Goal: Information Seeking & Learning: Learn about a topic

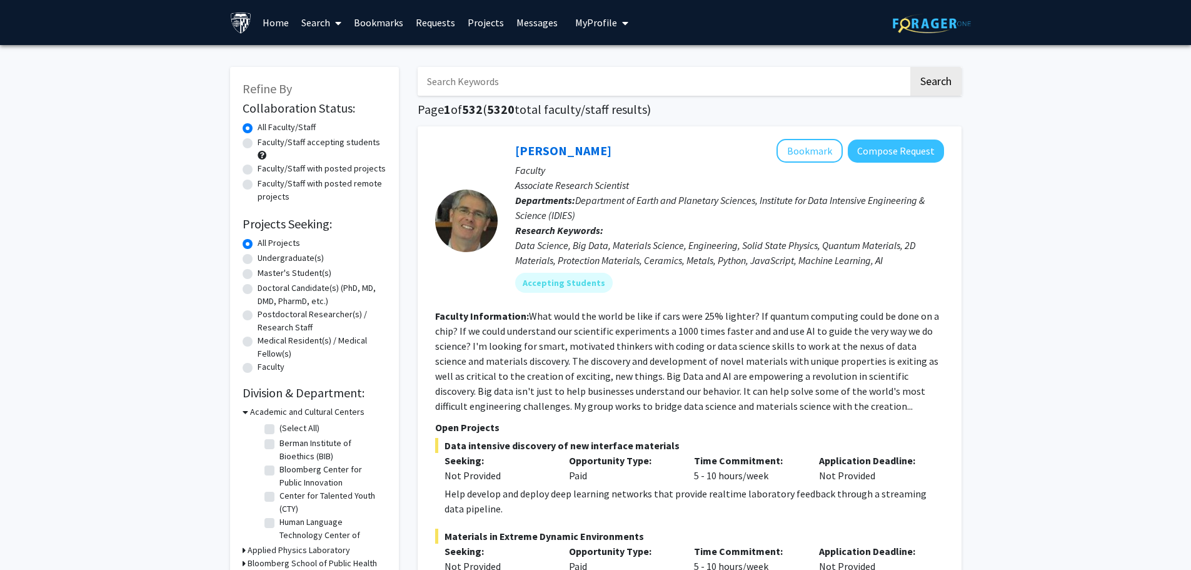
click at [313, 147] on label "Faculty/Staff accepting students" at bounding box center [319, 142] width 123 height 13
click at [266, 144] on input "Faculty/Staff accepting students" at bounding box center [262, 140] width 8 height 8
radio input "true"
drag, startPoint x: 593, startPoint y: 66, endPoint x: 545, endPoint y: 92, distance: 54.3
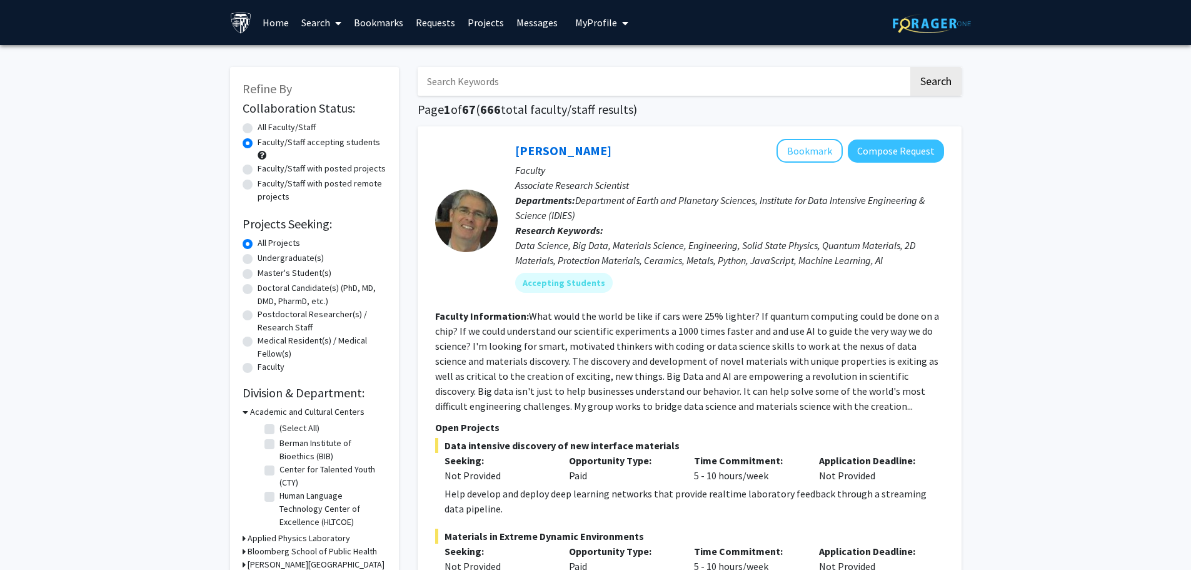
click at [542, 94] on input "Search Keywords" at bounding box center [663, 81] width 491 height 29
type input "infectious diseases"
click at [910, 67] on button "Search" at bounding box center [935, 81] width 51 height 29
radio input "true"
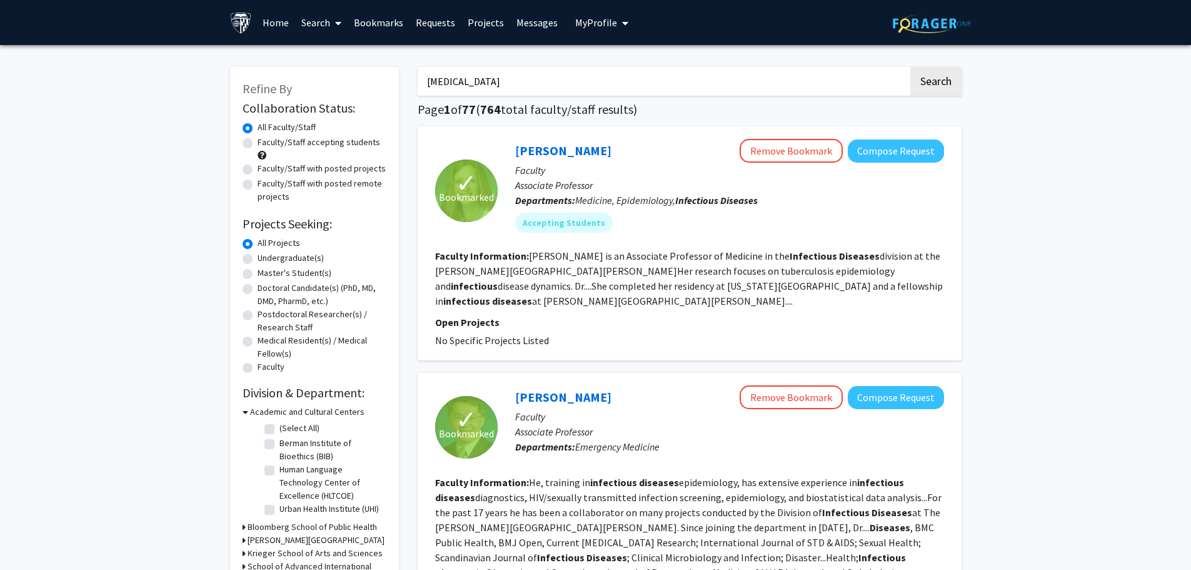
click at [321, 146] on label "Faculty/Staff accepting students" at bounding box center [319, 142] width 123 height 13
click at [266, 144] on input "Faculty/Staff accepting students" at bounding box center [262, 140] width 8 height 8
radio input "true"
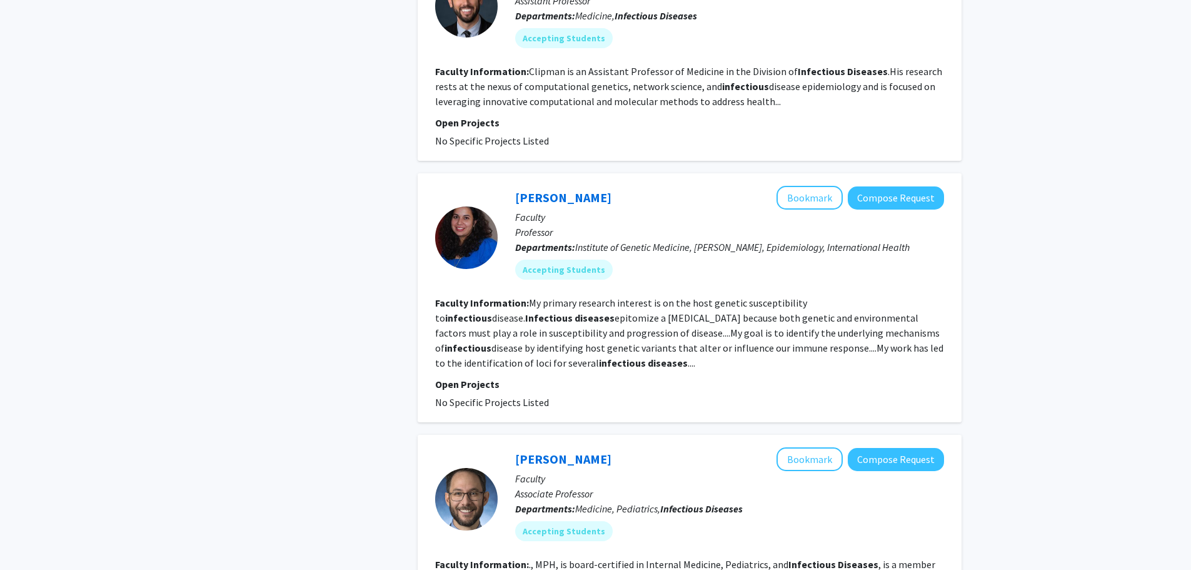
scroll to position [1626, 0]
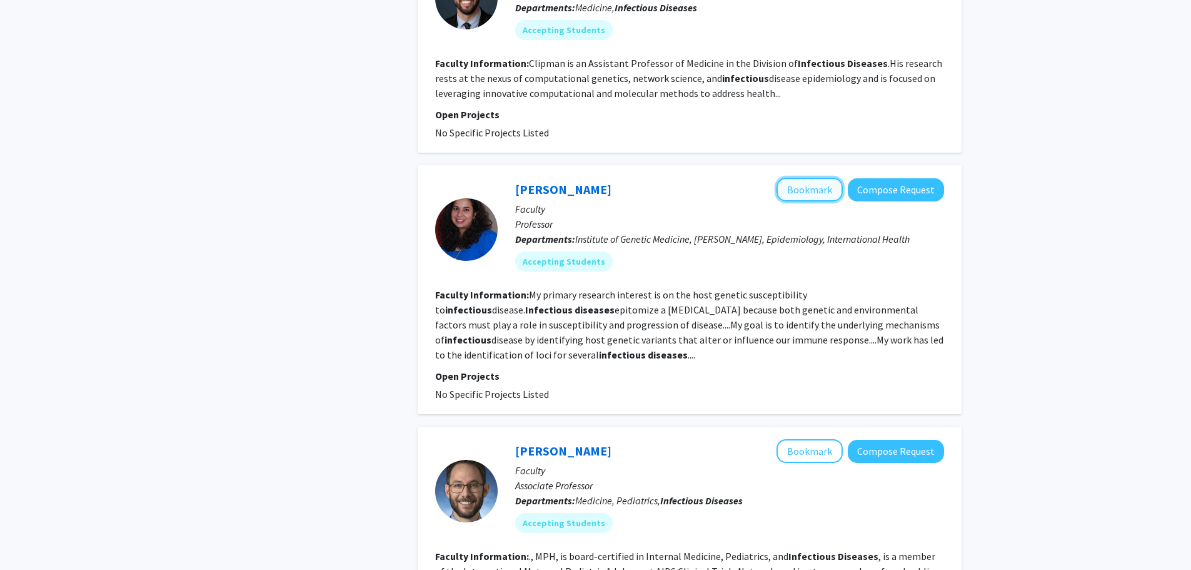
click at [829, 178] on button "Bookmark" at bounding box center [810, 190] width 66 height 24
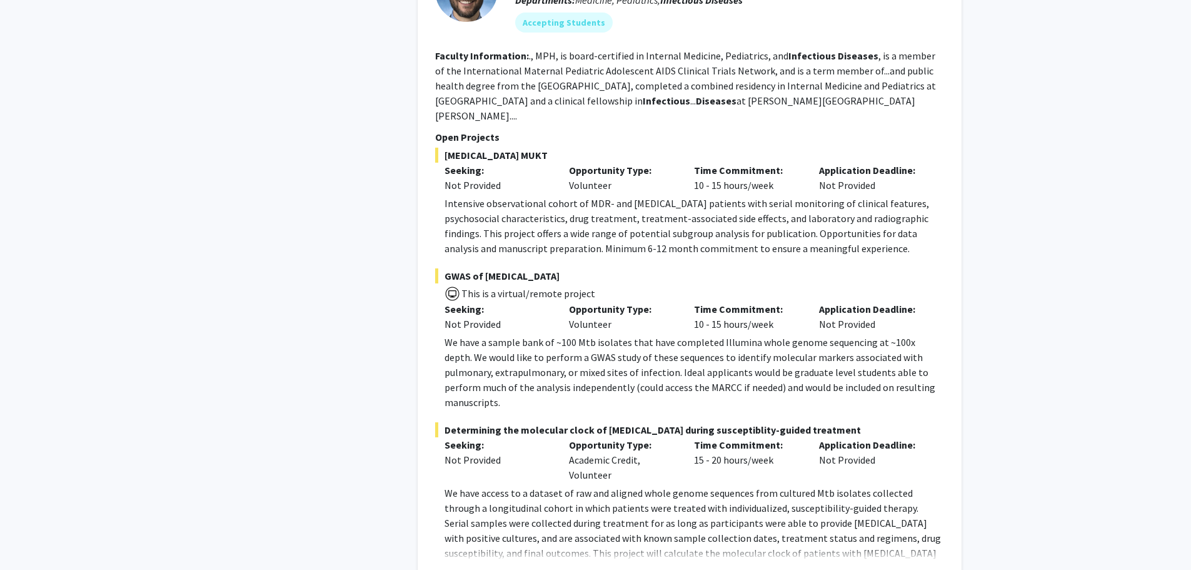
scroll to position [2001, 0]
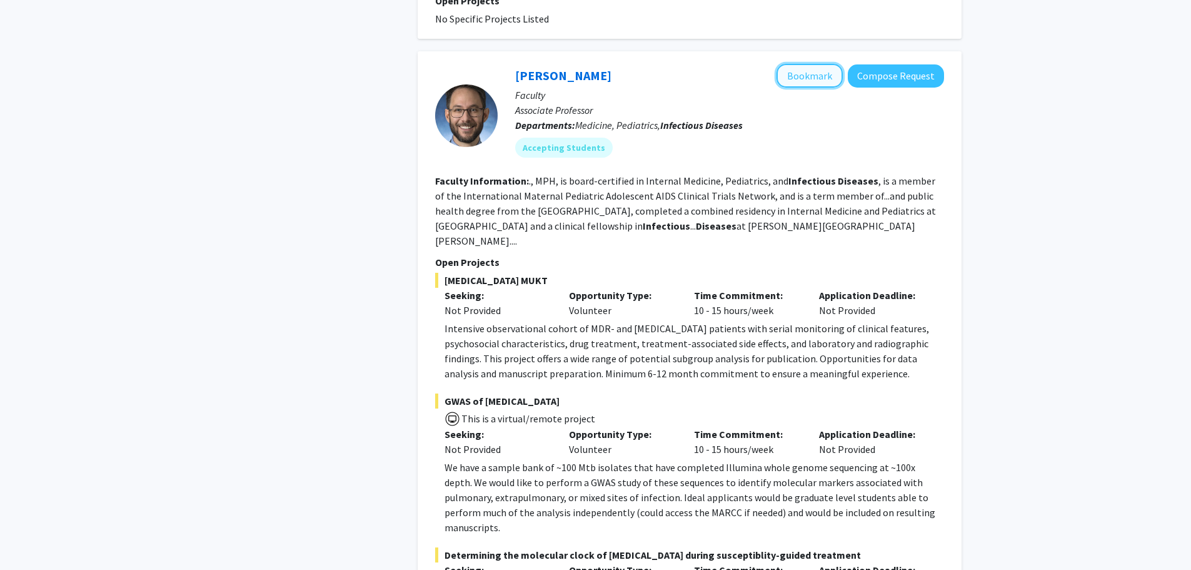
click at [797, 64] on button "Bookmark" at bounding box center [810, 76] width 66 height 24
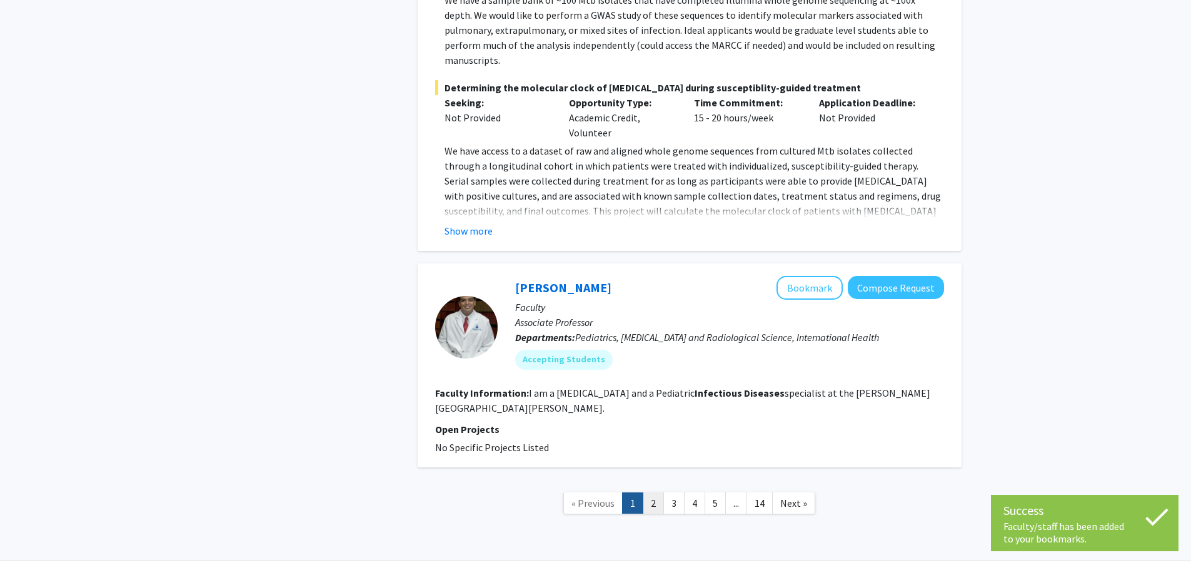
scroll to position [2473, 0]
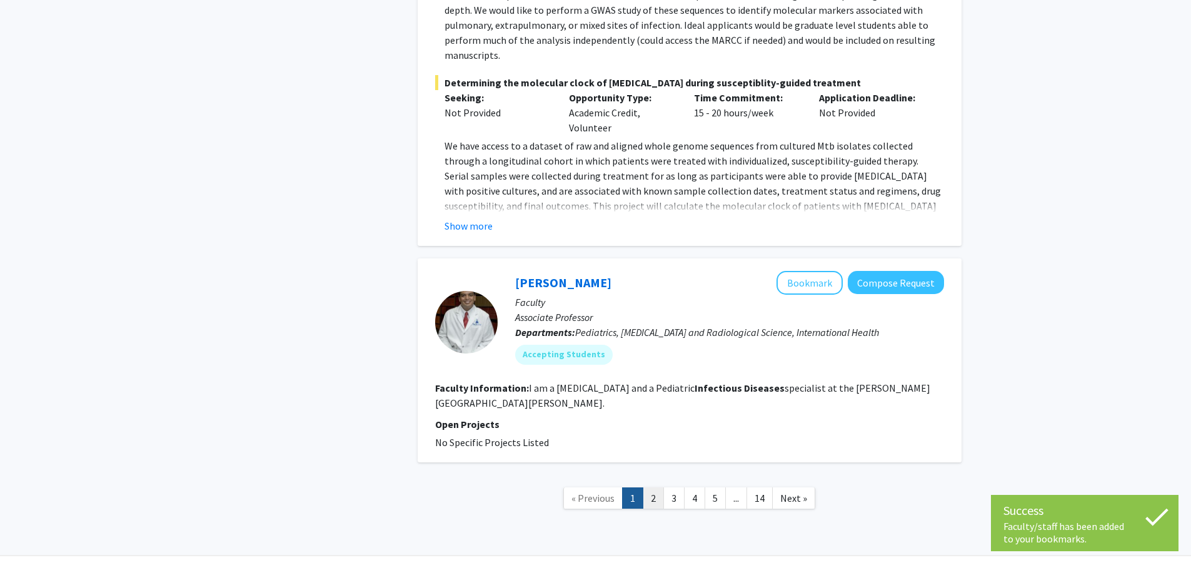
click at [655, 487] on link "2" at bounding box center [653, 498] width 21 height 22
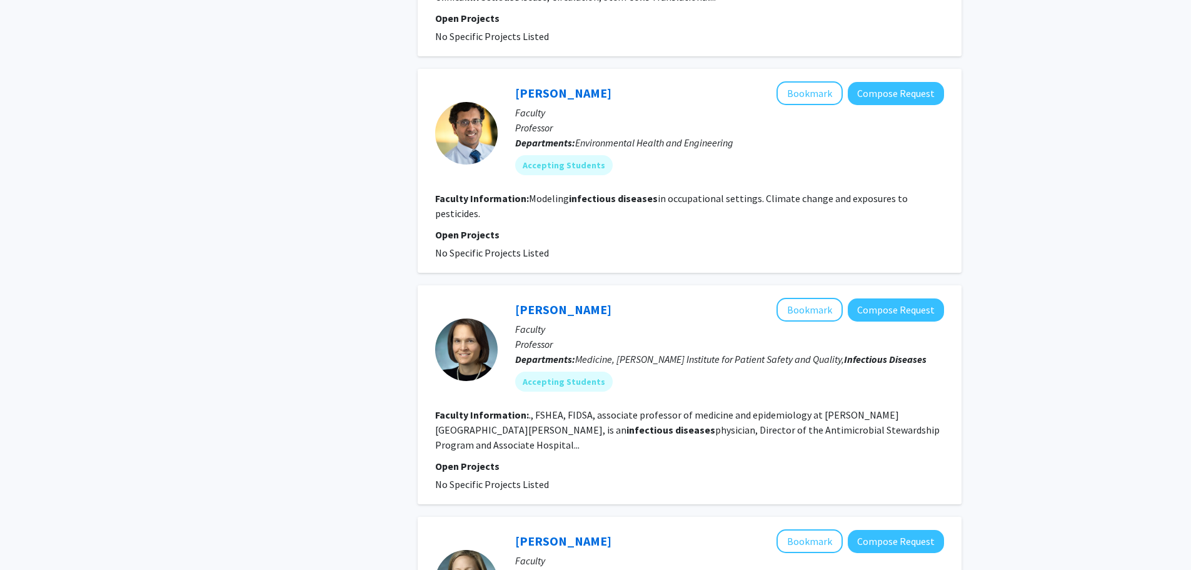
scroll to position [1000, 0]
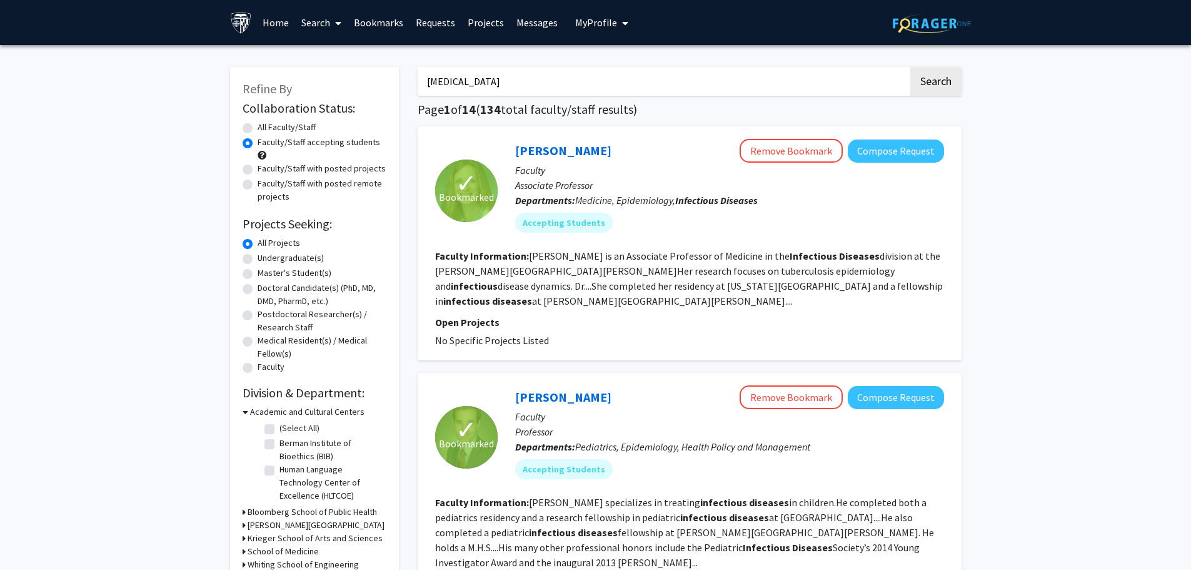
click at [290, 258] on label "Undergraduate(s)" at bounding box center [291, 257] width 66 height 13
click at [266, 258] on input "Undergraduate(s)" at bounding box center [262, 255] width 8 height 8
radio input "true"
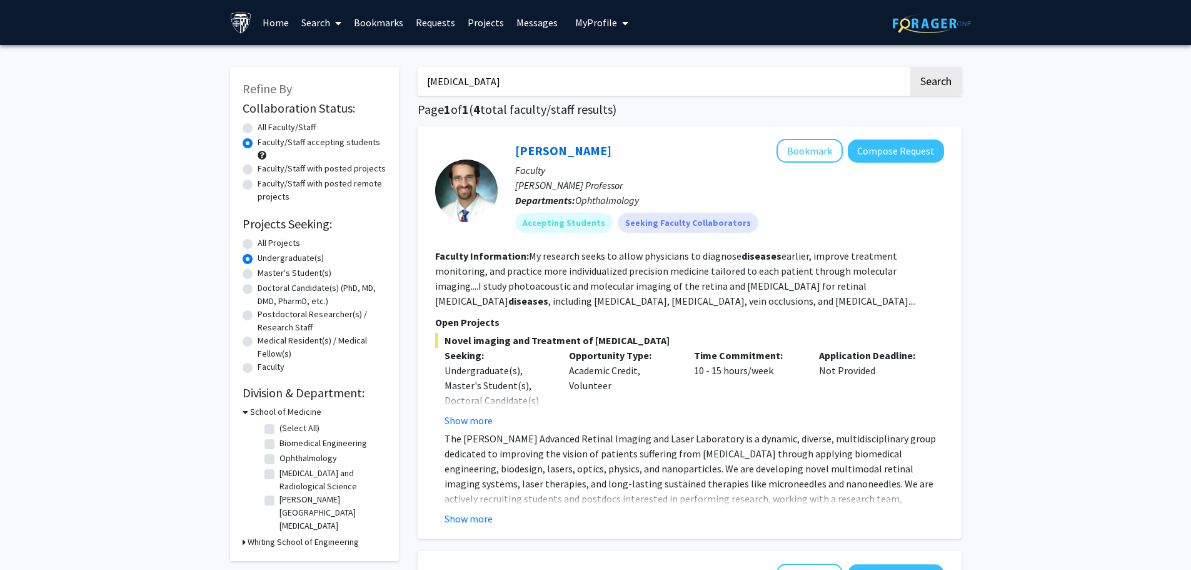
click at [290, 266] on div "Undergraduate(s)" at bounding box center [315, 258] width 144 height 15
click at [290, 271] on label "Master's Student(s)" at bounding box center [295, 272] width 74 height 13
click at [266, 271] on input "Master's Student(s)" at bounding box center [262, 270] width 8 height 8
radio input "true"
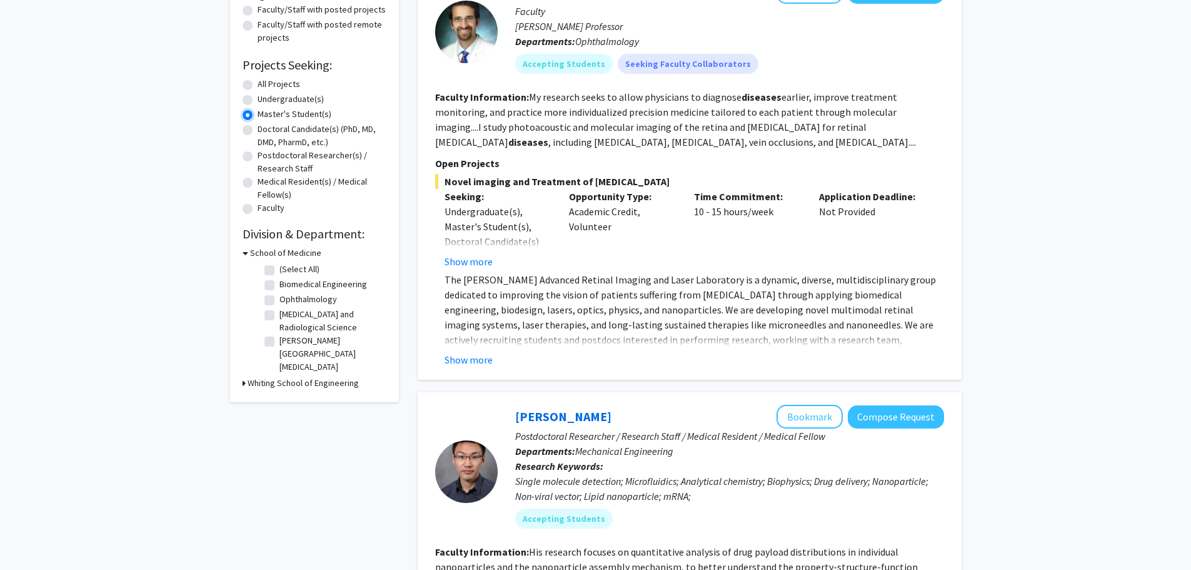
scroll to position [125, 0]
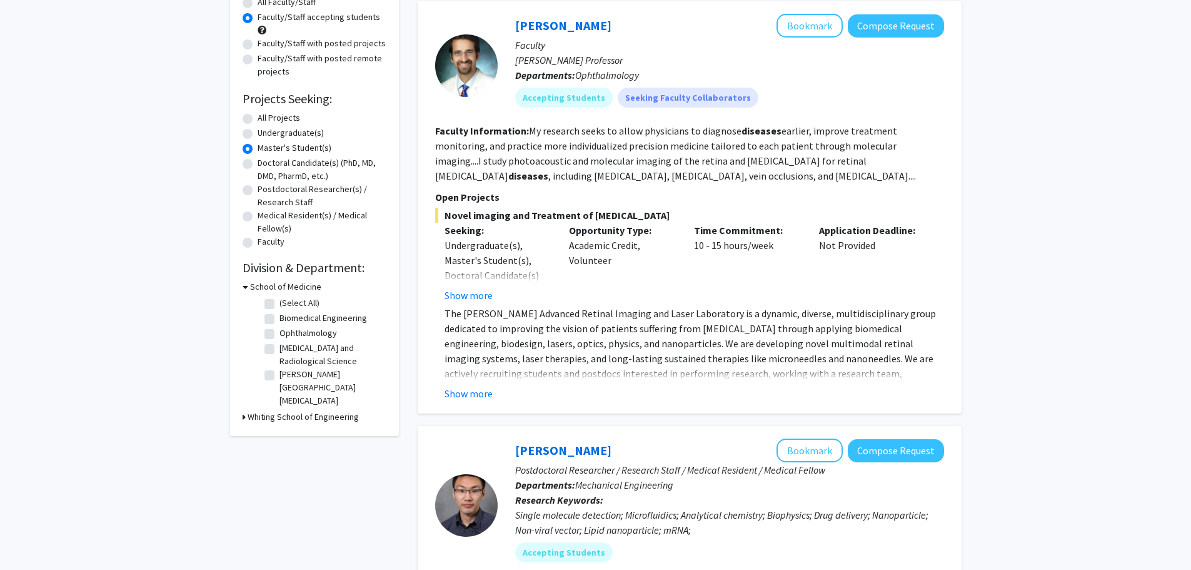
click at [286, 139] on label "Undergraduate(s)" at bounding box center [291, 132] width 66 height 13
click at [266, 134] on input "Undergraduate(s)" at bounding box center [262, 130] width 8 height 8
radio input "true"
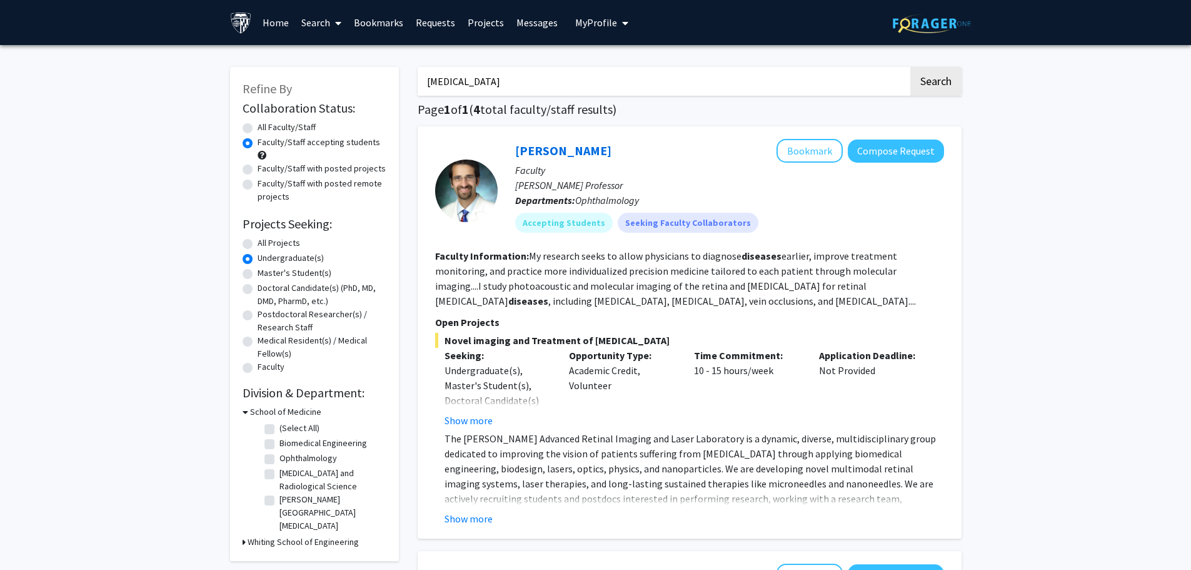
click at [311, 258] on label "Undergraduate(s)" at bounding box center [291, 257] width 66 height 13
click at [266, 258] on input "Undergraduate(s)" at bounding box center [262, 255] width 8 height 8
click at [525, 85] on input "infectious diseases" at bounding box center [663, 81] width 491 height 29
click at [300, 128] on label "All Faculty/Staff" at bounding box center [287, 127] width 58 height 13
click at [266, 128] on input "All Faculty/Staff" at bounding box center [262, 125] width 8 height 8
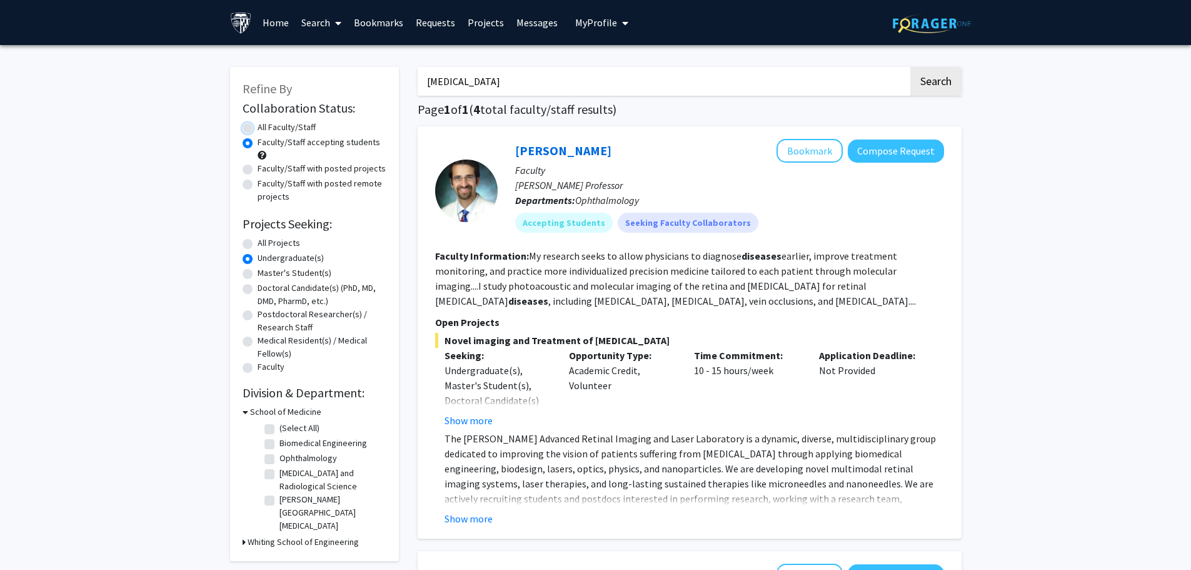
radio input "true"
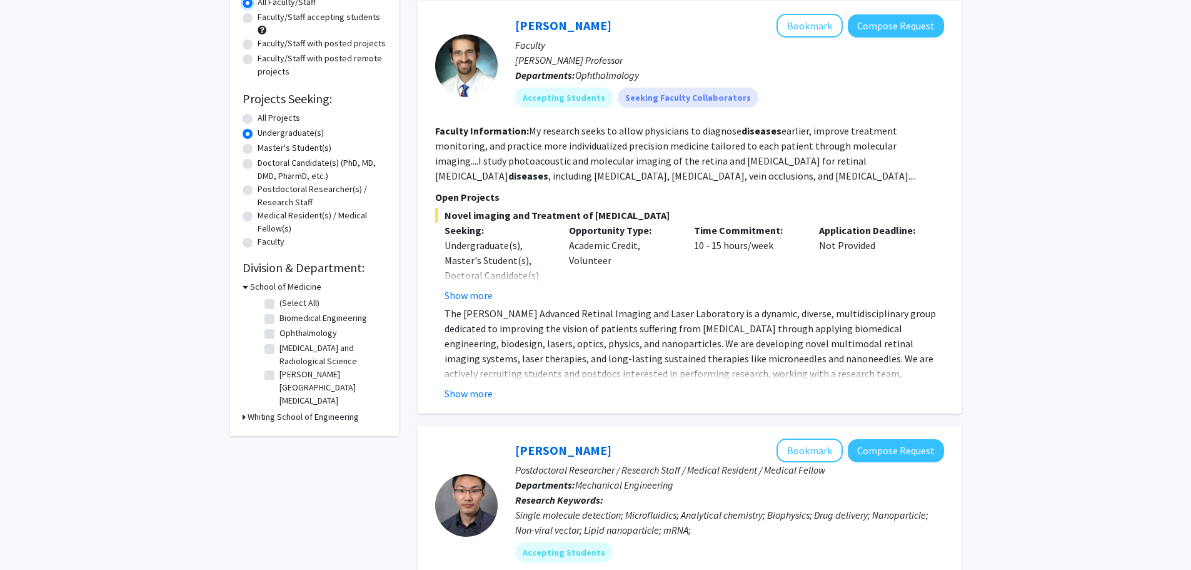
scroll to position [13, 0]
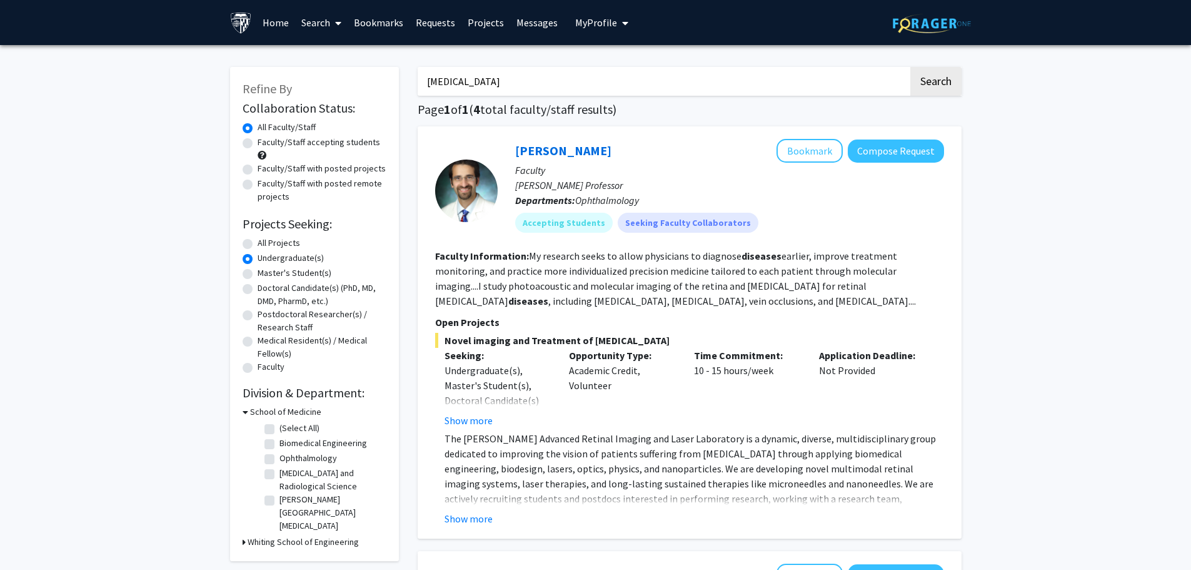
click at [271, 243] on label "All Projects" at bounding box center [279, 242] width 43 height 13
click at [266, 243] on input "All Projects" at bounding box center [262, 240] width 8 height 8
radio input "true"
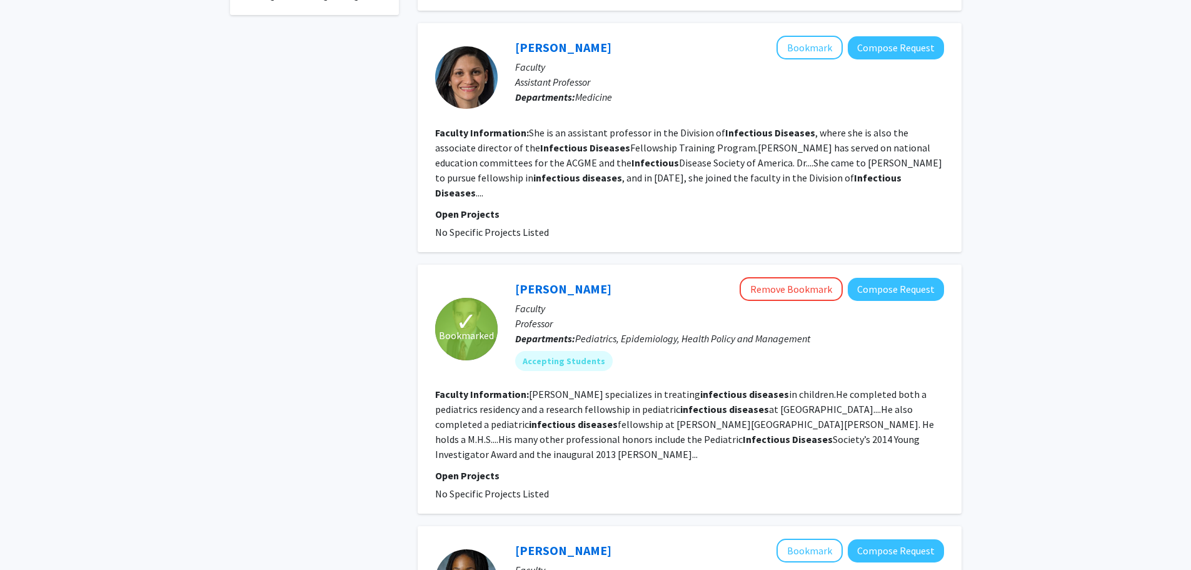
scroll to position [625, 0]
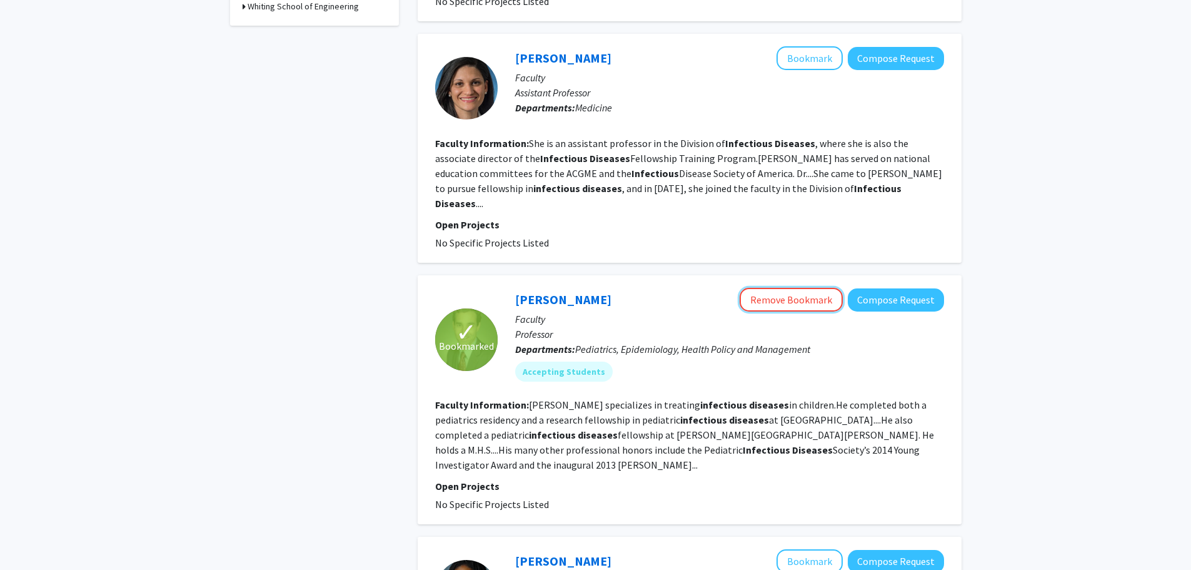
drag, startPoint x: 767, startPoint y: 275, endPoint x: 744, endPoint y: 325, distance: 55.1
click at [744, 325] on div "Aaron Milstone Remove Bookmark Compose Request Faculty Professor Departments: P…" at bounding box center [721, 339] width 446 height 103
click at [768, 288] on button "Remove Bookmark" at bounding box center [791, 300] width 103 height 24
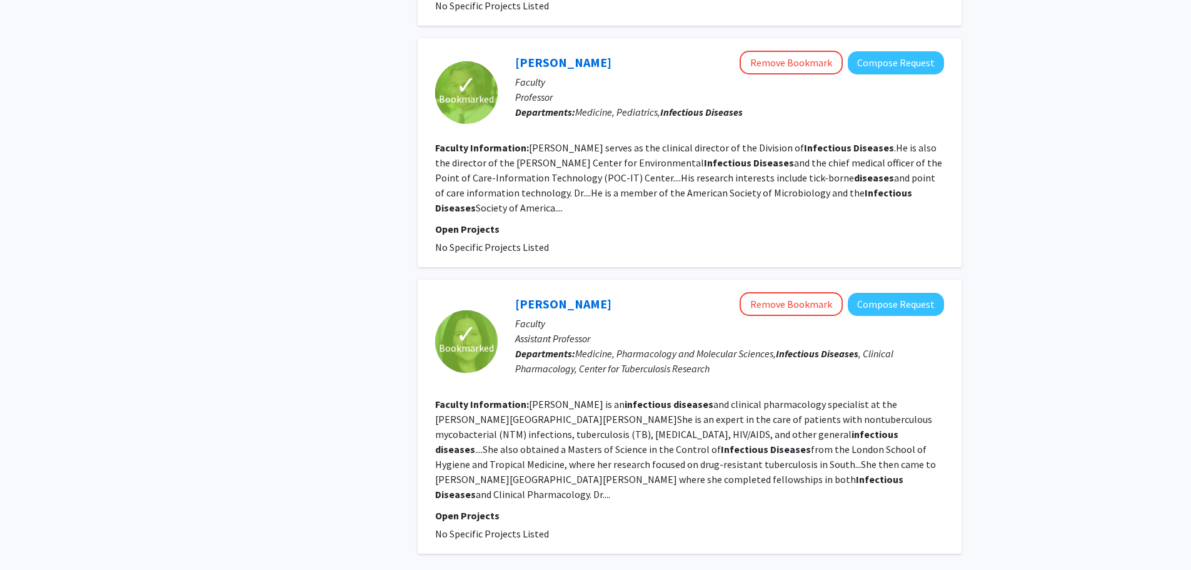
scroll to position [2126, 0]
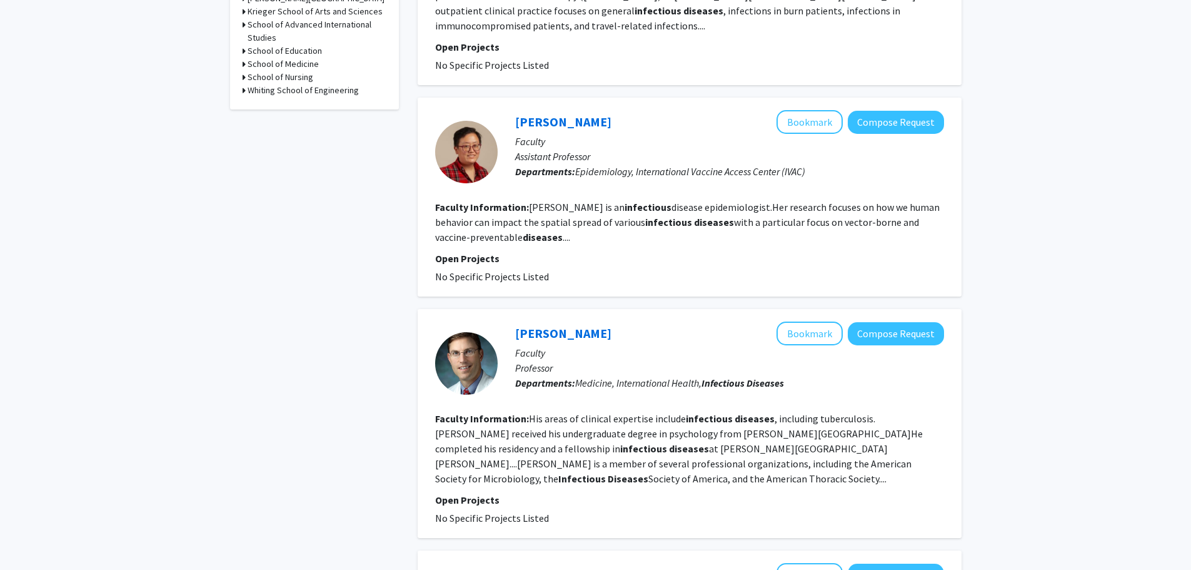
scroll to position [625, 0]
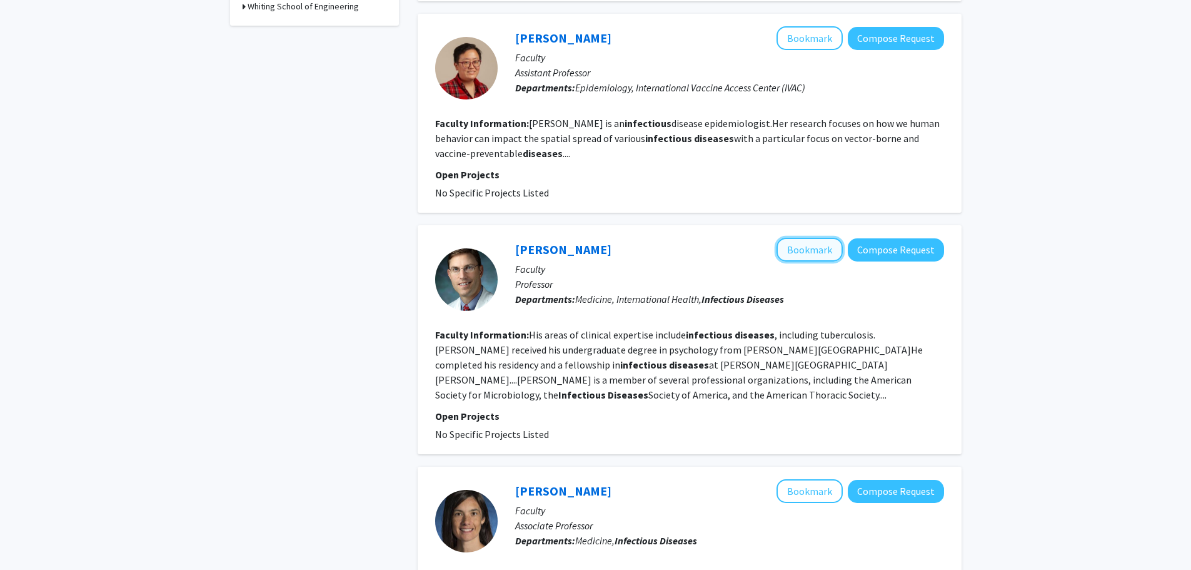
click at [813, 252] on button "Bookmark" at bounding box center [810, 250] width 66 height 24
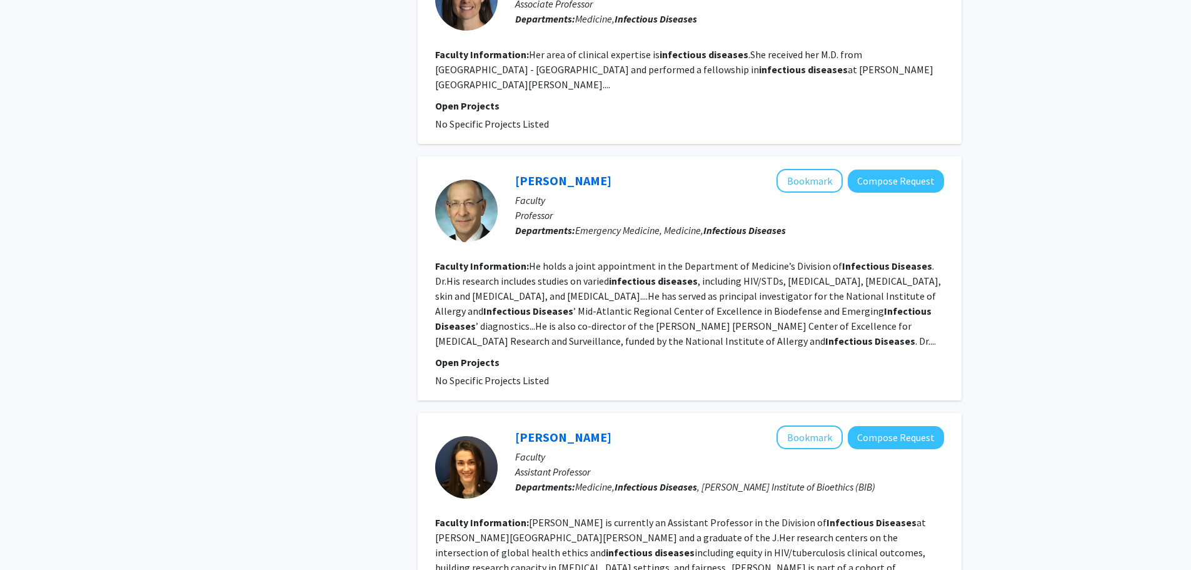
scroll to position [1126, 0]
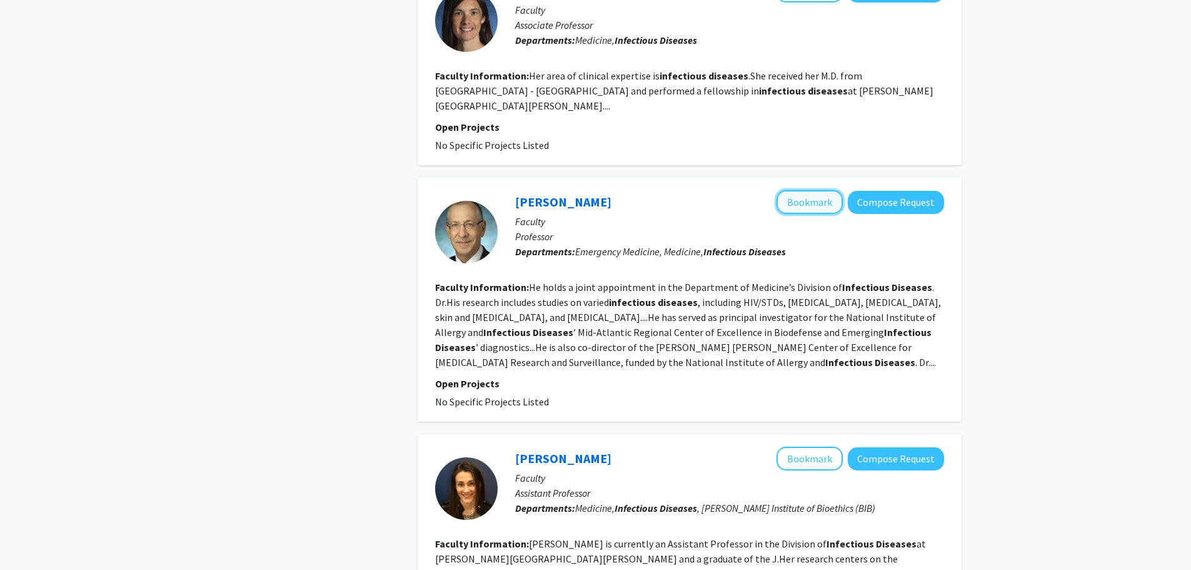
click at [808, 190] on button "Bookmark" at bounding box center [810, 202] width 66 height 24
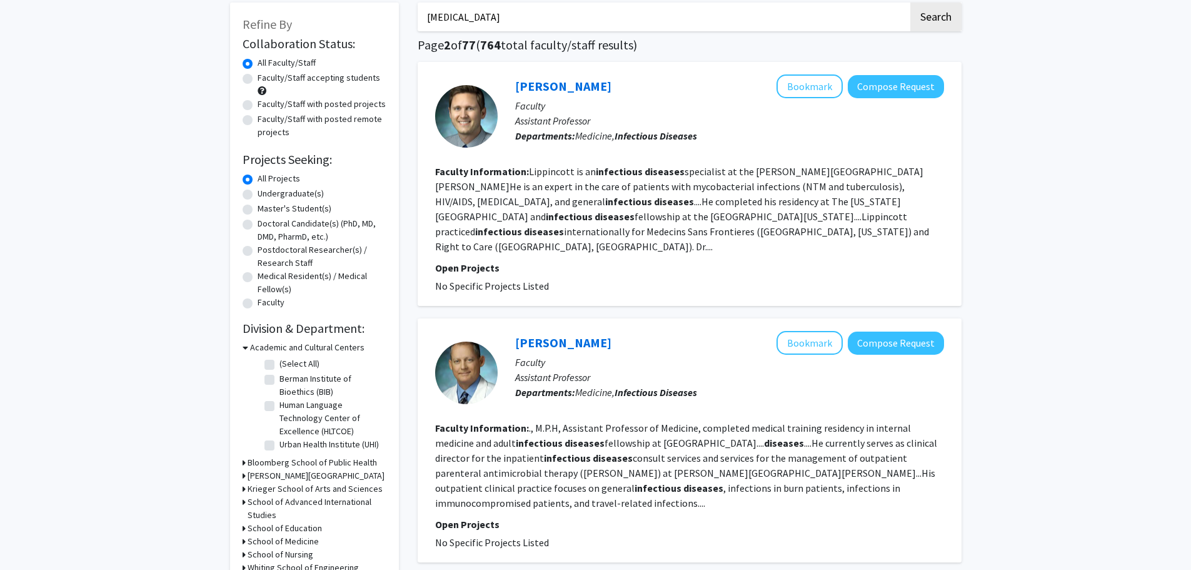
scroll to position [0, 0]
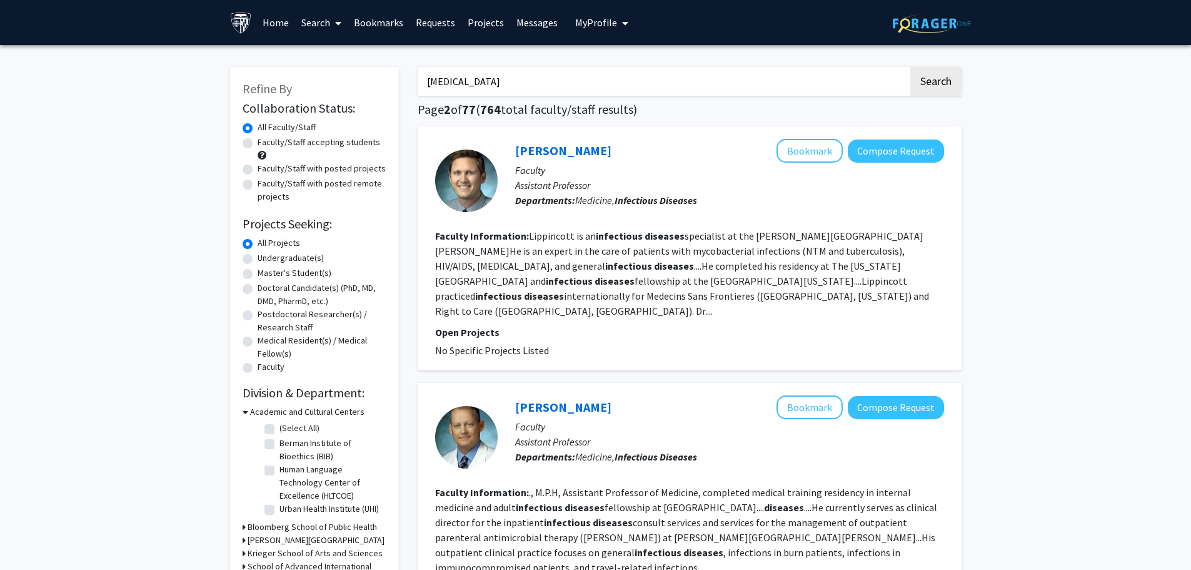
click at [617, 16] on span "My profile dropdown to access profile and logout" at bounding box center [622, 23] width 11 height 44
click at [735, 8] on div "Skip navigation Home Search Bookmarks Requests Projects Messages My Profile Jos…" at bounding box center [596, 22] width 750 height 45
click at [378, 18] on link "Bookmarks" at bounding box center [379, 23] width 62 height 44
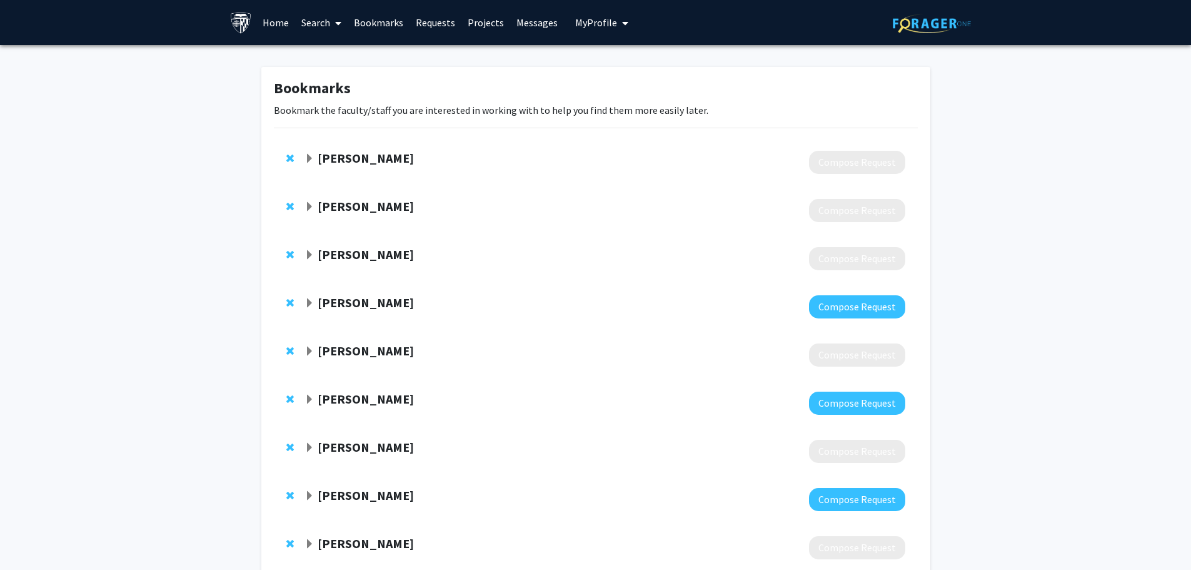
drag, startPoint x: 407, startPoint y: 159, endPoint x: 313, endPoint y: 158, distance: 93.8
click at [313, 158] on div "[PERSON_NAME]" at bounding box center [440, 159] width 270 height 16
copy div "[PERSON_NAME]"
drag, startPoint x: 386, startPoint y: 215, endPoint x: 325, endPoint y: 213, distance: 61.9
click at [325, 213] on div "Lisa Grubb Compose Request" at bounding box center [605, 210] width 600 height 23
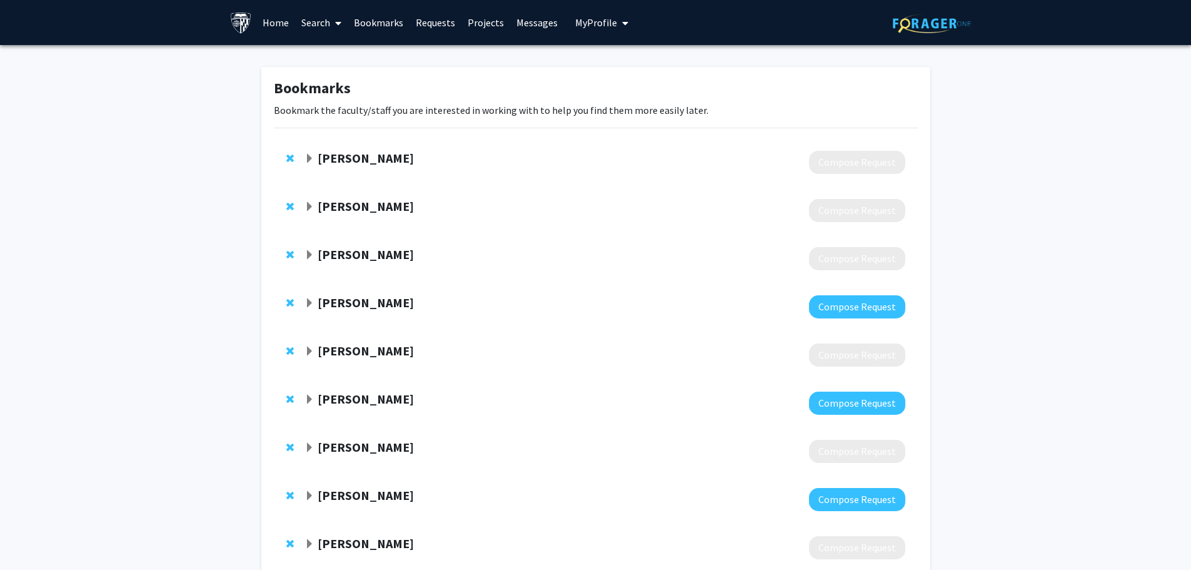
click at [310, 210] on span "Expand Lisa Grubb Bookmark" at bounding box center [310, 207] width 10 height 10
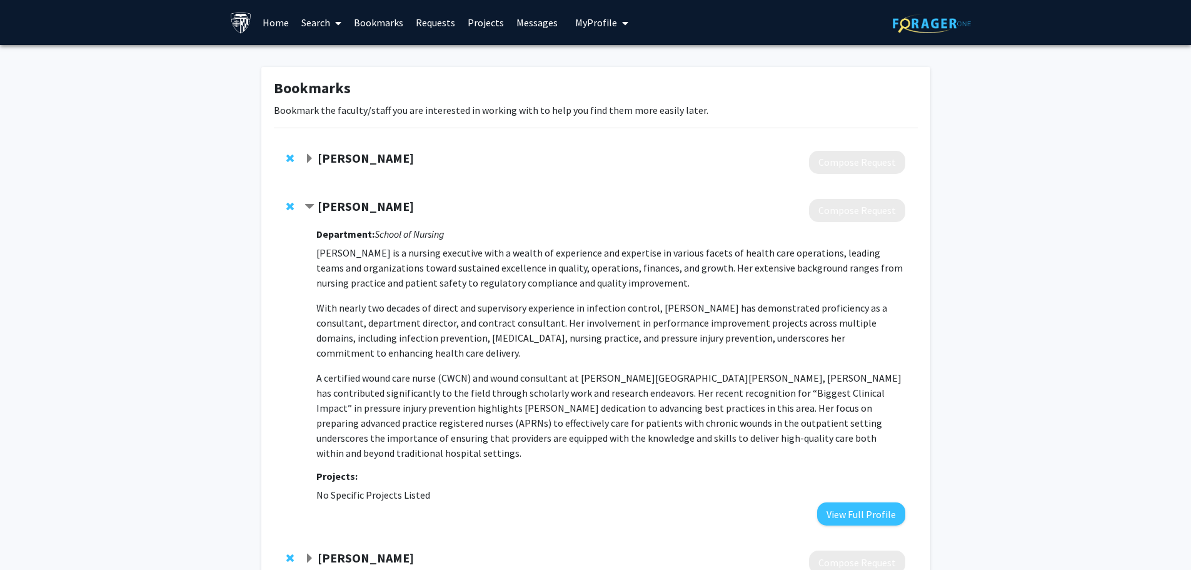
click at [306, 148] on div "Lisa Maragakis Compose Request" at bounding box center [596, 162] width 644 height 48
click at [305, 163] on span "Expand Lisa Maragakis Bookmark" at bounding box center [310, 159] width 10 height 10
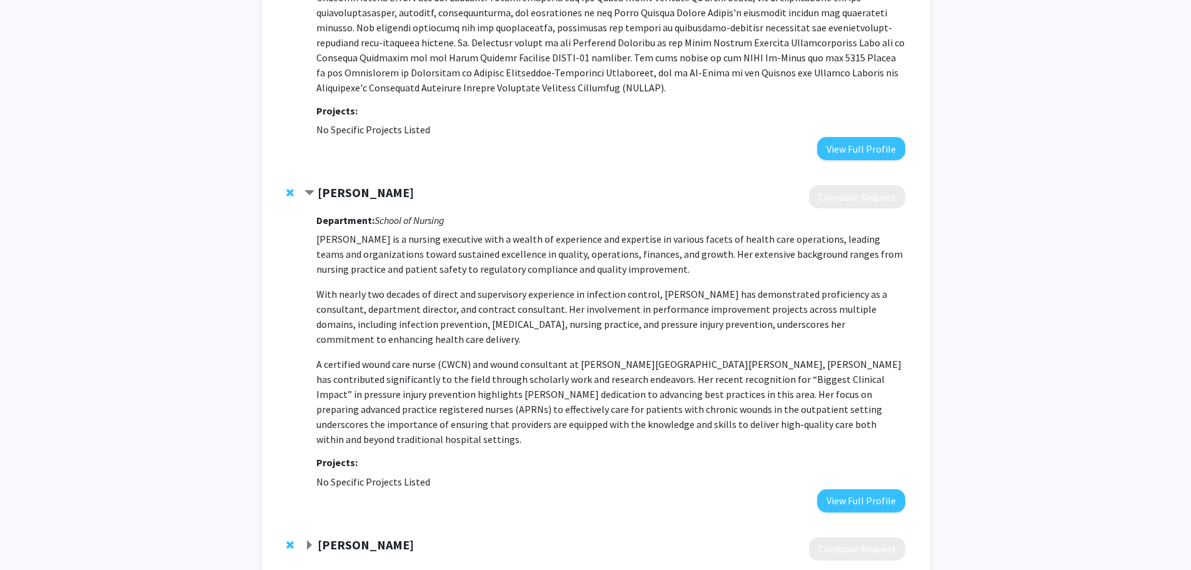
scroll to position [250, 0]
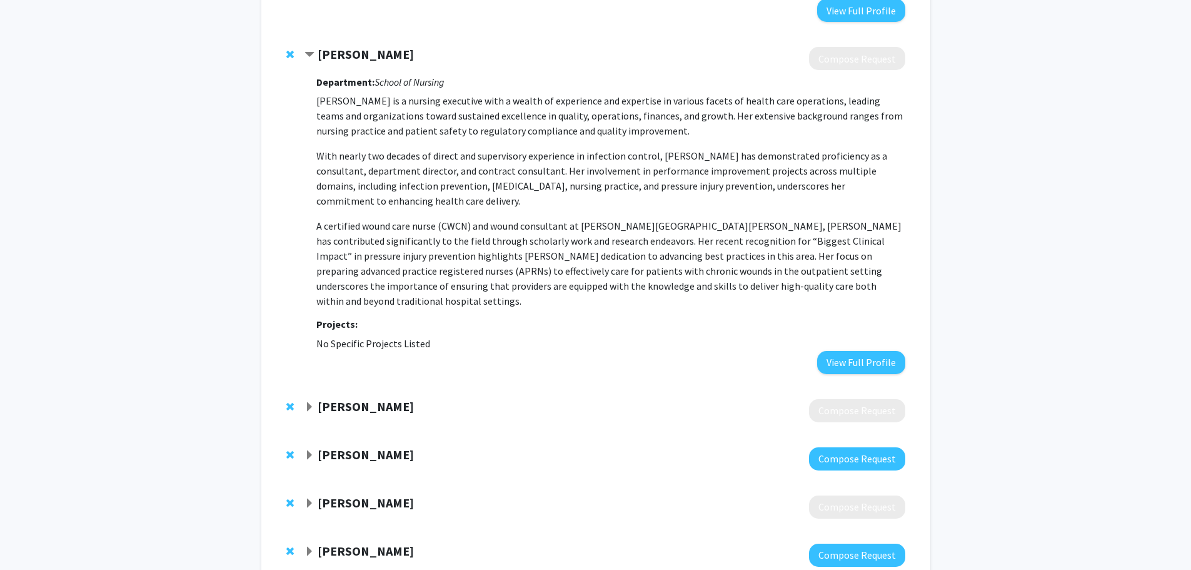
click at [331, 398] on strong "[PERSON_NAME]" at bounding box center [366, 406] width 96 height 16
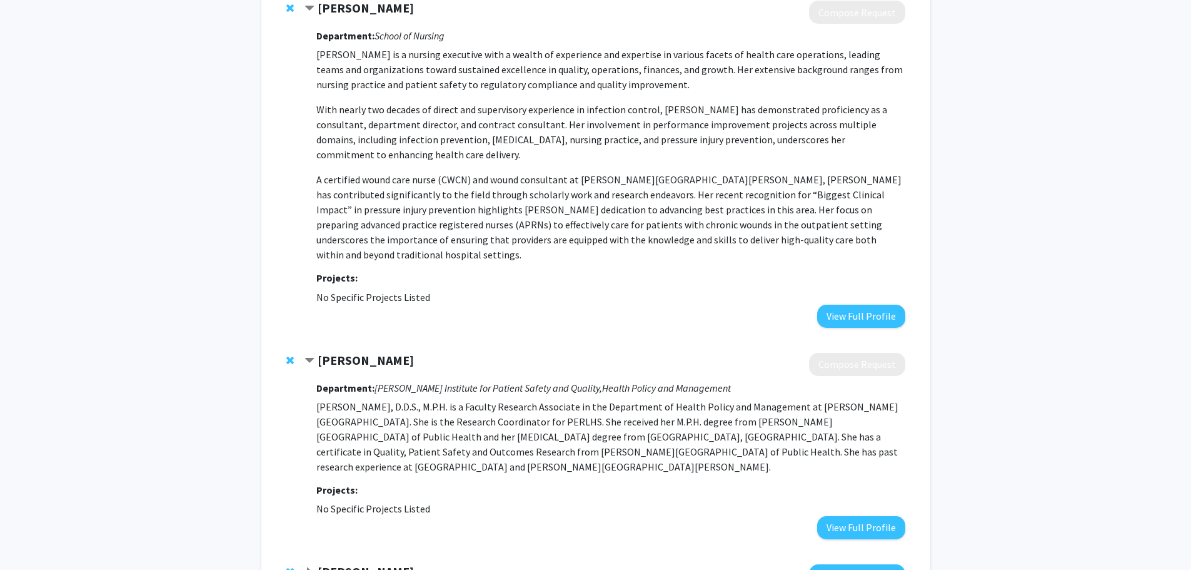
scroll to position [625, 0]
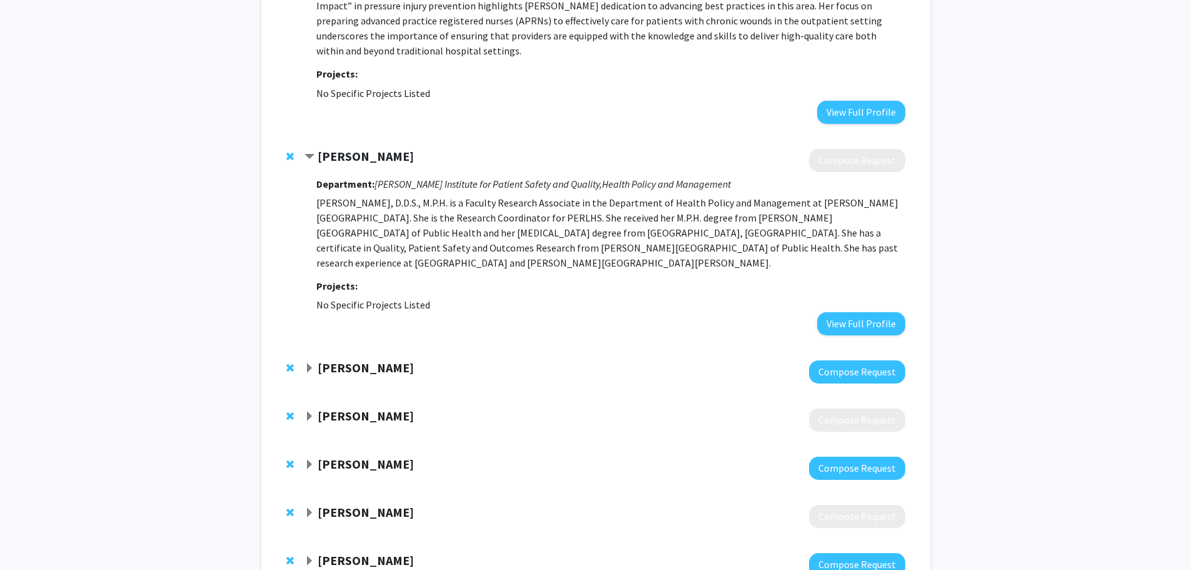
click at [376, 360] on strong "[PERSON_NAME]" at bounding box center [366, 368] width 96 height 16
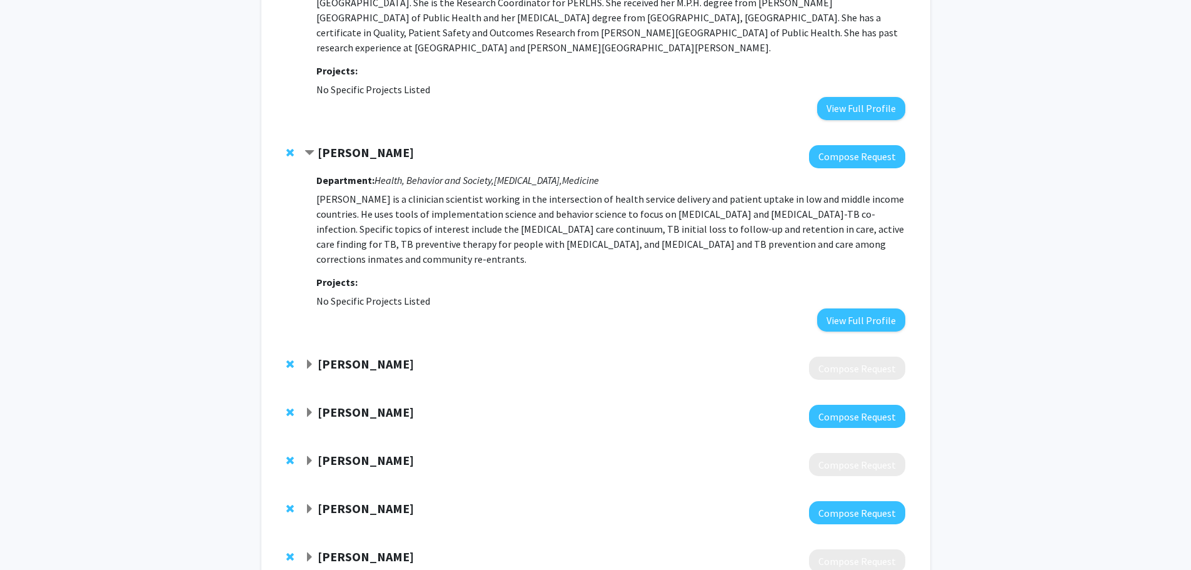
scroll to position [875, 0]
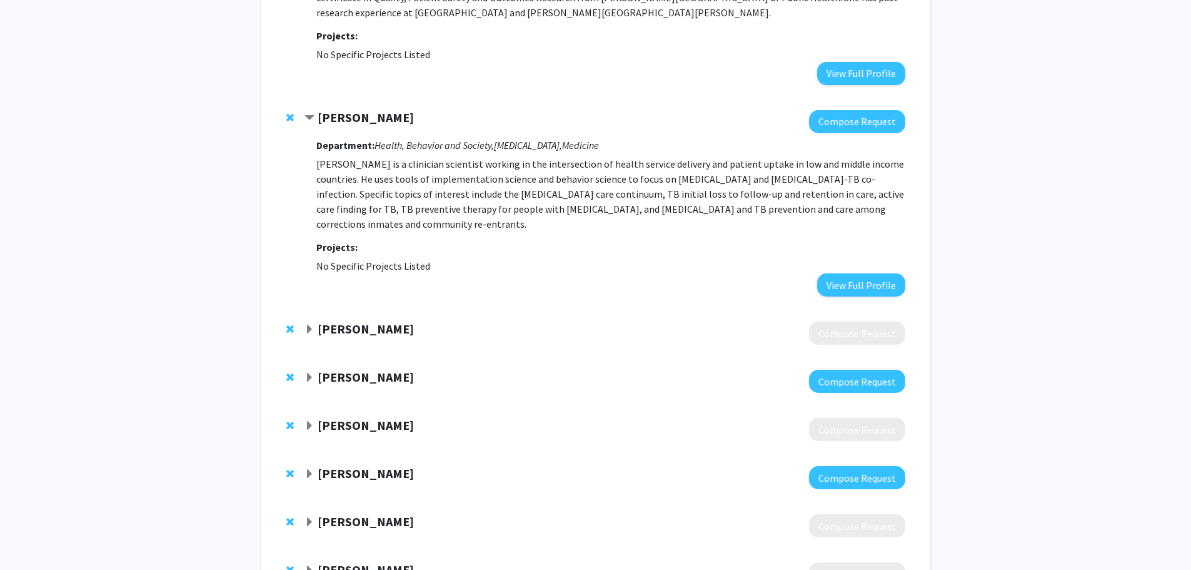
click at [373, 321] on div at bounding box center [605, 332] width 600 height 23
click at [382, 321] on strong "[PERSON_NAME]" at bounding box center [366, 329] width 96 height 16
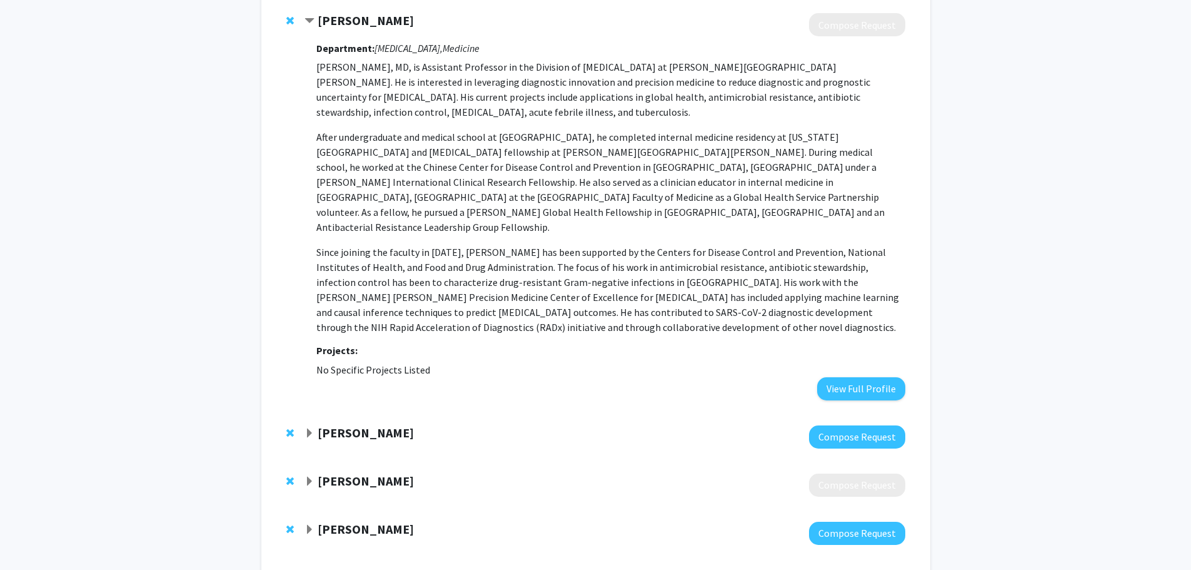
scroll to position [1251, 0]
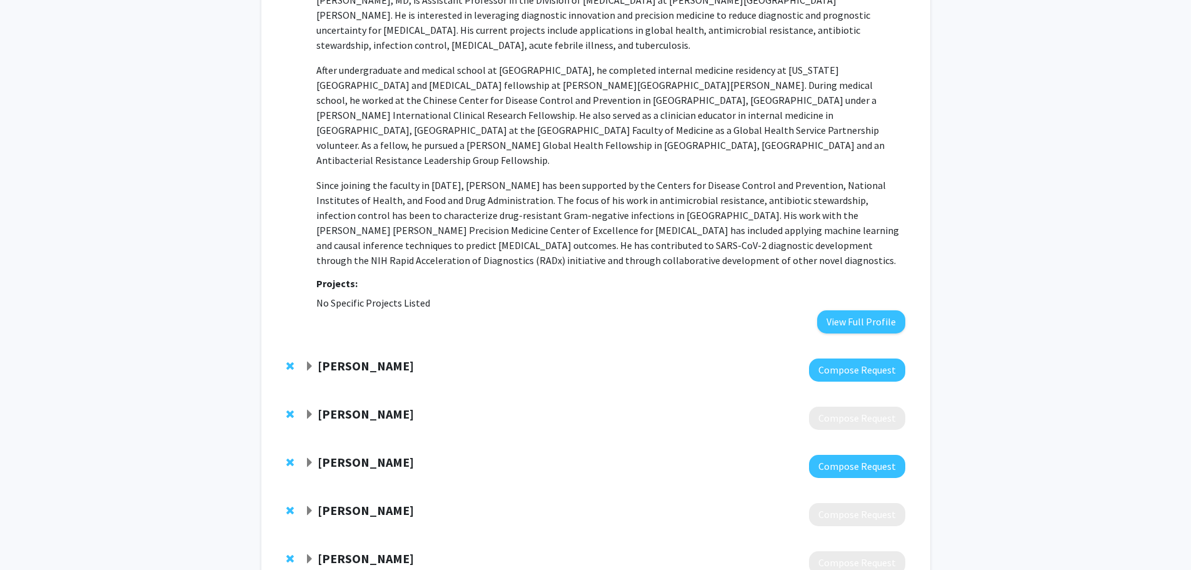
click at [382, 358] on div at bounding box center [605, 369] width 600 height 23
click at [388, 358] on strong "[PERSON_NAME]" at bounding box center [366, 366] width 96 height 16
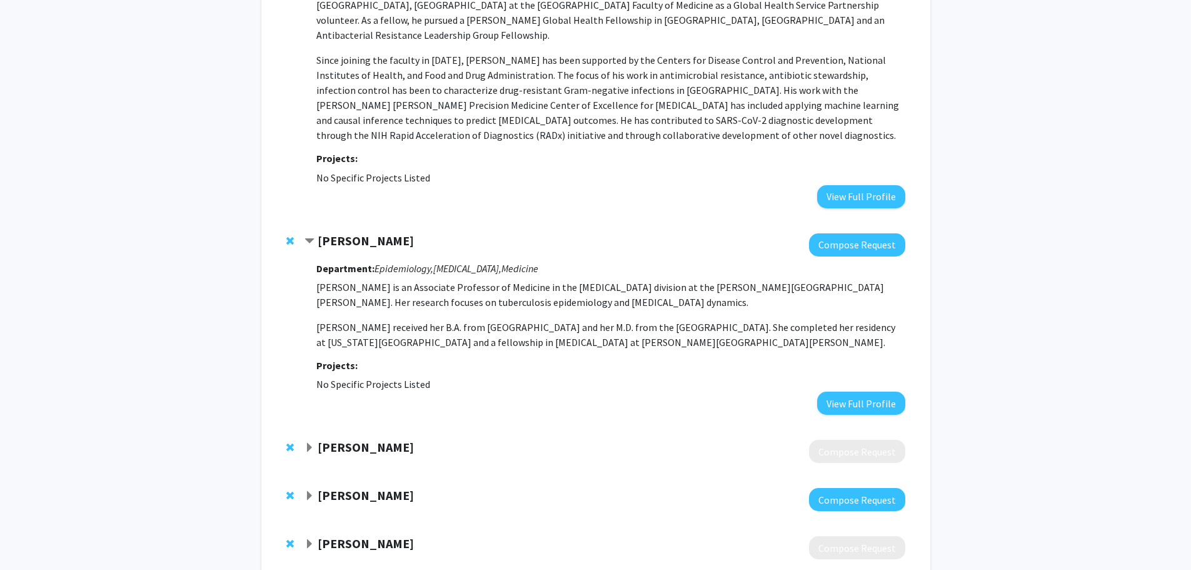
click at [353, 439] on strong "Yu-Hsiang Hsieh" at bounding box center [366, 447] width 96 height 16
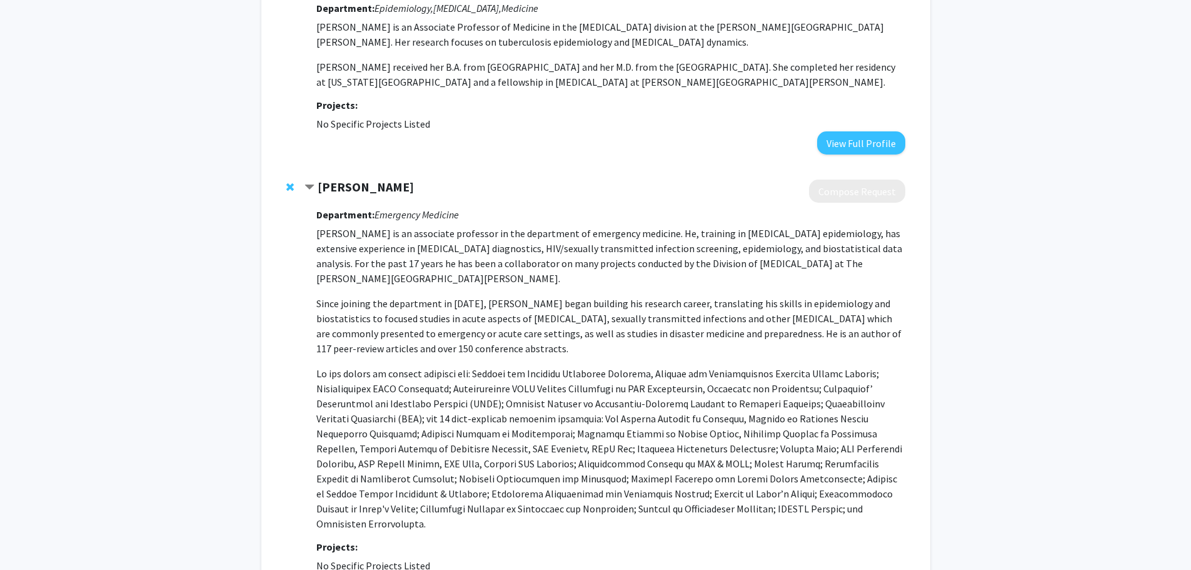
scroll to position [1626, 0]
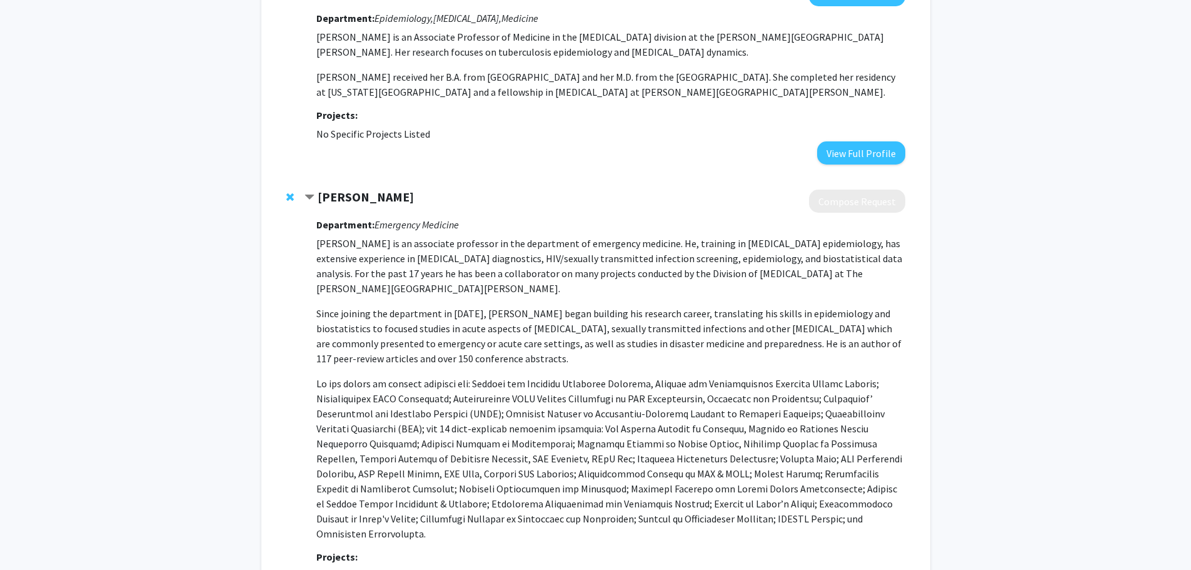
click at [355, 189] on strong "Yu-Hsiang Hsieh" at bounding box center [366, 197] width 96 height 16
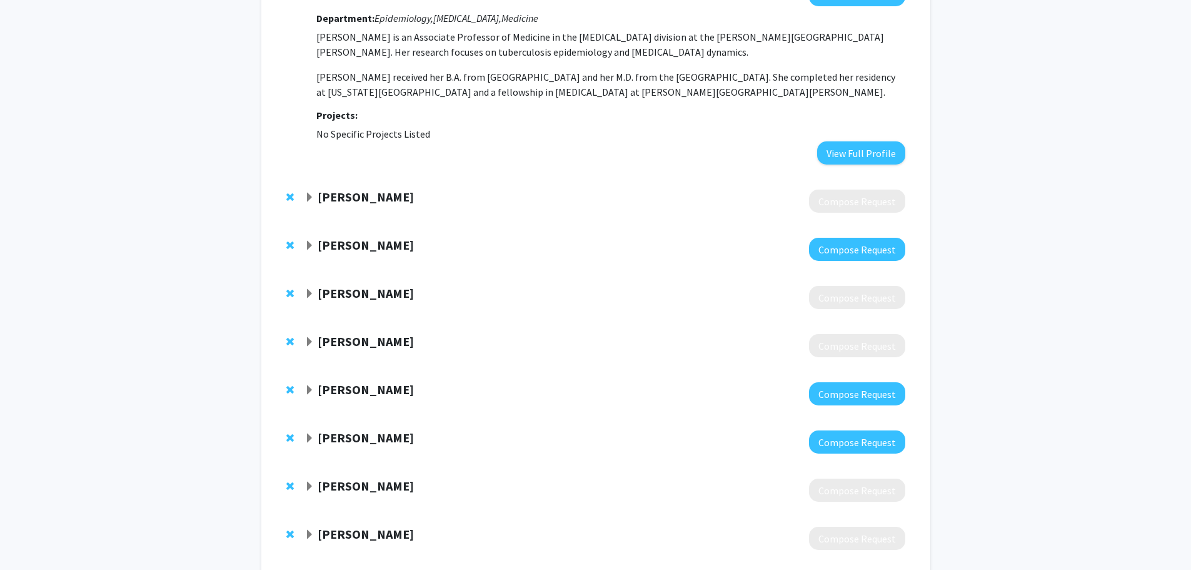
click at [351, 237] on strong "Amita Gupta" at bounding box center [366, 245] width 96 height 16
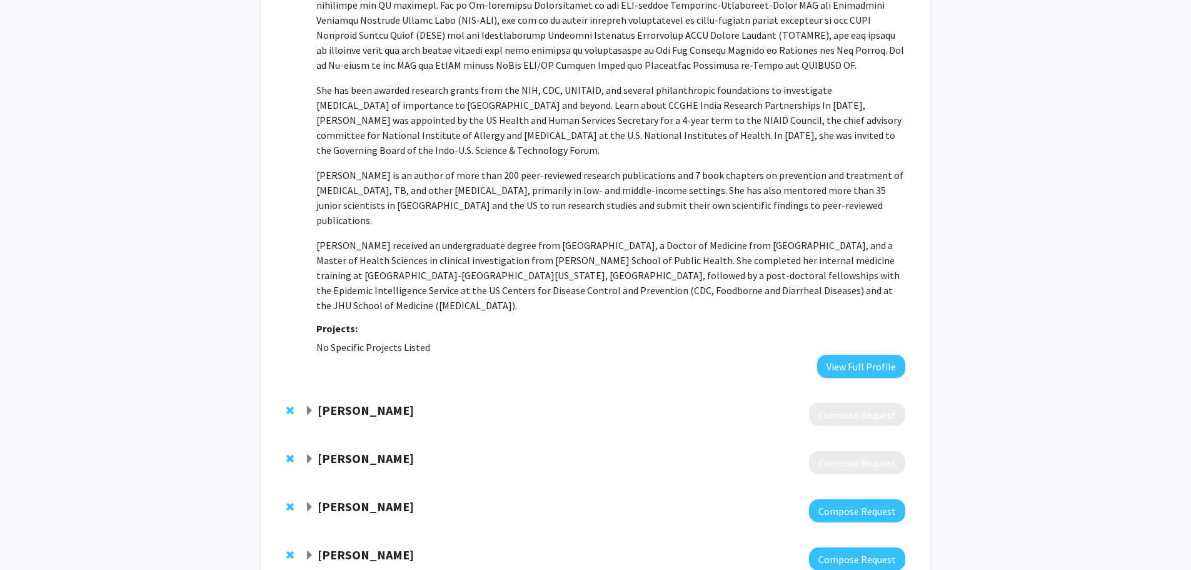
scroll to position [2170, 0]
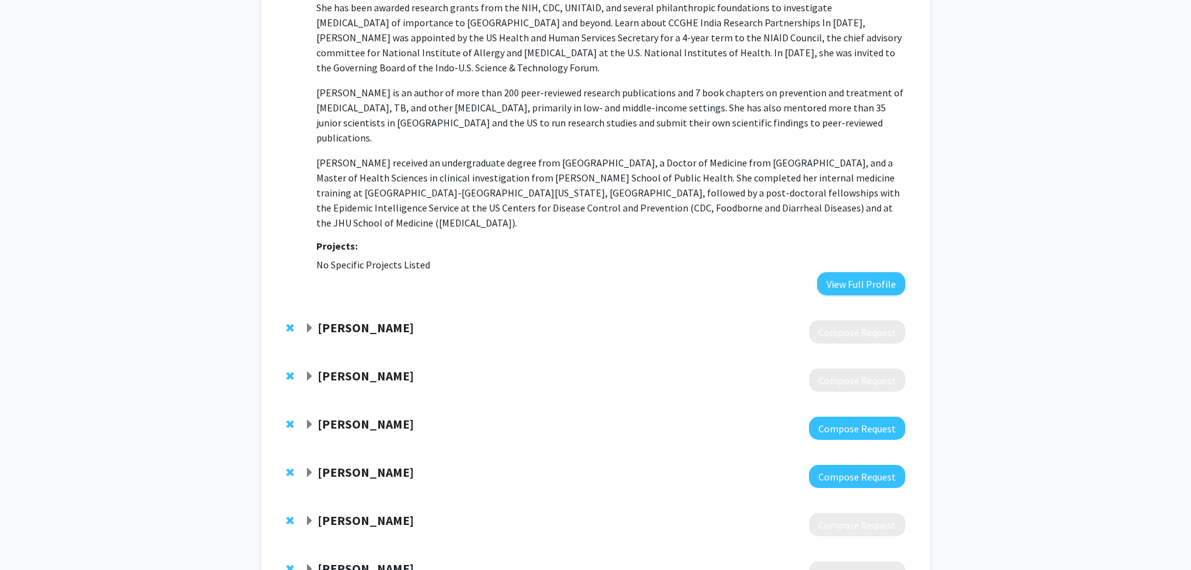
click at [333, 320] on strong "Paul Auwaerter" at bounding box center [366, 328] width 96 height 16
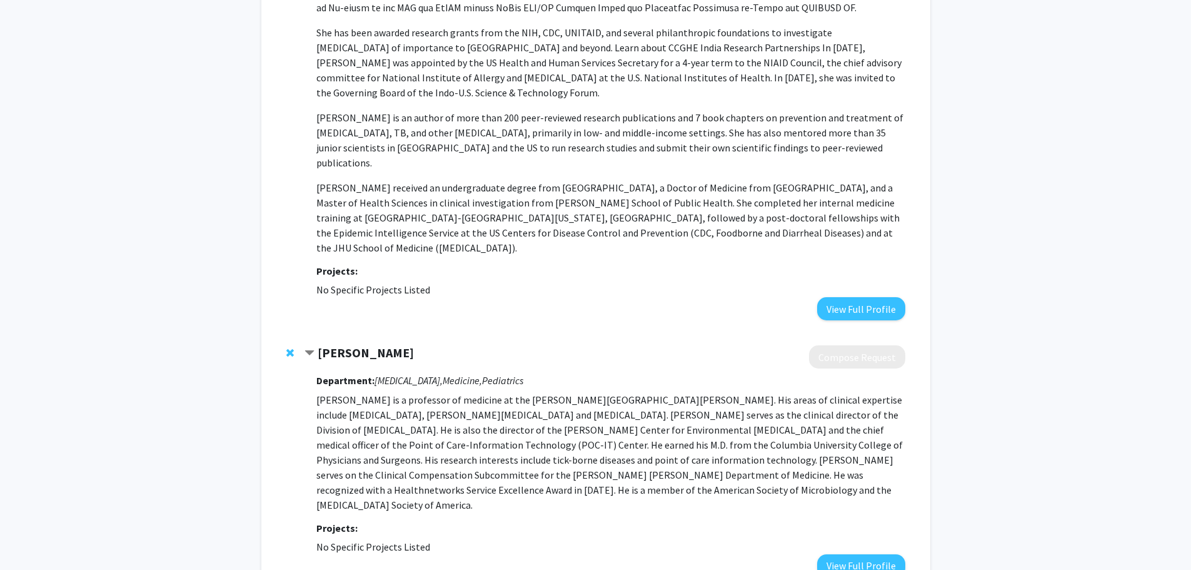
scroll to position [2364, 0]
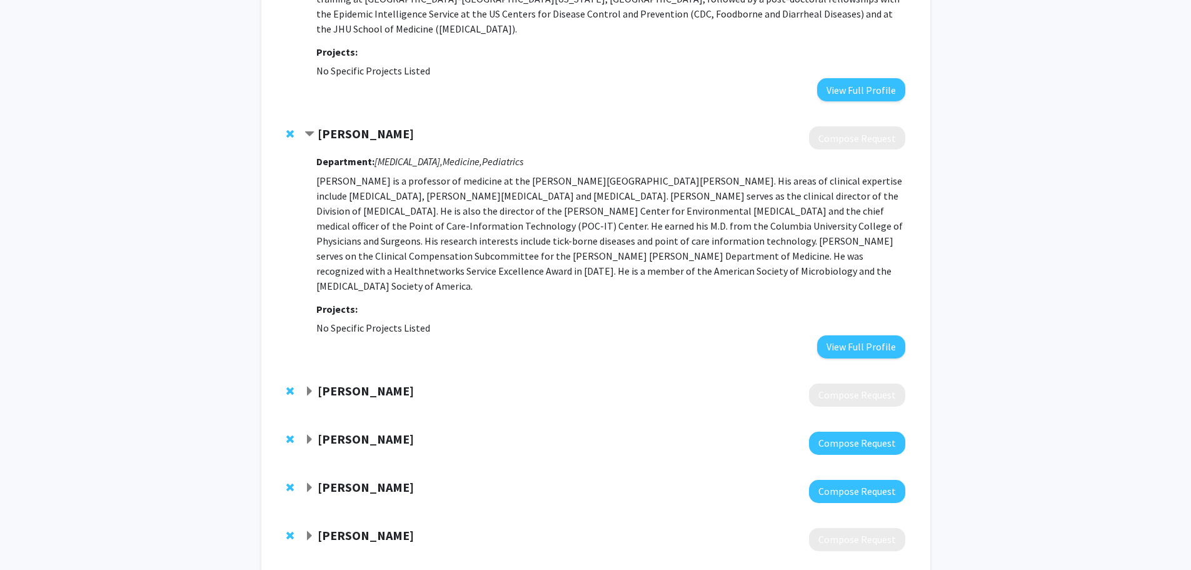
click at [343, 383] on strong "Elisa Ignatius" at bounding box center [366, 391] width 96 height 16
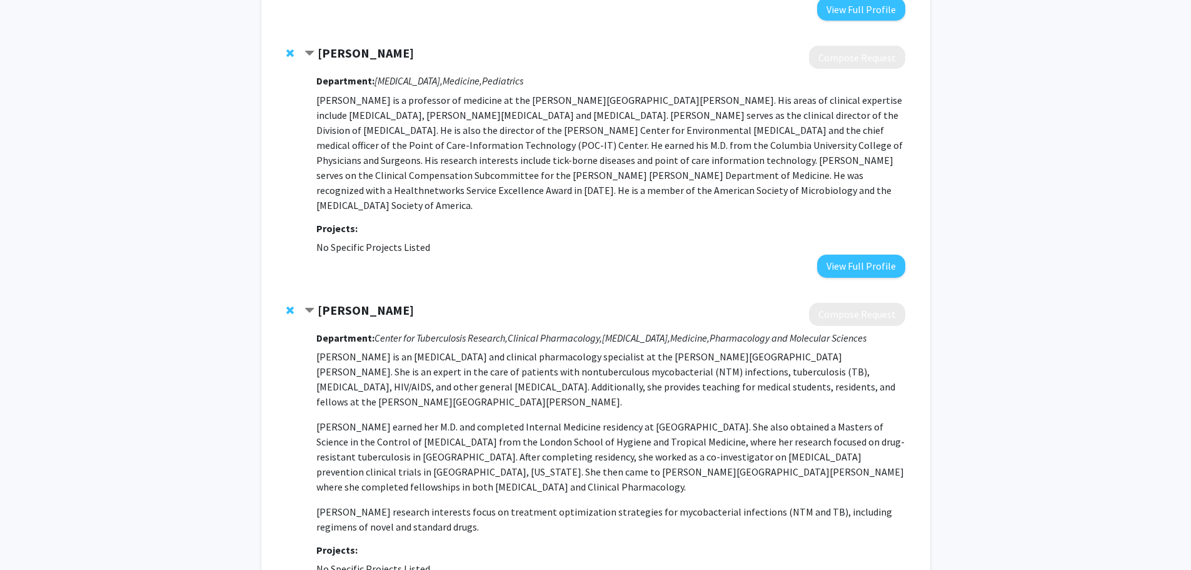
scroll to position [2637, 0]
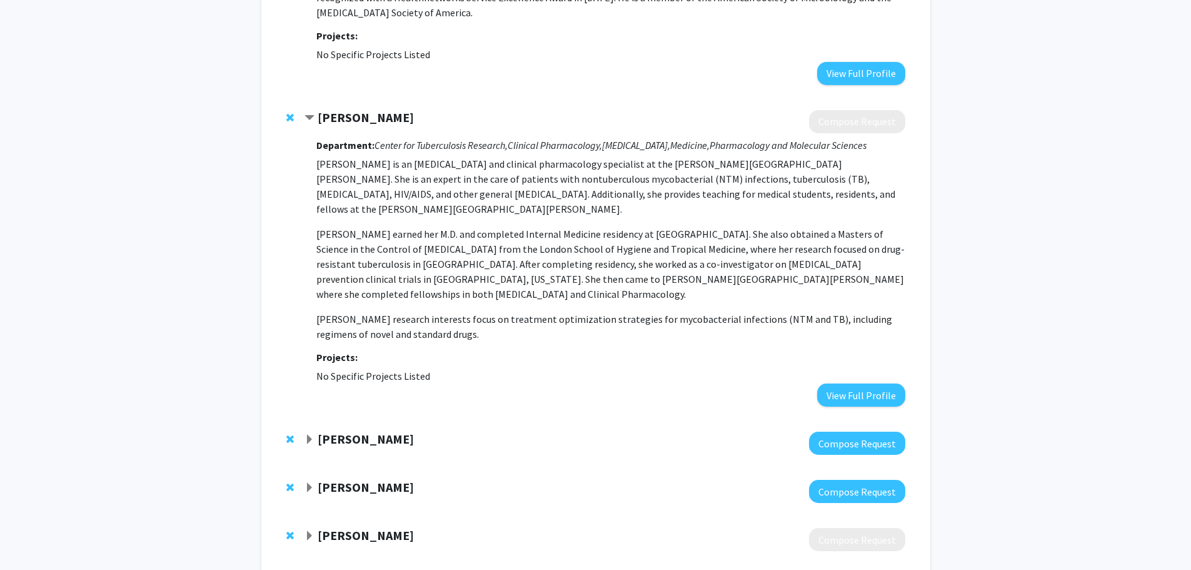
click at [330, 431] on strong "Priya Duggal" at bounding box center [366, 439] width 96 height 16
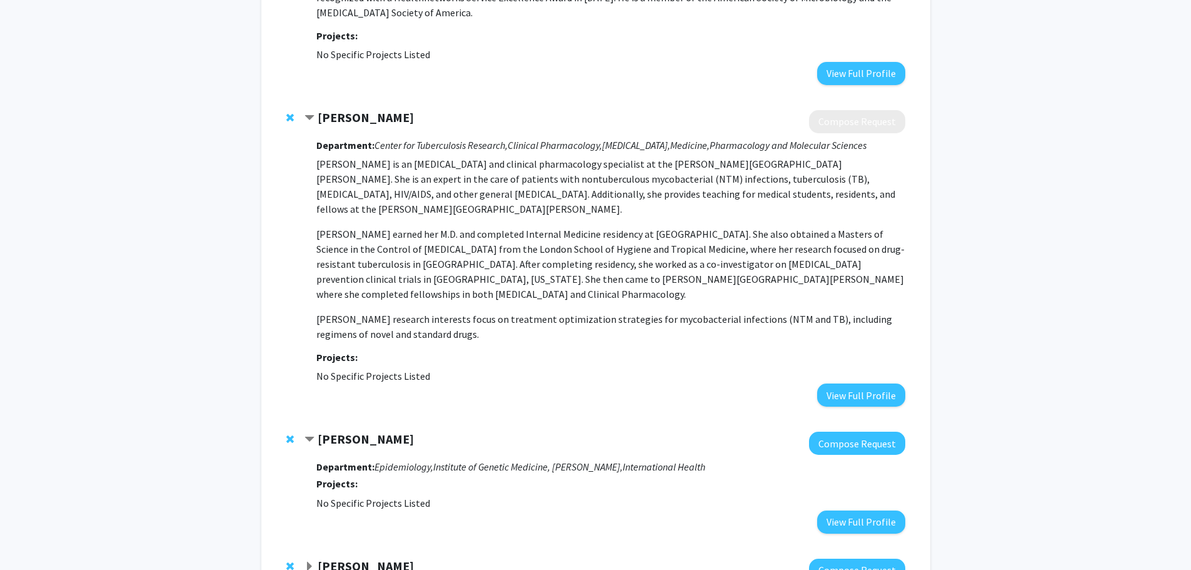
scroll to position [2716, 0]
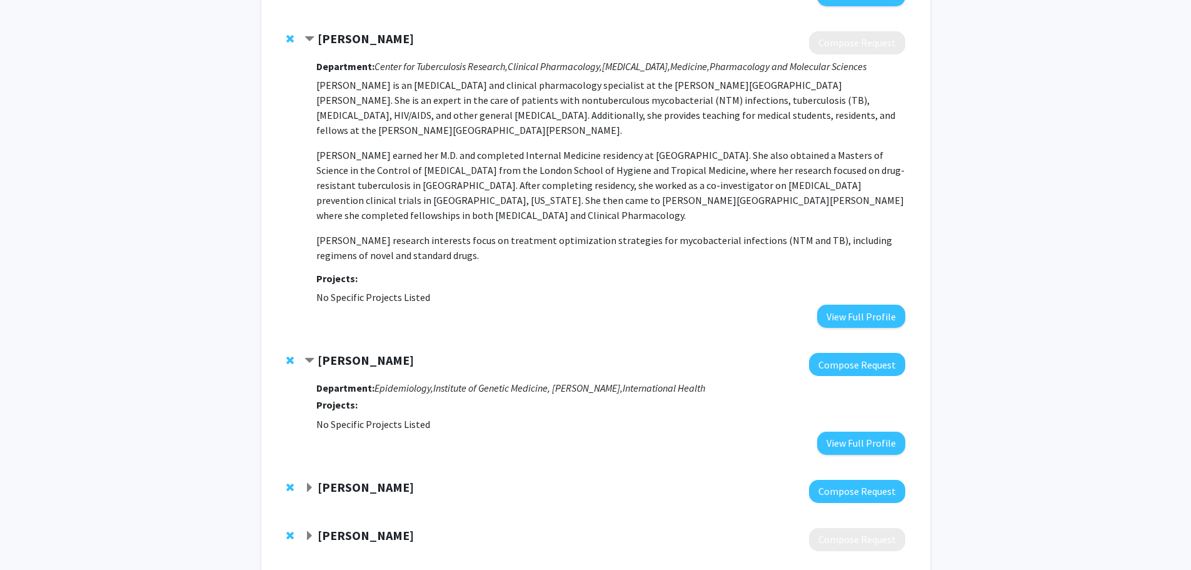
click at [320, 479] on strong "[PERSON_NAME]" at bounding box center [366, 487] width 96 height 16
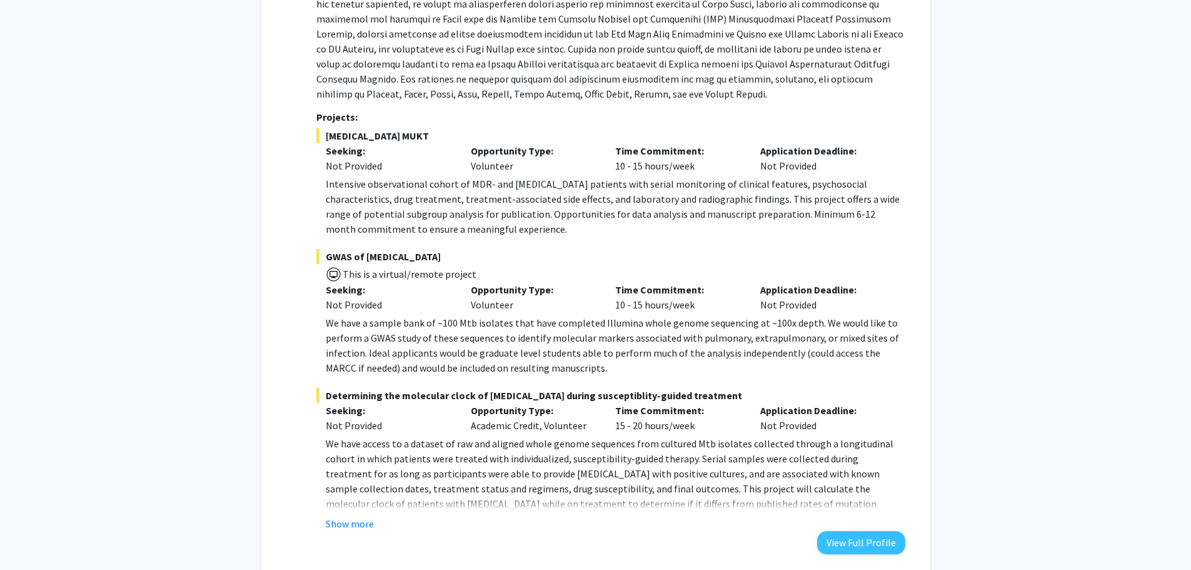
scroll to position [3341, 0]
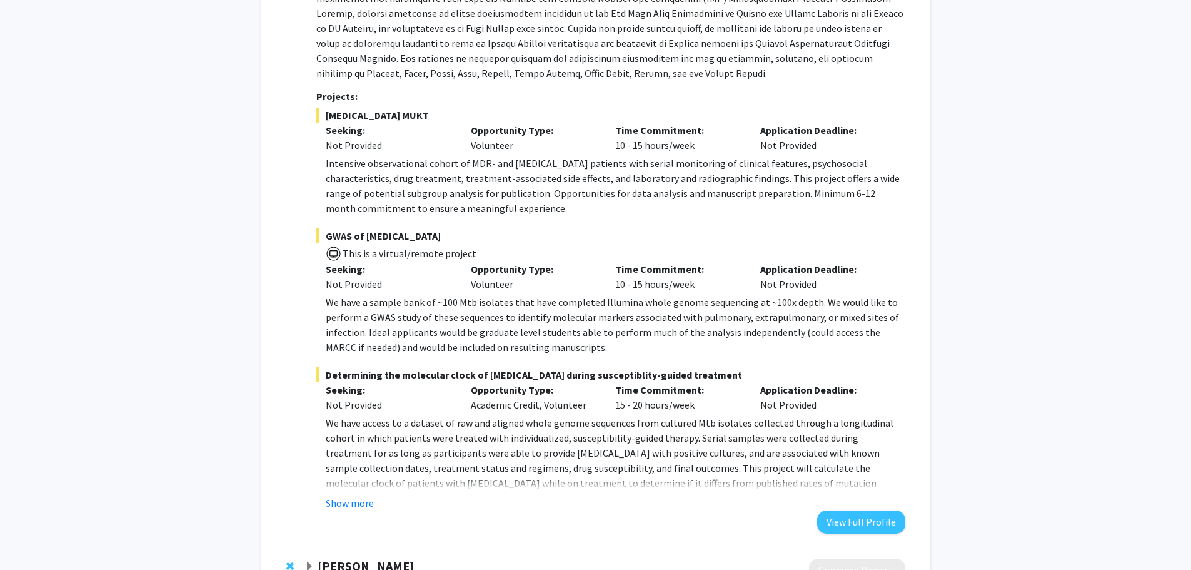
click at [360, 558] on strong "[PERSON_NAME]" at bounding box center [366, 566] width 96 height 16
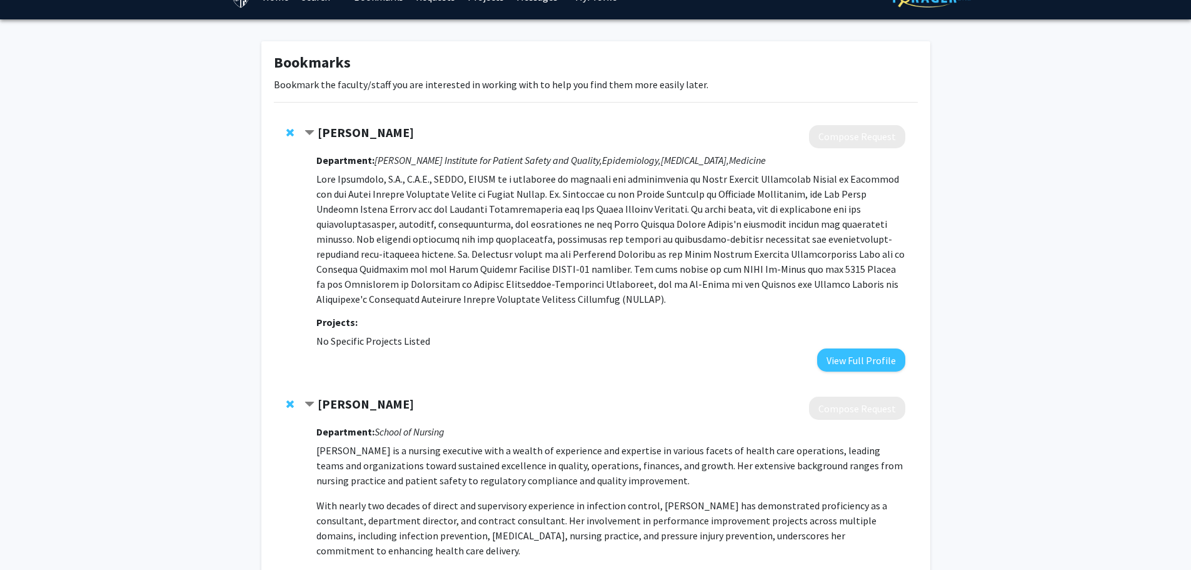
scroll to position [0, 0]
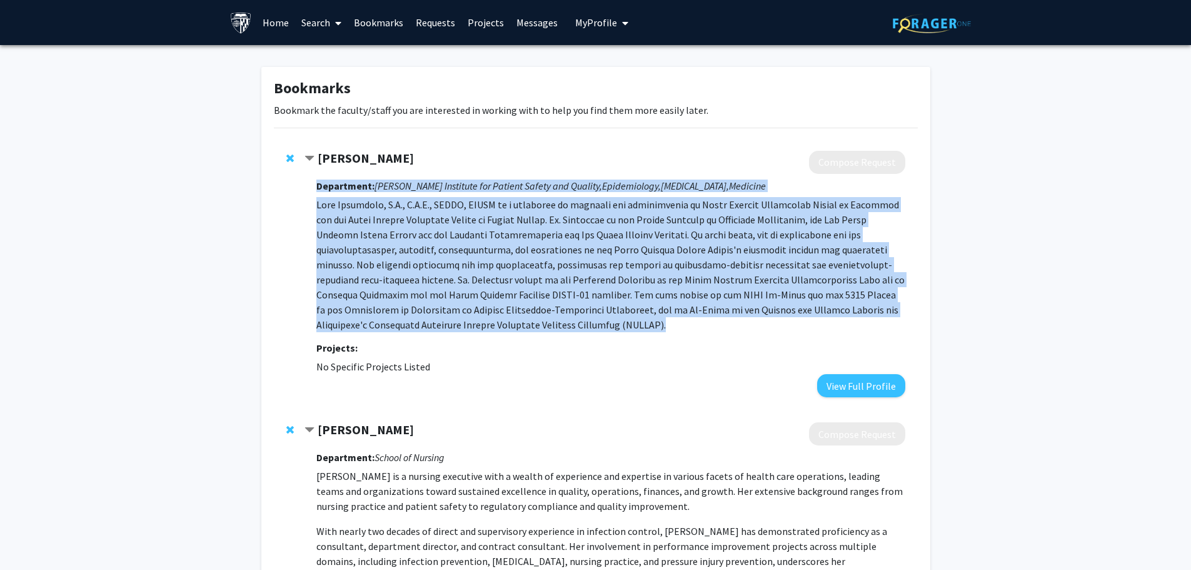
drag, startPoint x: 467, startPoint y: 325, endPoint x: 305, endPoint y: 208, distance: 200.1
click at [305, 208] on div "Lisa Maragakis Compose Request Department: Armstrong Institute for Patient Safe…" at bounding box center [605, 274] width 600 height 246
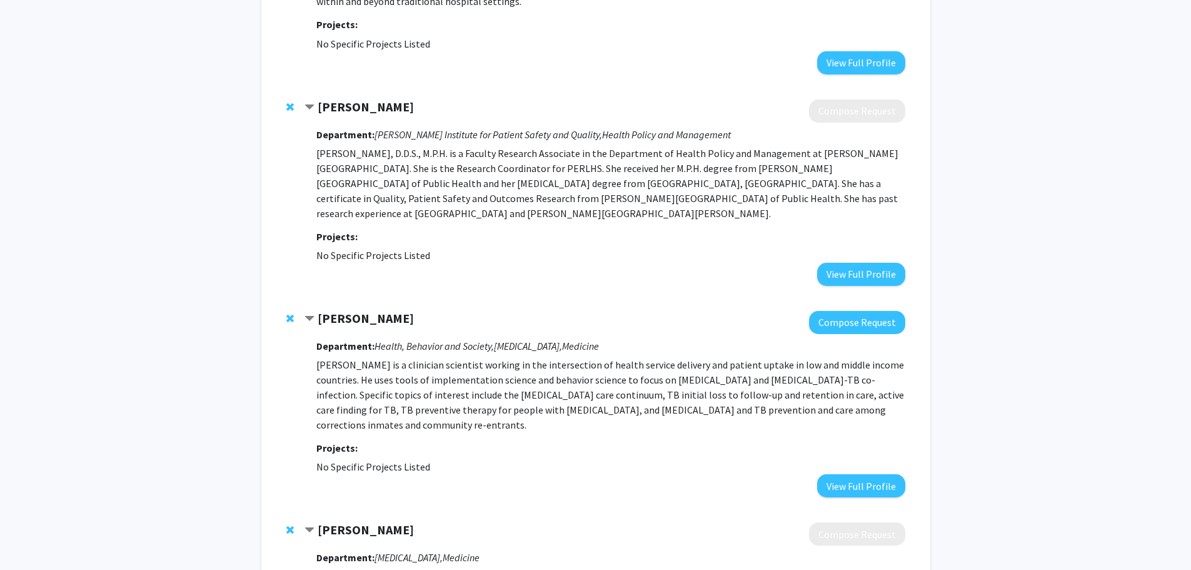
scroll to position [875, 0]
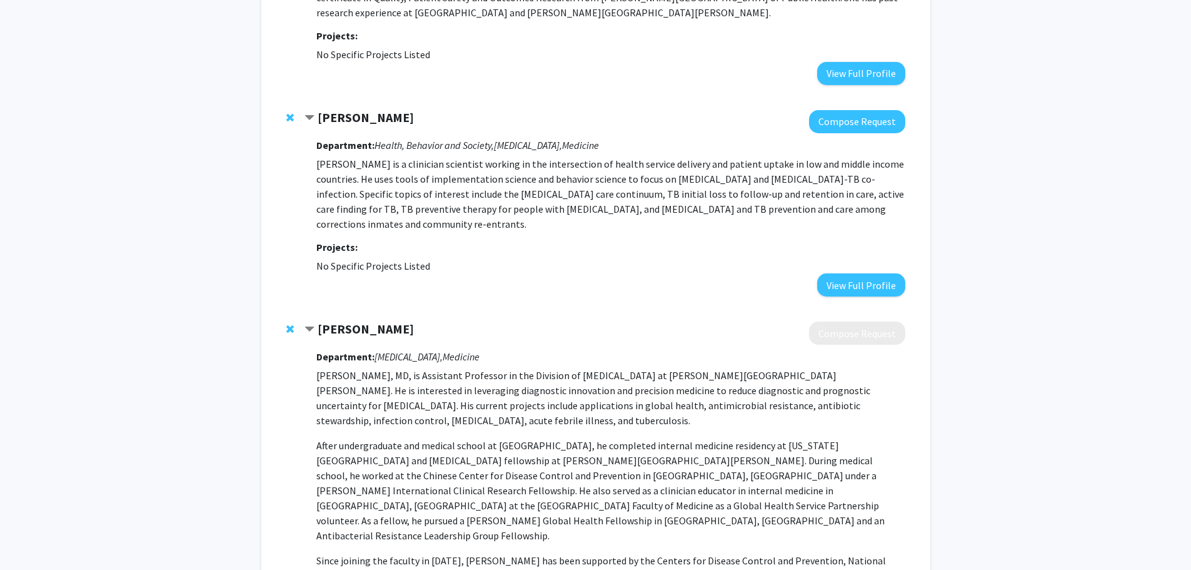
click at [598, 258] on fg-project-list "No Specific Projects Listed" at bounding box center [610, 265] width 588 height 15
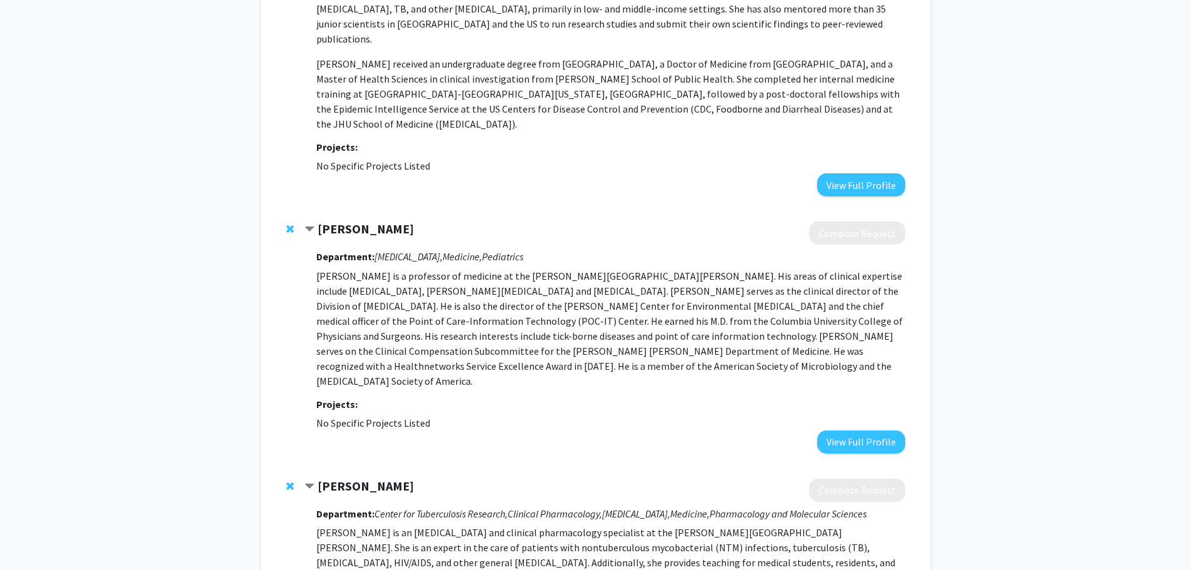
scroll to position [2251, 0]
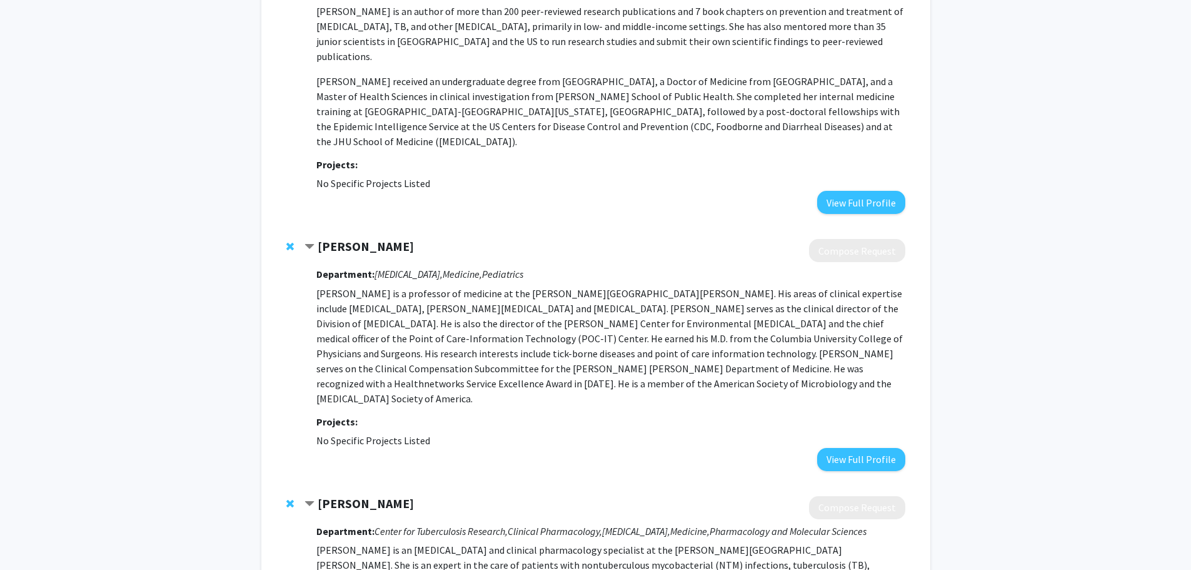
drag, startPoint x: 436, startPoint y: 320, endPoint x: 320, endPoint y: 184, distance: 179.1
click at [320, 262] on div "Department: Infectious Diseases, Medicine, Pediatrics Dr. Paul Auwaerter is a p…" at bounding box center [610, 366] width 588 height 208
click at [320, 286] on p "Dr. Paul Auwaerter is a professor of medicine at the Johns Hopkins University S…" at bounding box center [610, 346] width 588 height 120
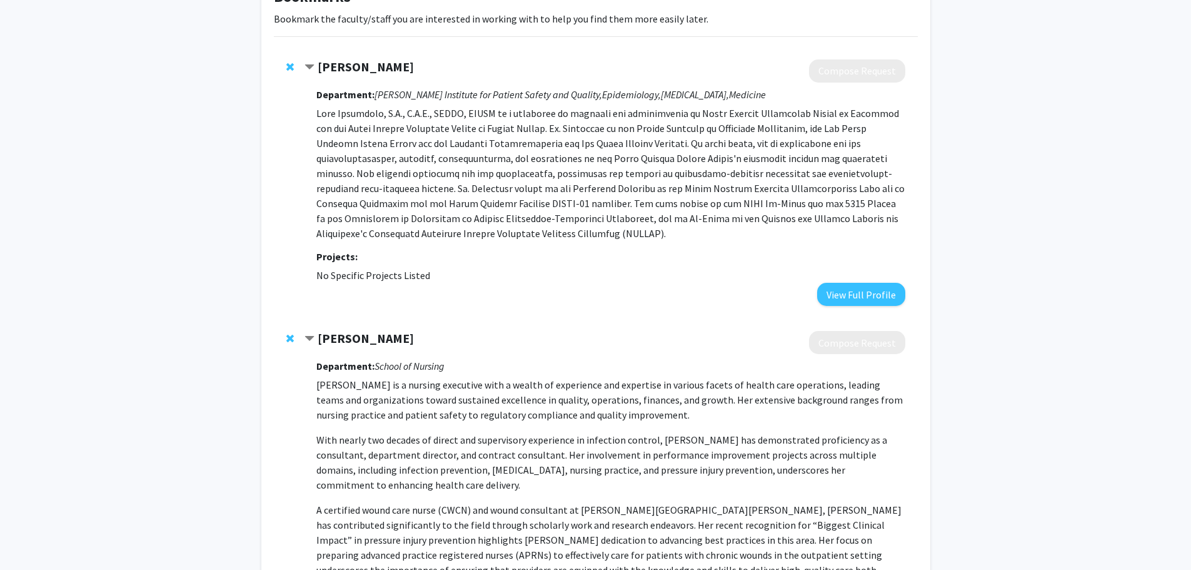
scroll to position [0, 0]
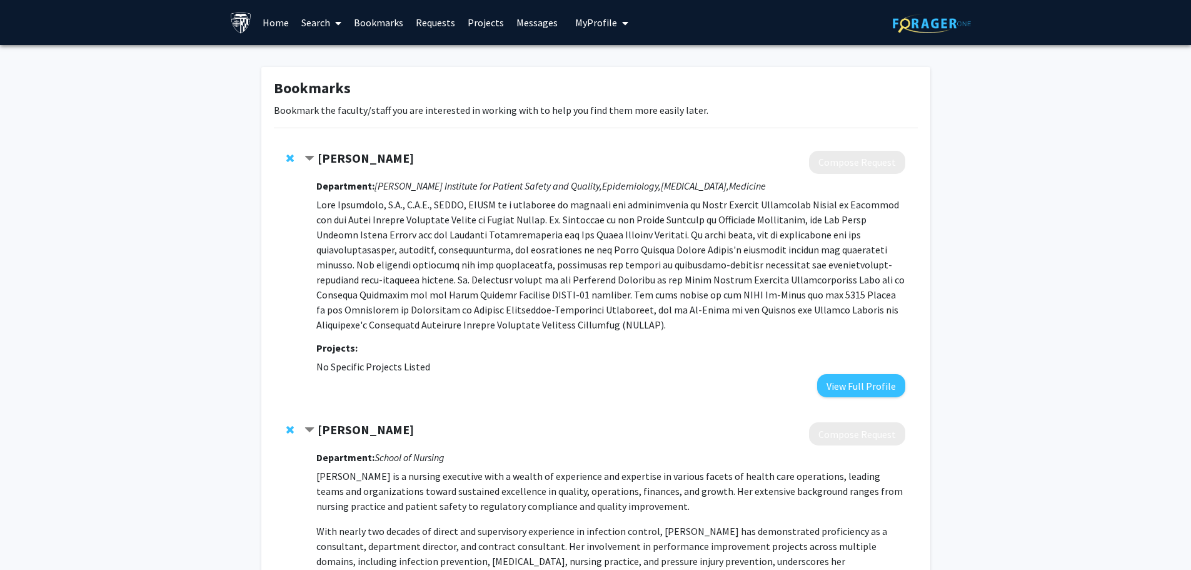
click at [492, 288] on p at bounding box center [610, 264] width 588 height 135
drag, startPoint x: 443, startPoint y: 371, endPoint x: 316, endPoint y: 191, distance: 220.3
click at [316, 191] on div "Department: Armstrong Institute for Patient Safety and Quality, Epidemiology, I…" at bounding box center [610, 285] width 588 height 223
click at [316, 191] on strong "Department:" at bounding box center [345, 185] width 58 height 13
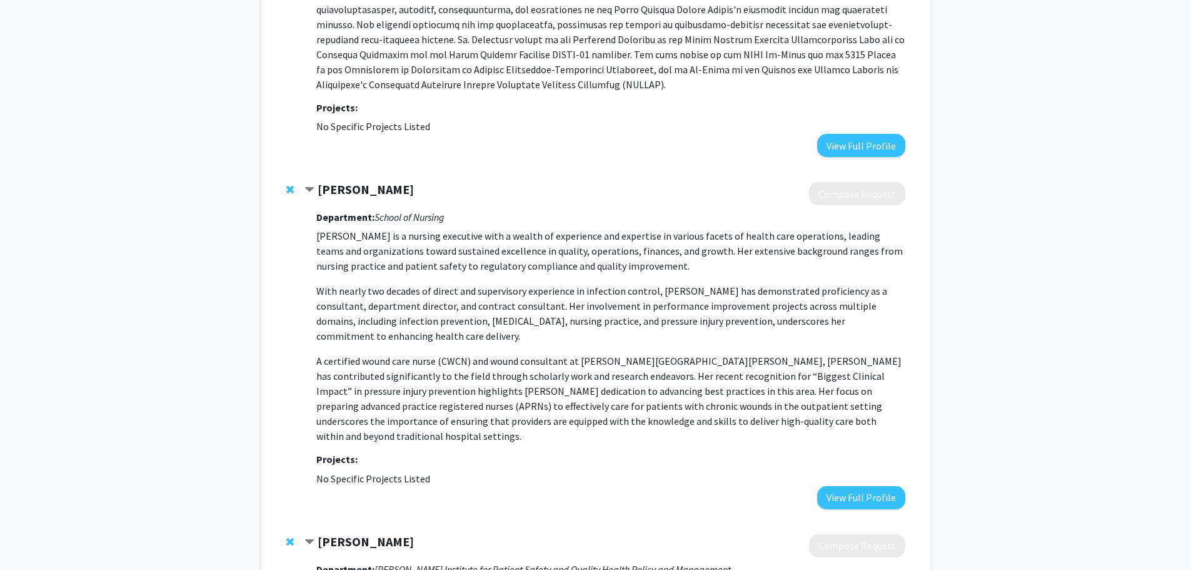
scroll to position [250, 0]
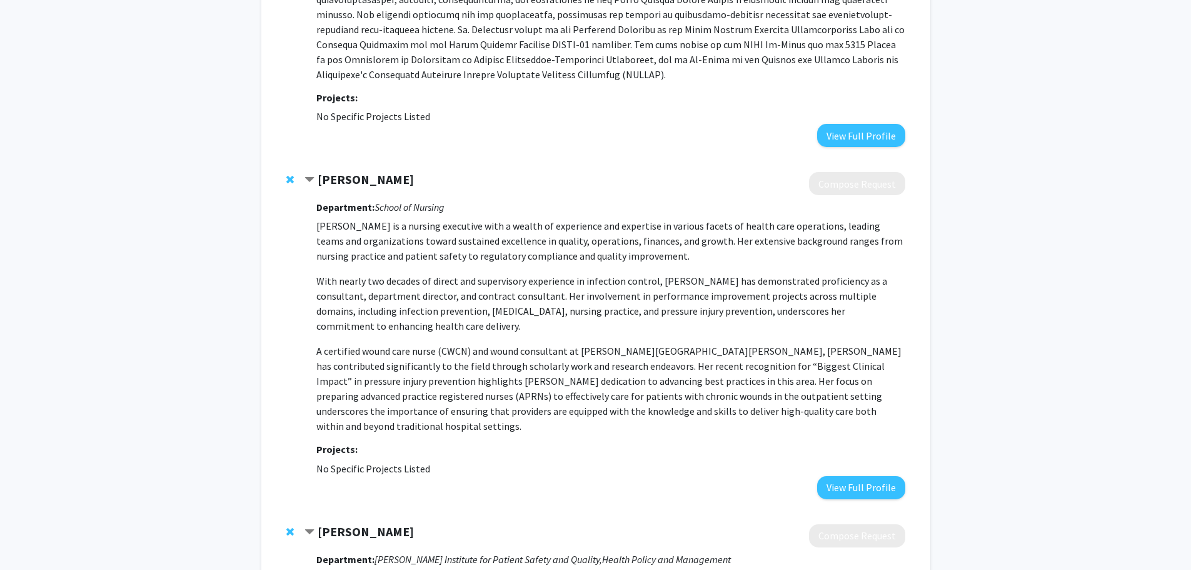
click at [451, 205] on h3 "Department: School of Nursing" at bounding box center [610, 207] width 588 height 12
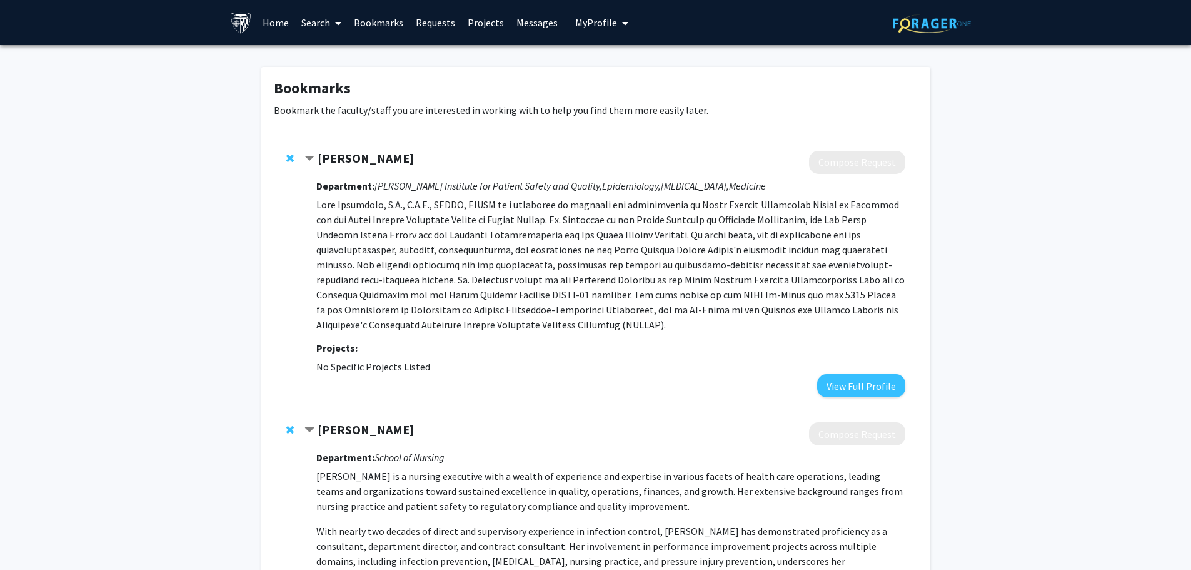
drag, startPoint x: 429, startPoint y: 169, endPoint x: 423, endPoint y: 168, distance: 6.4
click at [423, 168] on div at bounding box center [605, 162] width 600 height 23
drag, startPoint x: 418, startPoint y: 163, endPoint x: 303, endPoint y: 158, distance: 114.5
click at [303, 158] on div "Lisa Maragakis Compose Request Department: Armstrong Institute for Patient Safe…" at bounding box center [596, 273] width 644 height 271
copy div "[PERSON_NAME]"
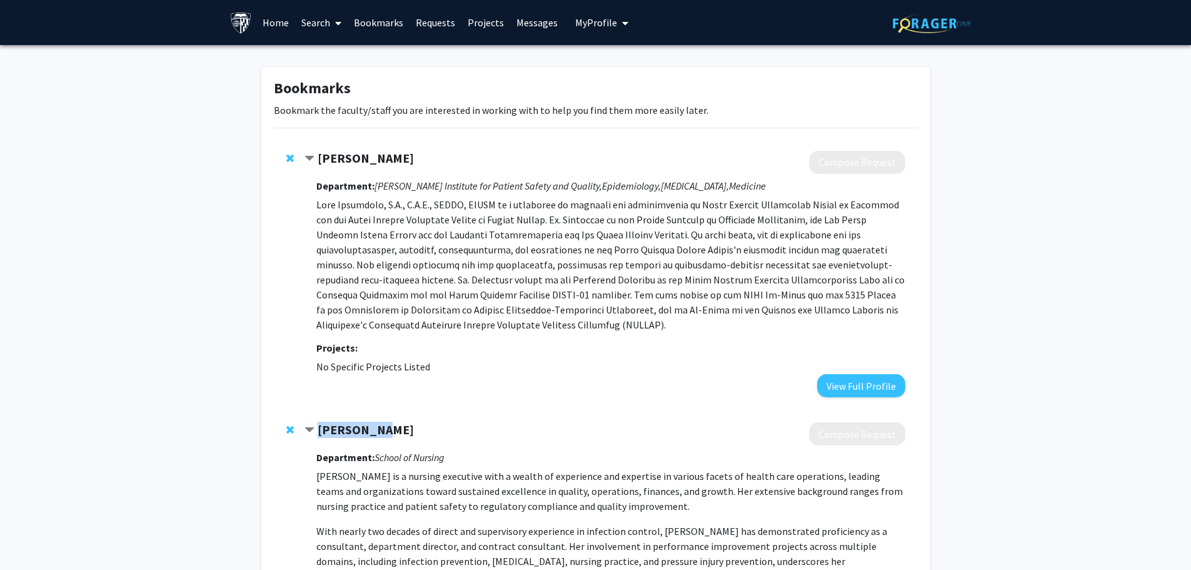
drag, startPoint x: 390, startPoint y: 428, endPoint x: 320, endPoint y: 433, distance: 70.3
click at [320, 433] on div "[PERSON_NAME]" at bounding box center [440, 430] width 270 height 16
copy strong "[PERSON_NAME]"
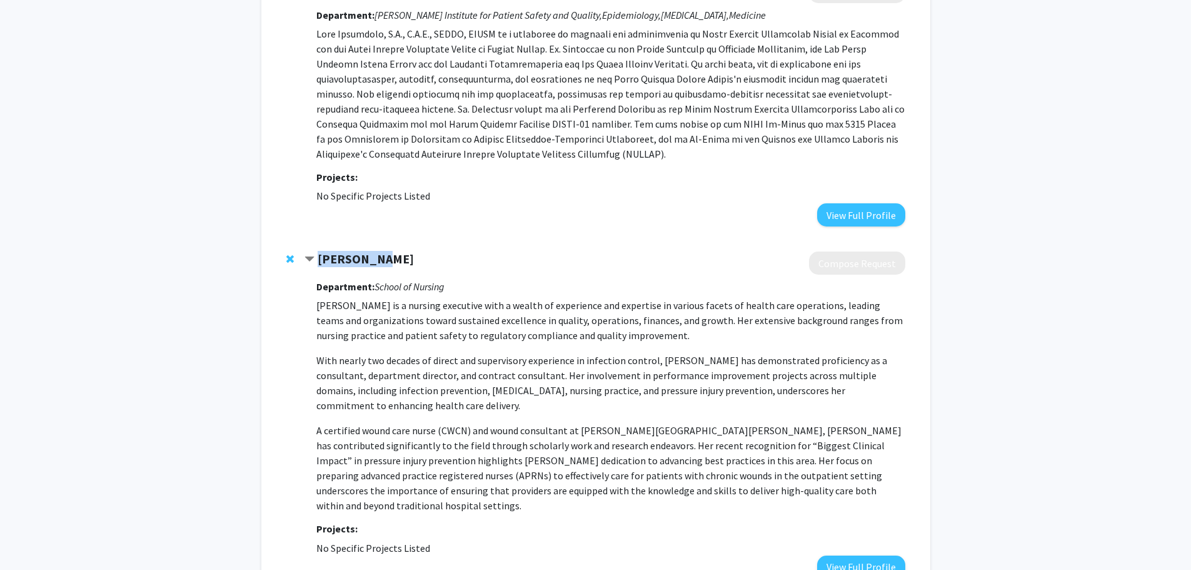
scroll to position [375, 0]
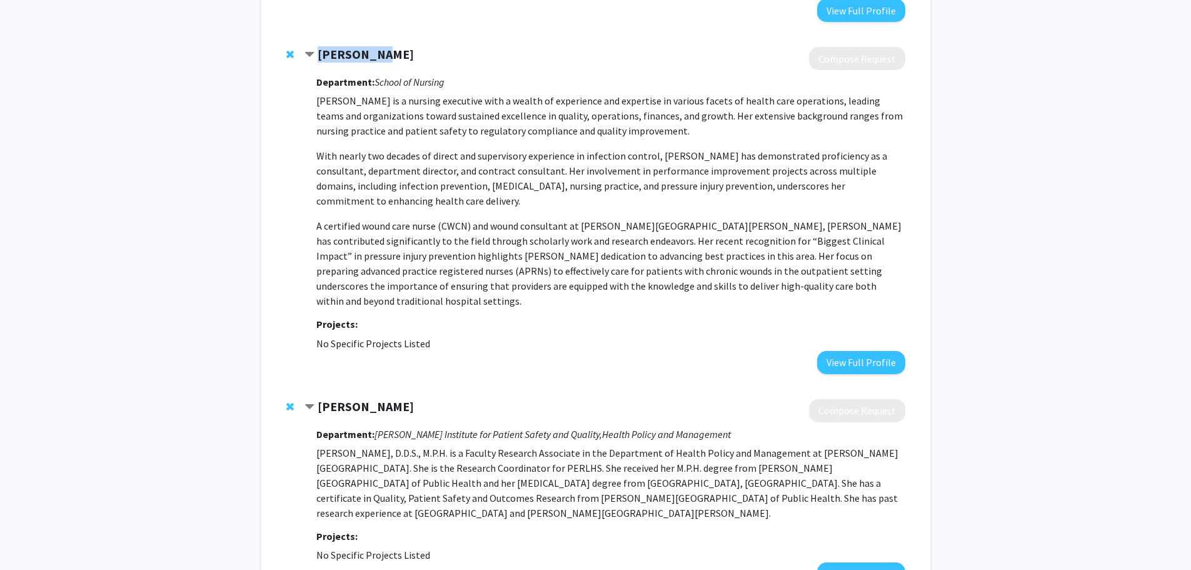
drag, startPoint x: 423, startPoint y: 389, endPoint x: 317, endPoint y: 395, distance: 106.5
click at [317, 399] on div "[PERSON_NAME]" at bounding box center [440, 407] width 270 height 16
copy strong "[PERSON_NAME]"
click at [541, 145] on p "Lisa Grubb is a nursing executive with a wealth of experience and expertise in …" at bounding box center [610, 200] width 588 height 215
click at [291, 53] on span "Remove Lisa Grubb from bookmarks" at bounding box center [290, 54] width 8 height 10
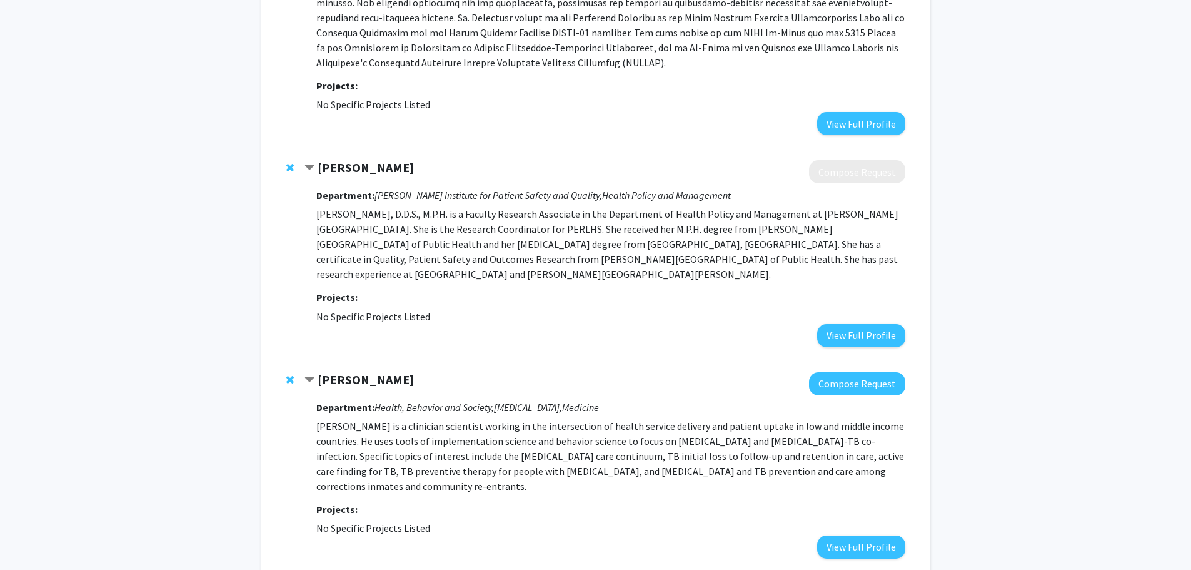
scroll to position [250, 0]
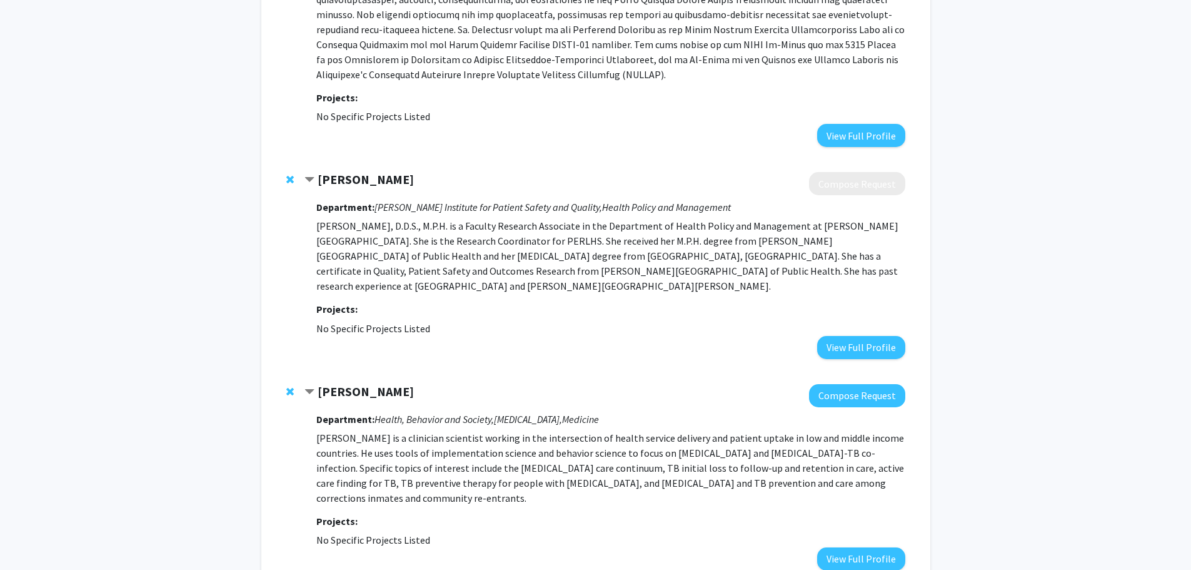
click at [288, 176] on span "Remove Shagufta Farheen from bookmarks" at bounding box center [290, 179] width 8 height 10
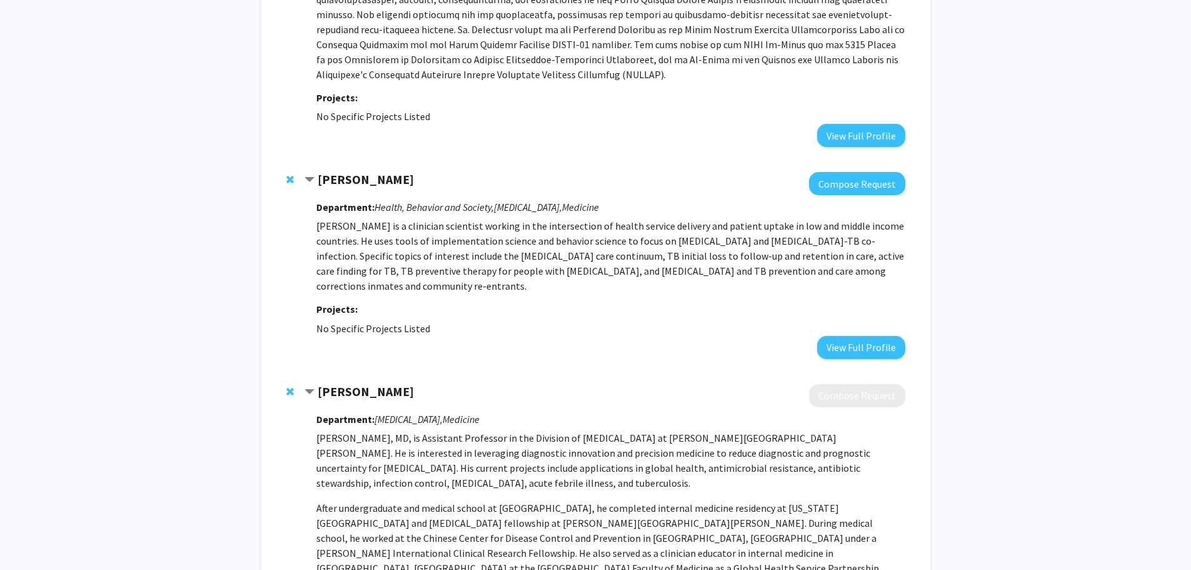
drag, startPoint x: 441, startPoint y: 178, endPoint x: 315, endPoint y: 174, distance: 127.0
click at [315, 174] on div "[PERSON_NAME]" at bounding box center [440, 180] width 270 height 16
copy div "[PERSON_NAME]"
click at [547, 259] on p "[PERSON_NAME] is a clinician scientist working in the intersection of health se…" at bounding box center [610, 255] width 588 height 75
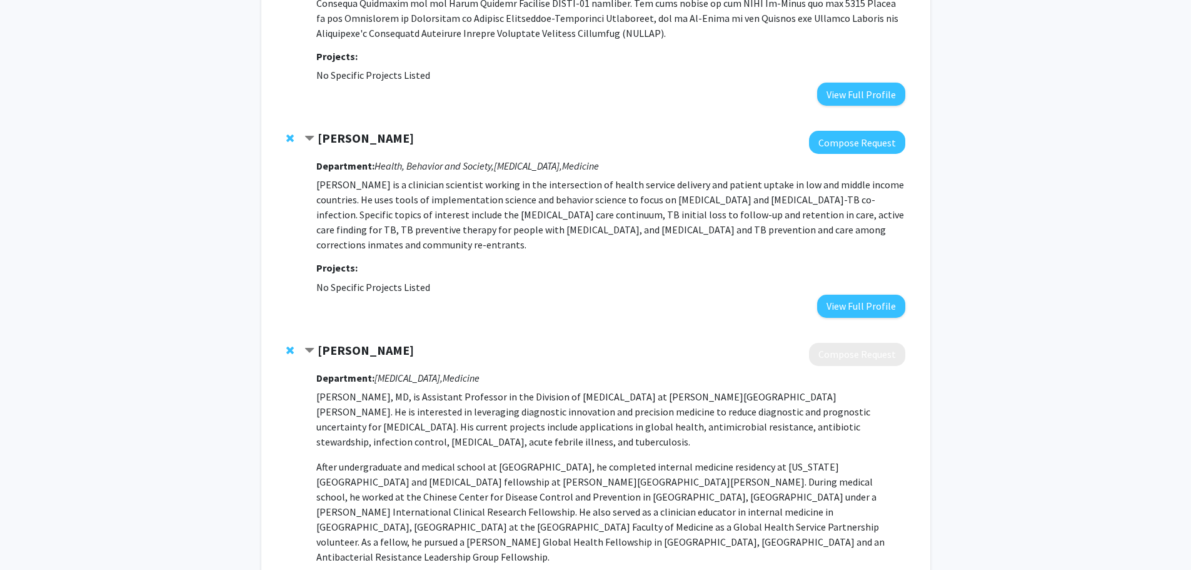
scroll to position [375, 0]
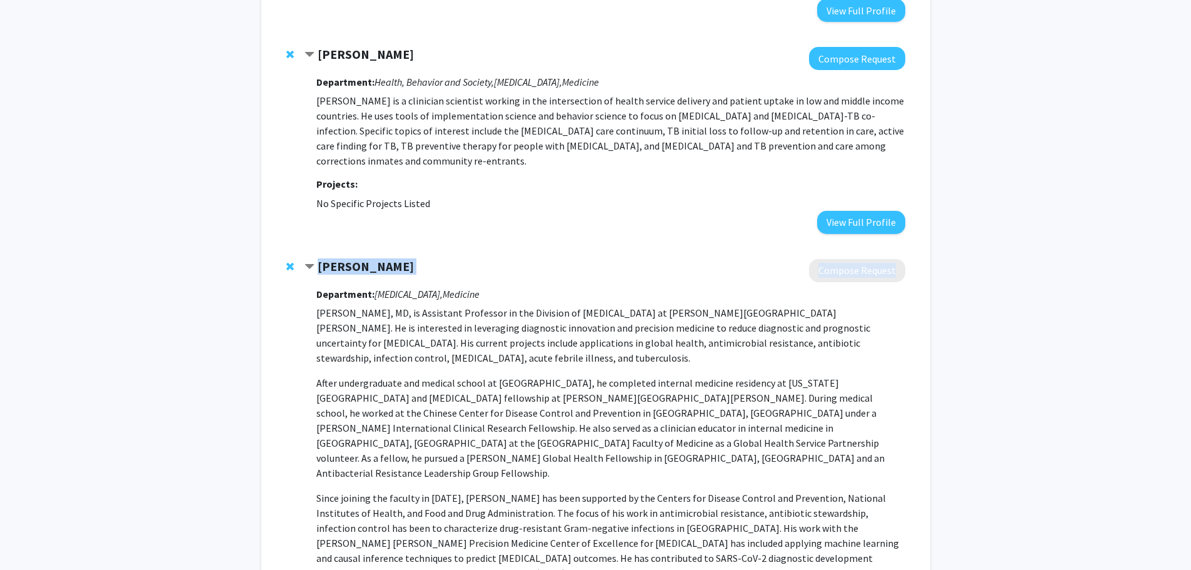
drag, startPoint x: 432, startPoint y: 259, endPoint x: 322, endPoint y: 248, distance: 110.7
click at [322, 259] on div "Matthew Robinson Compose Request Department: Infectious Diseases, Medicine Matt…" at bounding box center [605, 452] width 600 height 386
click at [322, 258] on strong "[PERSON_NAME]" at bounding box center [366, 266] width 96 height 16
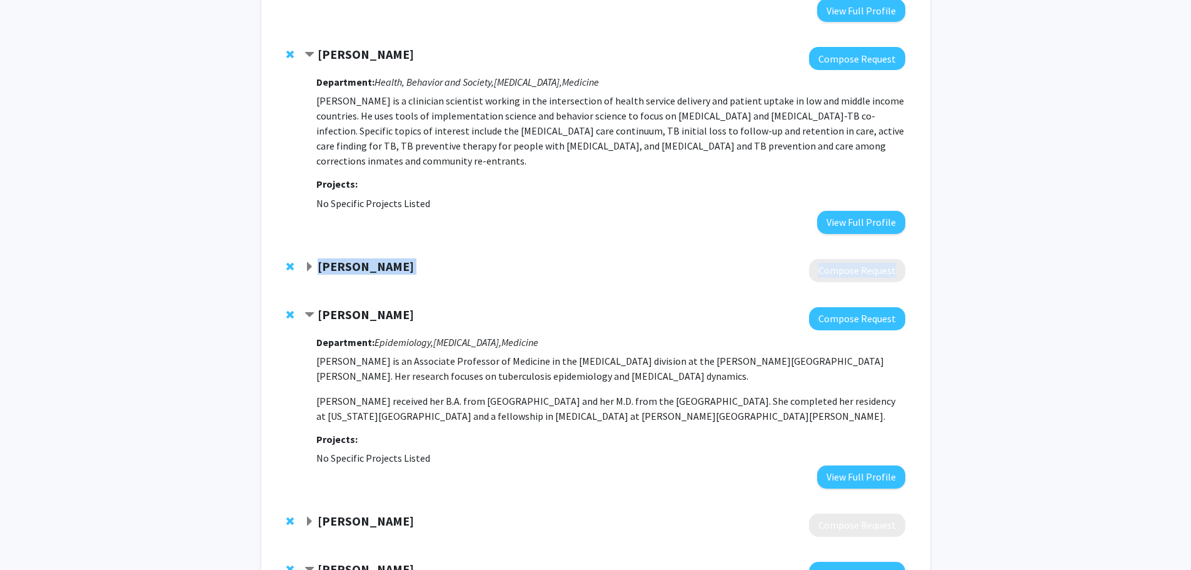
click at [406, 258] on strong "[PERSON_NAME]" at bounding box center [366, 266] width 96 height 16
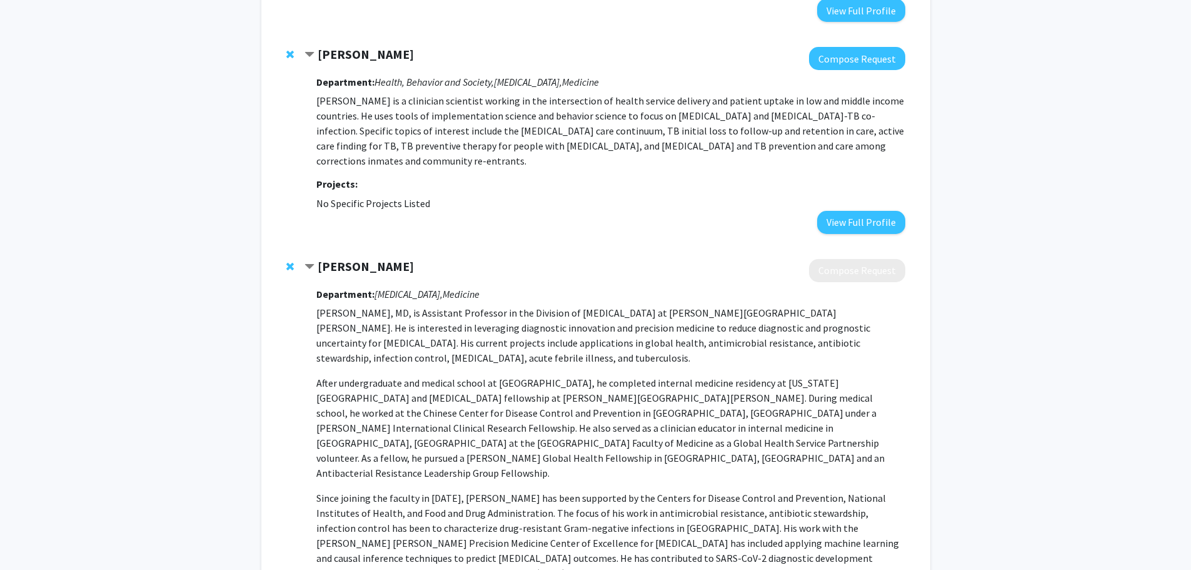
click at [460, 259] on div "[PERSON_NAME]" at bounding box center [440, 267] width 270 height 16
drag, startPoint x: 427, startPoint y: 254, endPoint x: 319, endPoint y: 255, distance: 108.2
click at [319, 259] on div "[PERSON_NAME]" at bounding box center [440, 267] width 270 height 16
copy strong "[PERSON_NAME]"
click at [563, 259] on div "[PERSON_NAME]" at bounding box center [440, 267] width 270 height 16
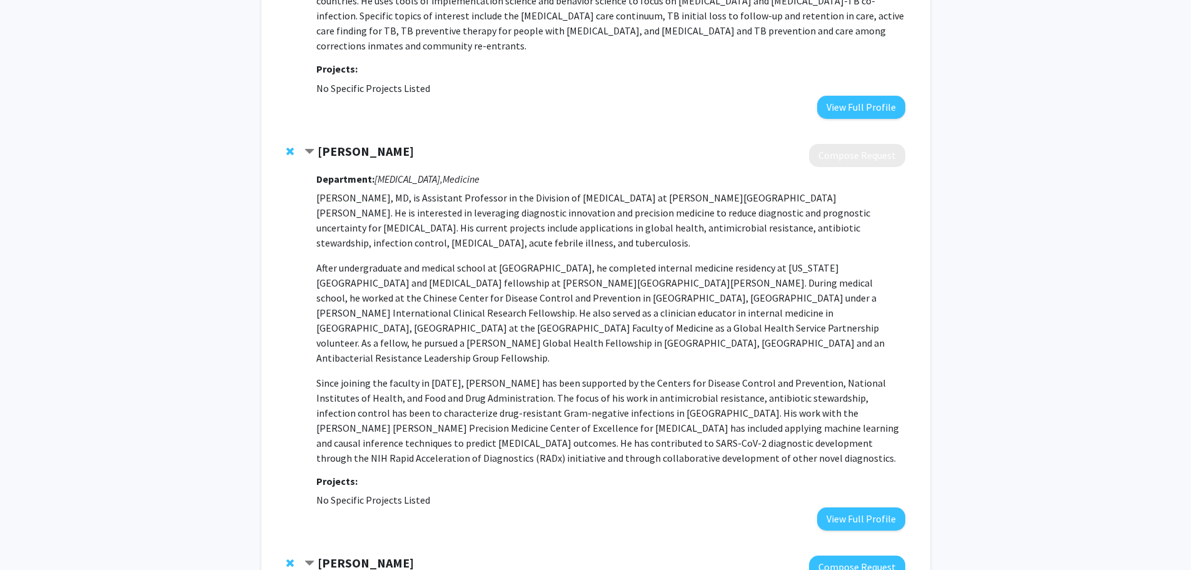
scroll to position [500, 0]
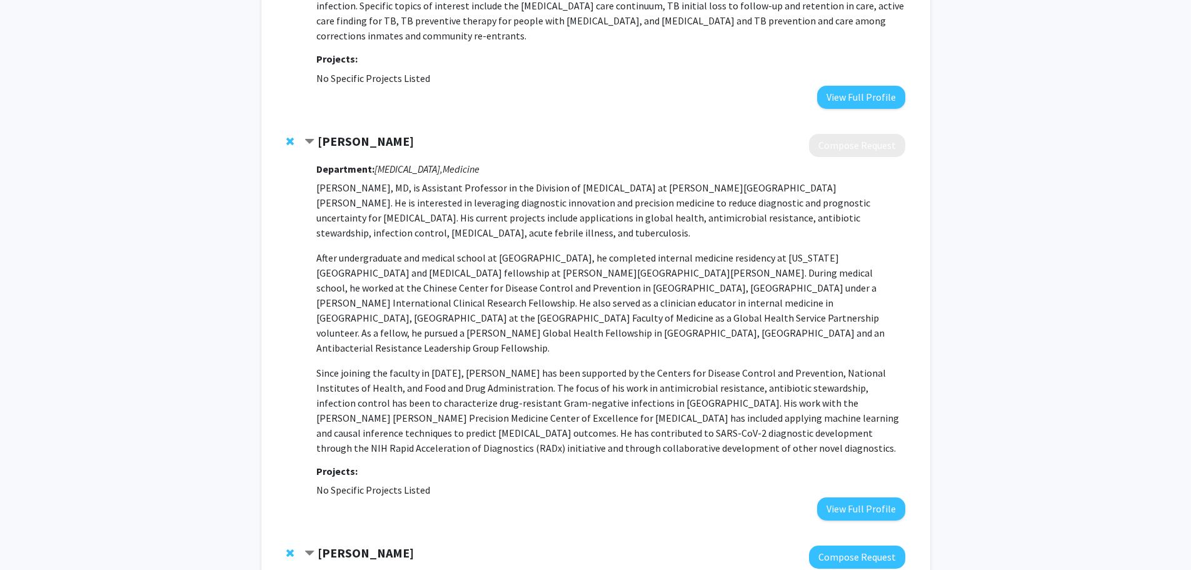
click at [546, 260] on p "After undergraduate and medical school at [GEOGRAPHIC_DATA], he completed inter…" at bounding box center [610, 302] width 588 height 105
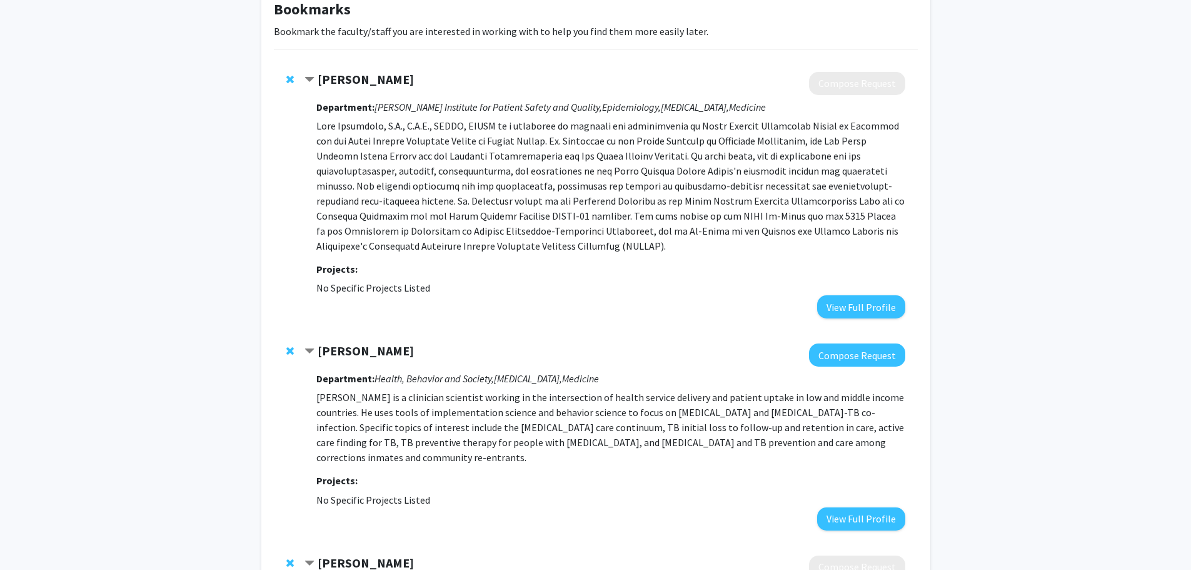
scroll to position [0, 0]
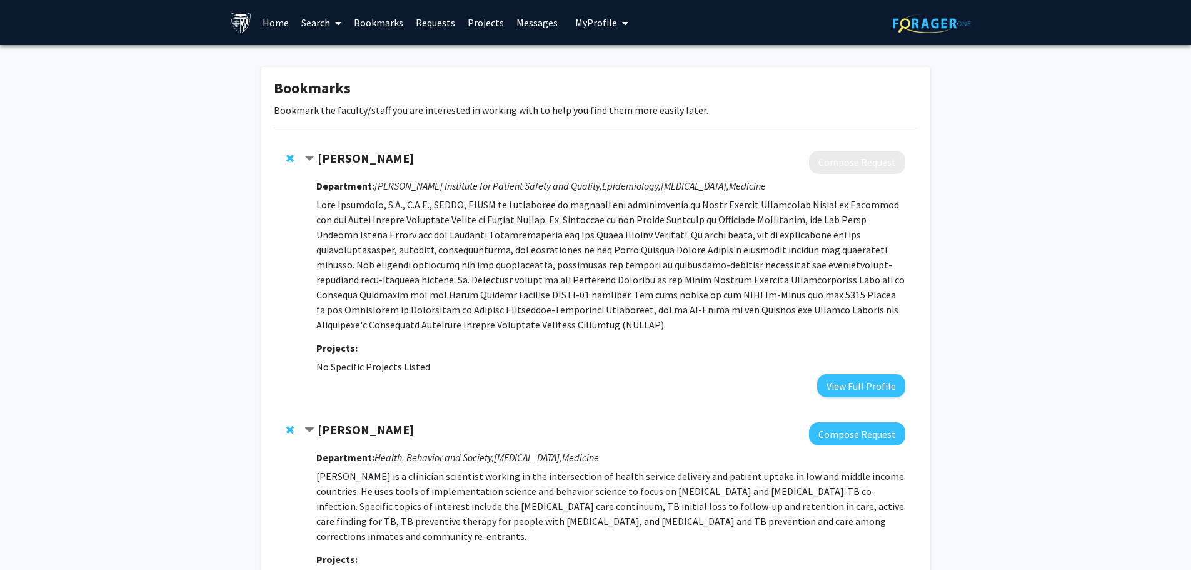
drag, startPoint x: 458, startPoint y: 159, endPoint x: 315, endPoint y: 166, distance: 144.0
click at [315, 166] on div "[PERSON_NAME]" at bounding box center [440, 159] width 270 height 16
copy div "[PERSON_NAME]"
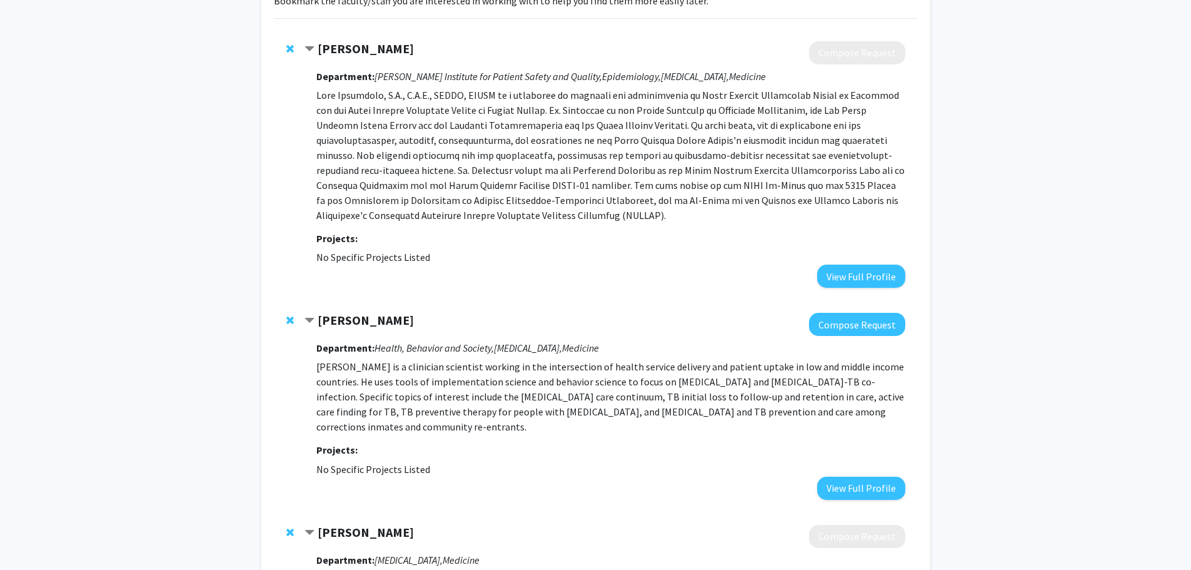
scroll to position [125, 0]
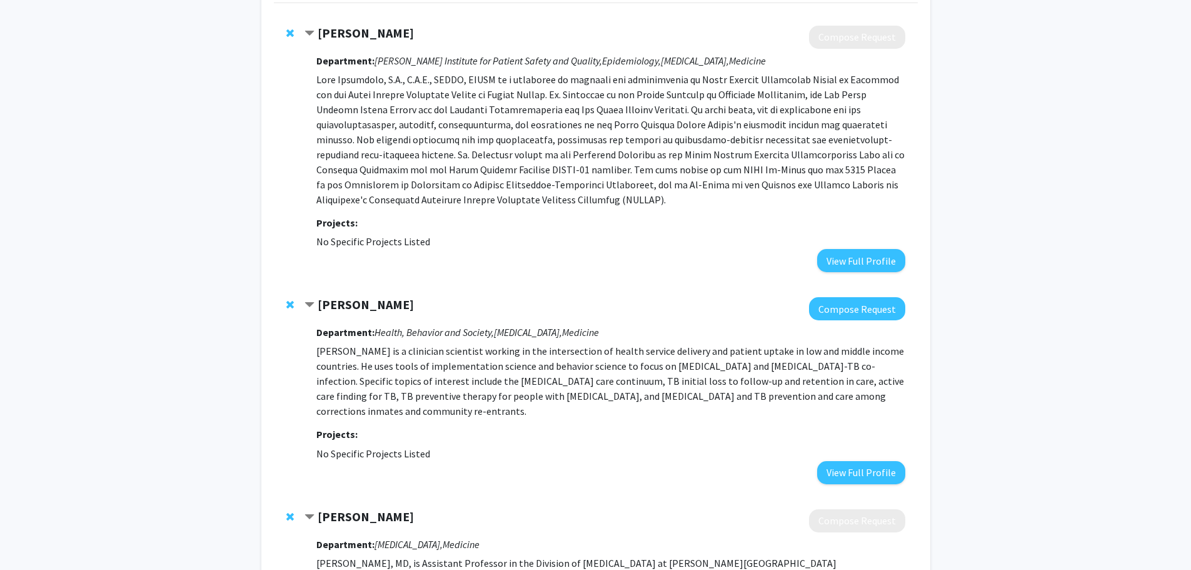
drag, startPoint x: 458, startPoint y: 307, endPoint x: 320, endPoint y: 310, distance: 138.8
click at [320, 310] on div "[PERSON_NAME]" at bounding box center [440, 305] width 270 height 16
copy strong "[PERSON_NAME]"
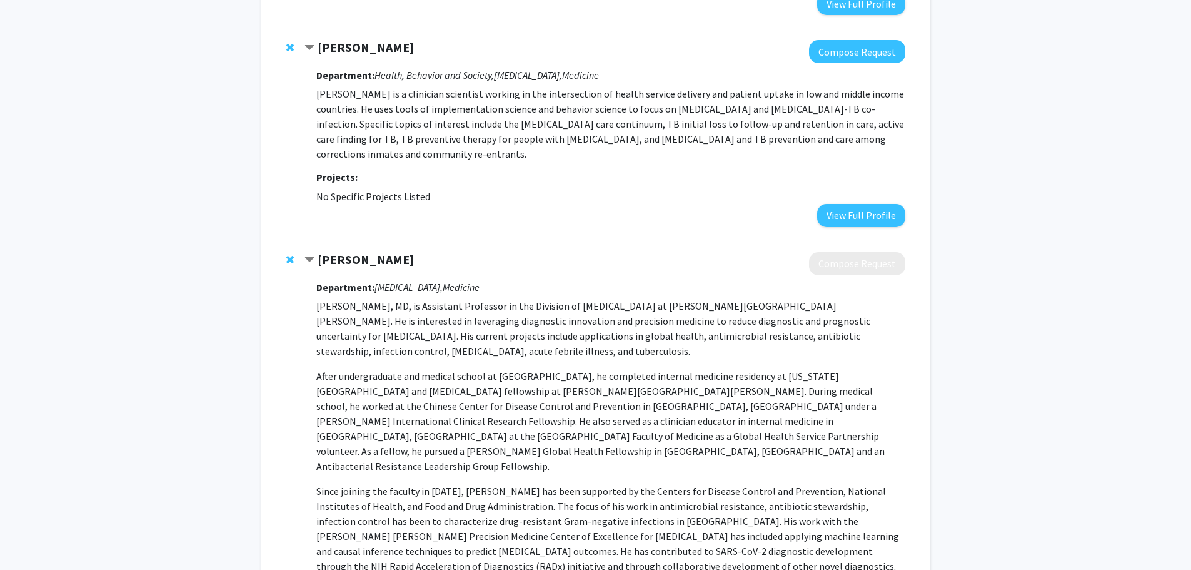
scroll to position [750, 0]
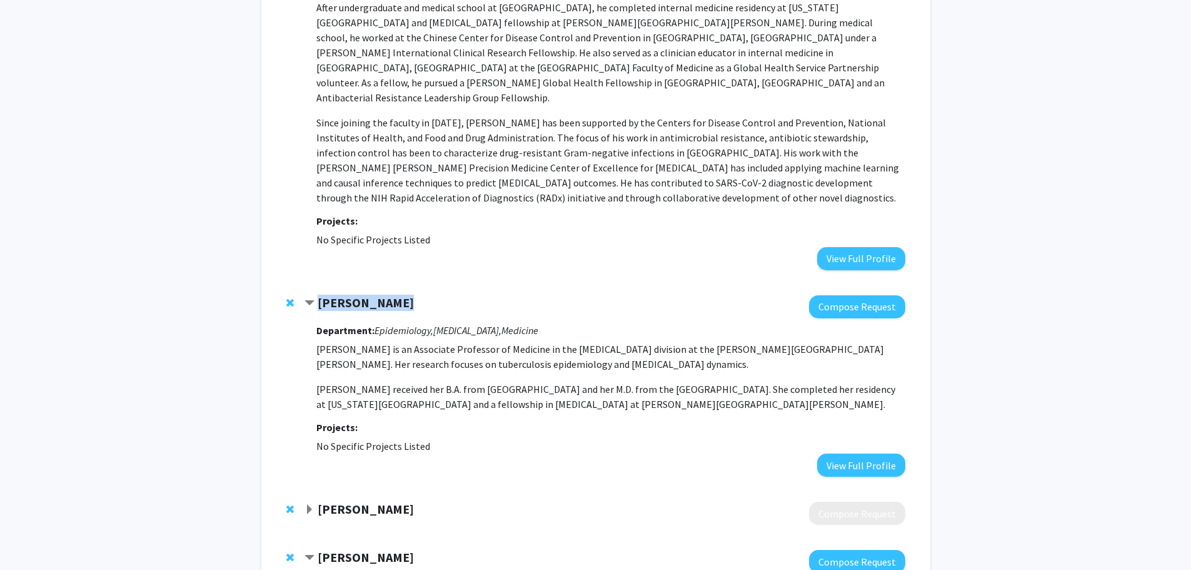
drag, startPoint x: 407, startPoint y: 258, endPoint x: 319, endPoint y: 261, distance: 88.2
click at [319, 295] on div "[PERSON_NAME]" at bounding box center [440, 303] width 270 height 16
copy strong "[PERSON_NAME]"
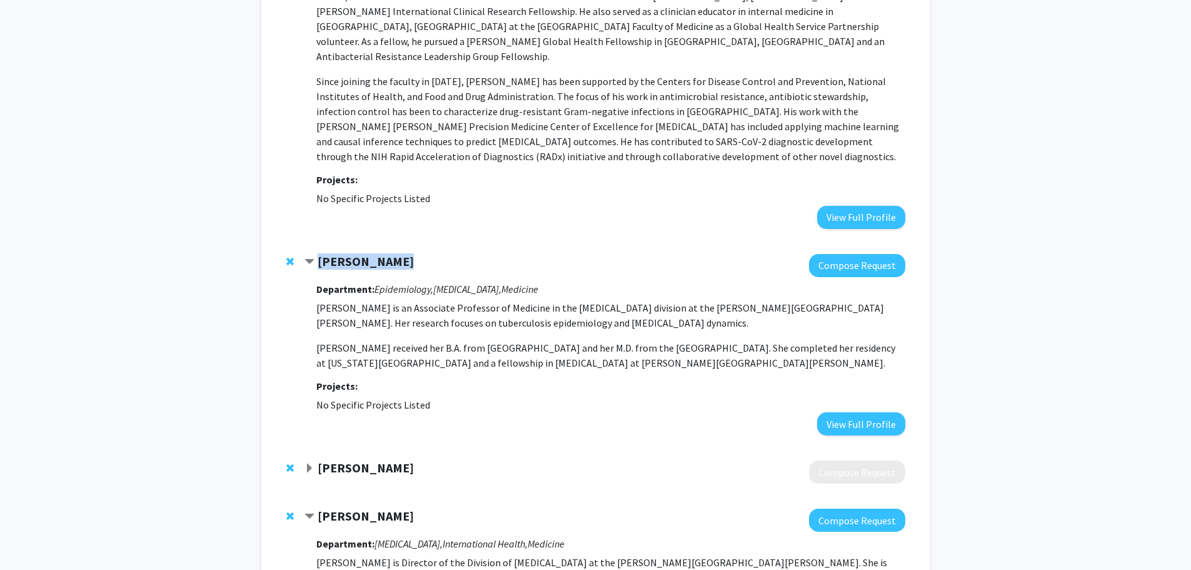
scroll to position [875, 0]
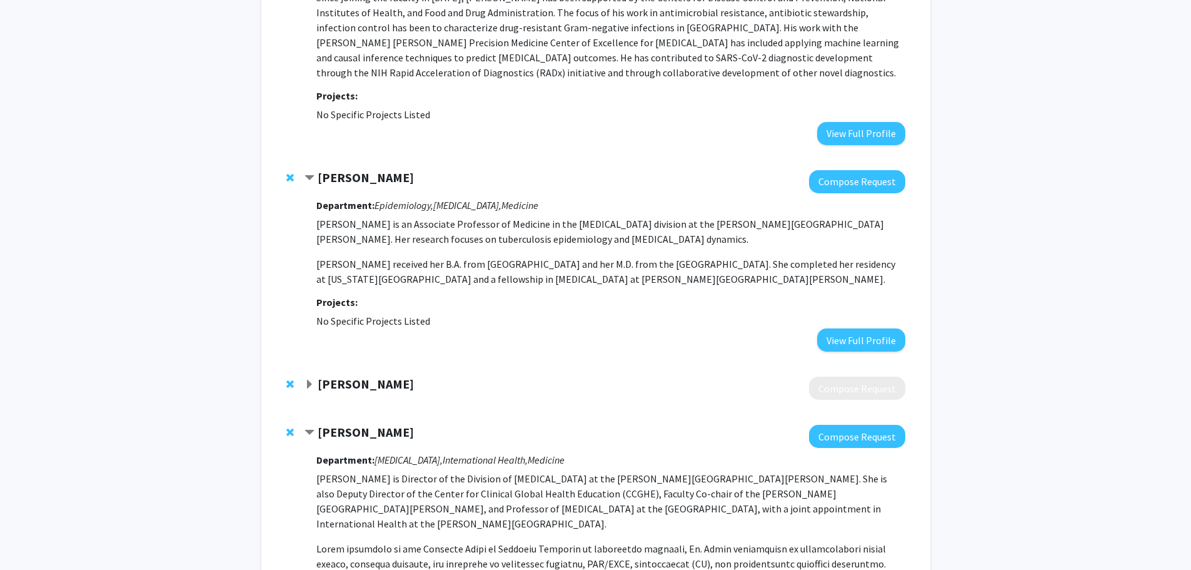
click at [319, 376] on strong "Yu-Hsiang Hsieh" at bounding box center [366, 384] width 96 height 16
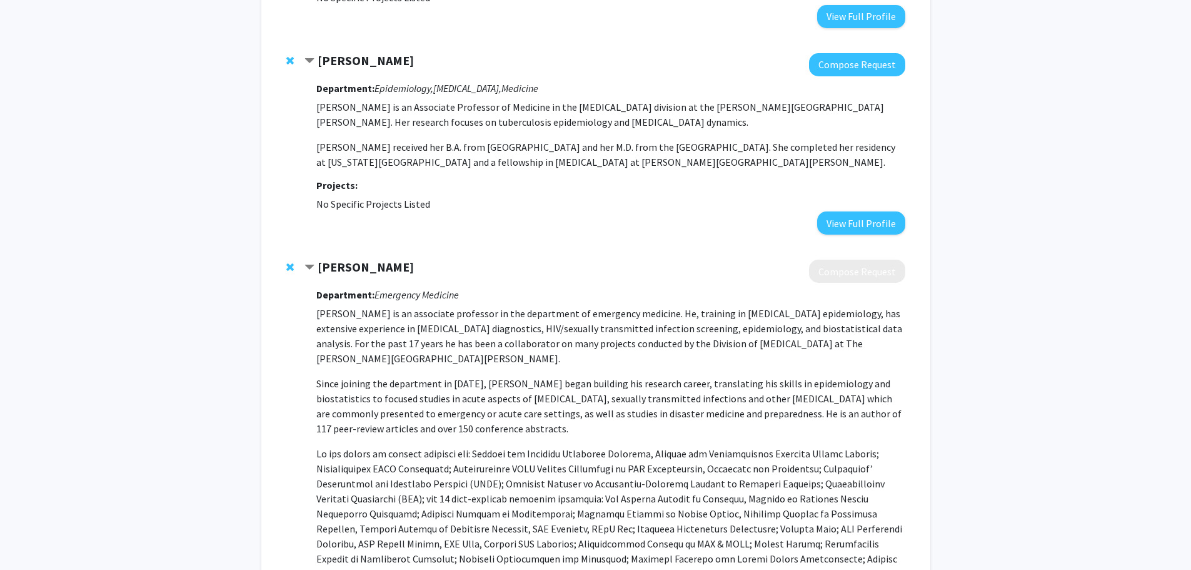
scroll to position [1000, 0]
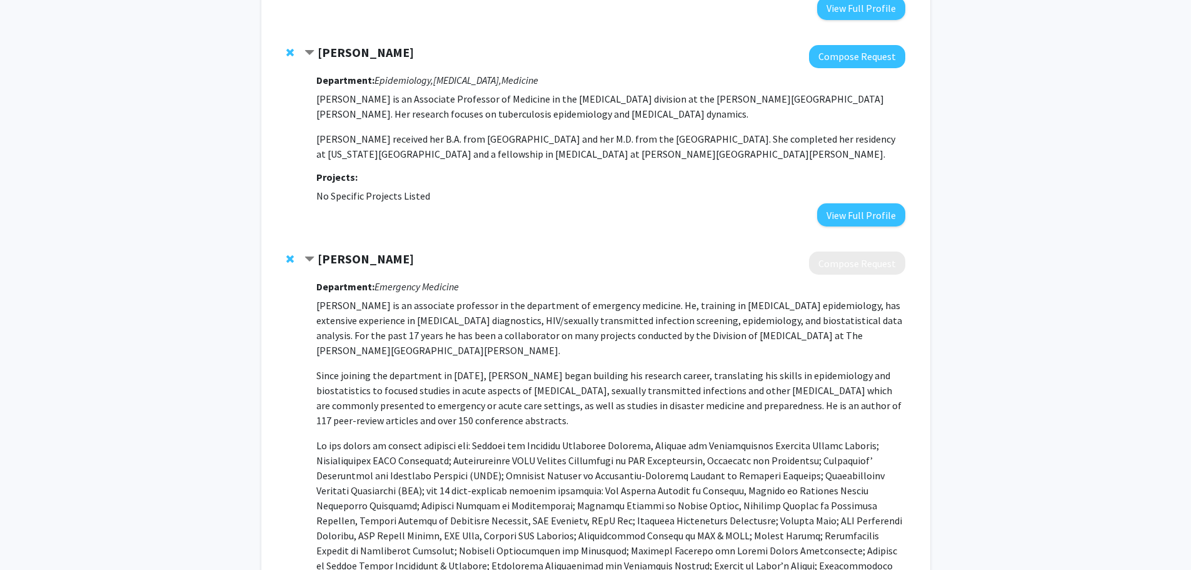
drag, startPoint x: 418, startPoint y: 211, endPoint x: 311, endPoint y: 209, distance: 107.0
click at [311, 251] on div "Yu-Hsiang Hsieh" at bounding box center [440, 259] width 270 height 16
copy div "Yu-Hsiang Hsieh"
click at [506, 298] on p "Dr. Hsieh is an associate professor in the department of emergency medicine. He…" at bounding box center [610, 328] width 588 height 60
click at [290, 254] on span "Remove Yu-Hsiang Hsieh from bookmarks" at bounding box center [290, 259] width 8 height 10
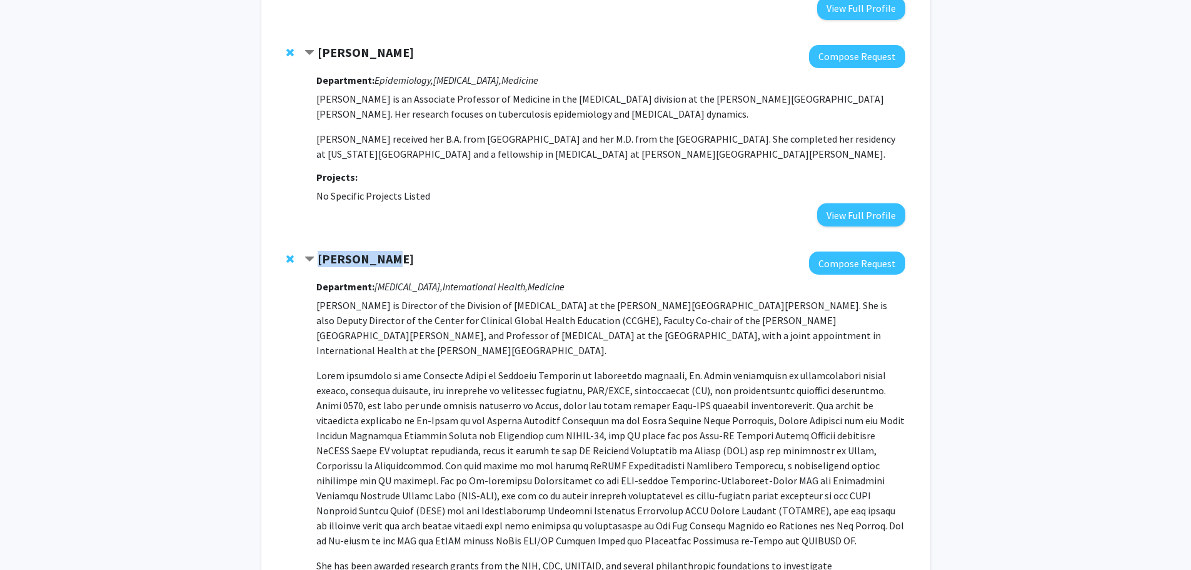
drag, startPoint x: 401, startPoint y: 216, endPoint x: 310, endPoint y: 209, distance: 91.6
click at [310, 251] on div "Amita Gupta" at bounding box center [440, 259] width 270 height 16
click at [286, 254] on span "Remove Amita Gupta from bookmarks" at bounding box center [290, 259] width 8 height 10
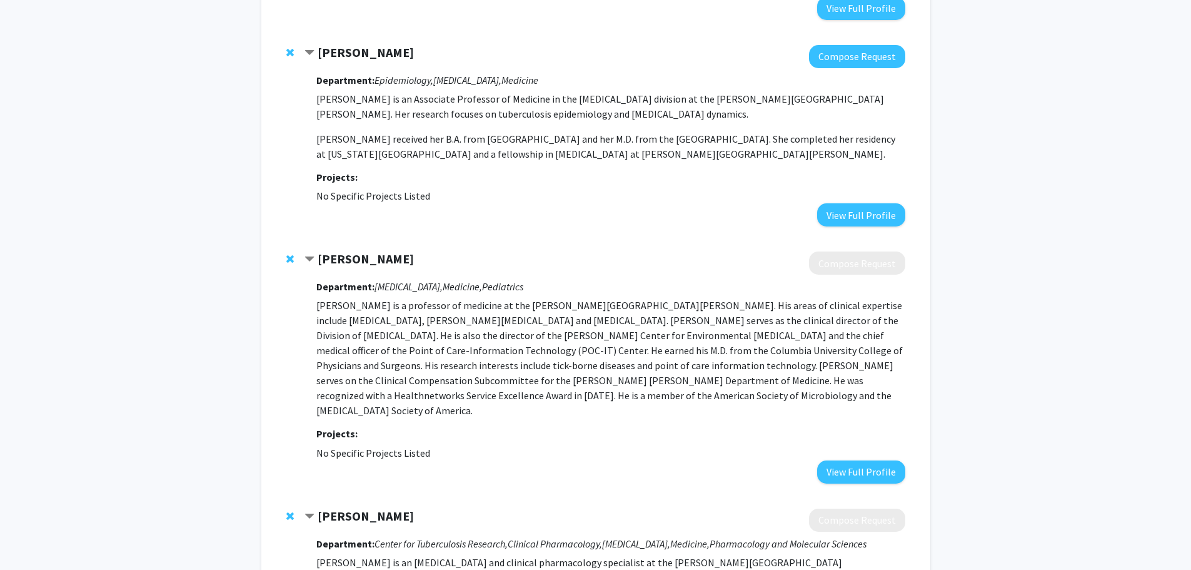
drag, startPoint x: 435, startPoint y: 218, endPoint x: 313, endPoint y: 208, distance: 121.7
click at [313, 251] on div "Paul Auwaerter" at bounding box center [440, 259] width 270 height 16
click at [291, 254] on span "Remove Paul Auwaerter from bookmarks" at bounding box center [290, 259] width 8 height 10
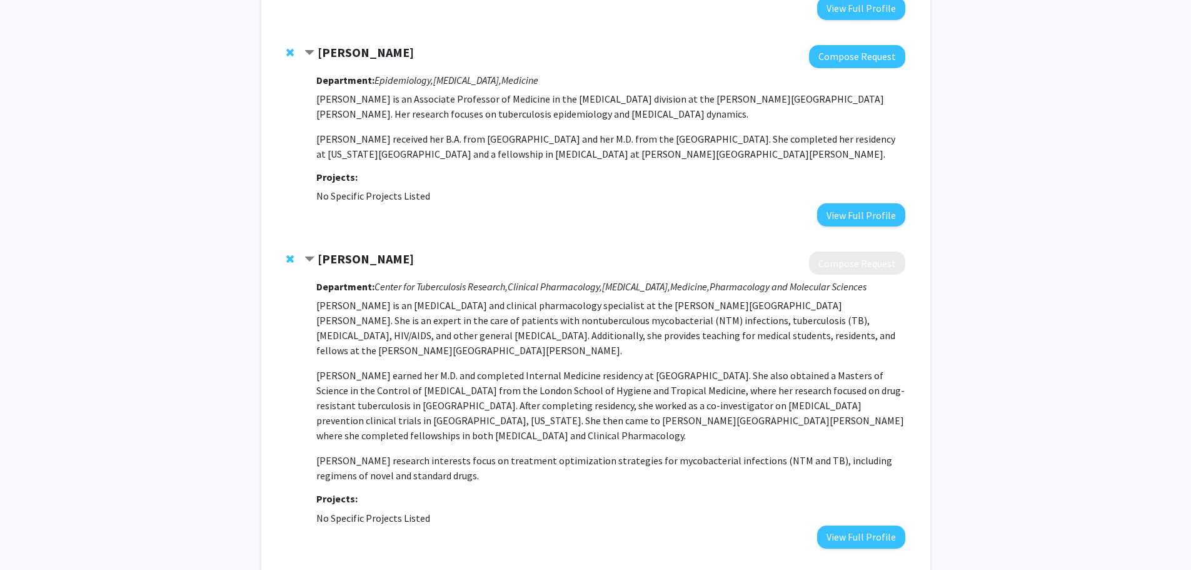
drag, startPoint x: 405, startPoint y: 219, endPoint x: 301, endPoint y: 214, distance: 103.9
click at [301, 239] on div "Elisa Ignatius Compose Request Department: Center for Tuberculosis Research, Cl…" at bounding box center [596, 399] width 644 height 321
click at [522, 251] on div "Elisa Ignatius" at bounding box center [440, 259] width 270 height 16
click at [491, 280] on icon "Center for Tuberculosis Research," at bounding box center [441, 286] width 133 height 13
click at [288, 254] on span "Remove Elisa Ignatius from bookmarks" at bounding box center [290, 259] width 8 height 10
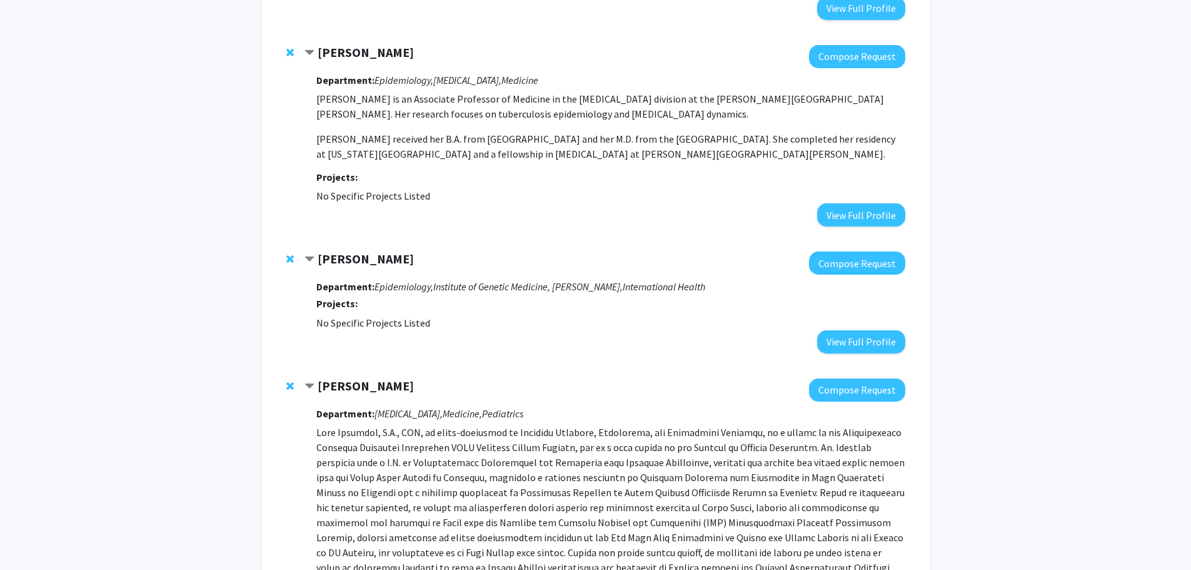
click at [370, 251] on strong "Priya Duggal" at bounding box center [366, 259] width 96 height 16
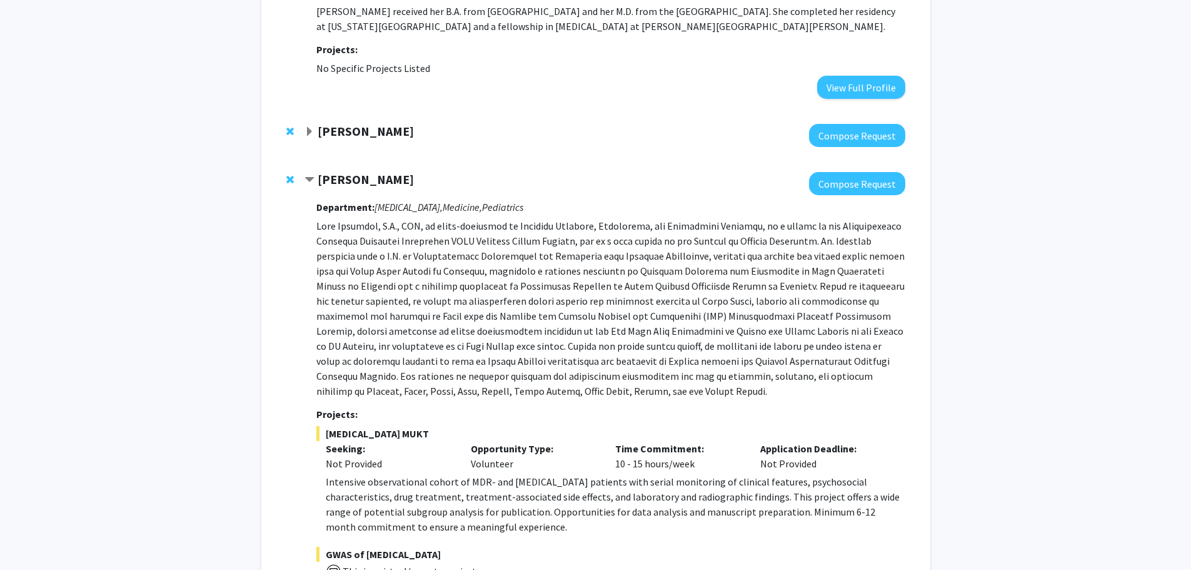
scroll to position [1126, 0]
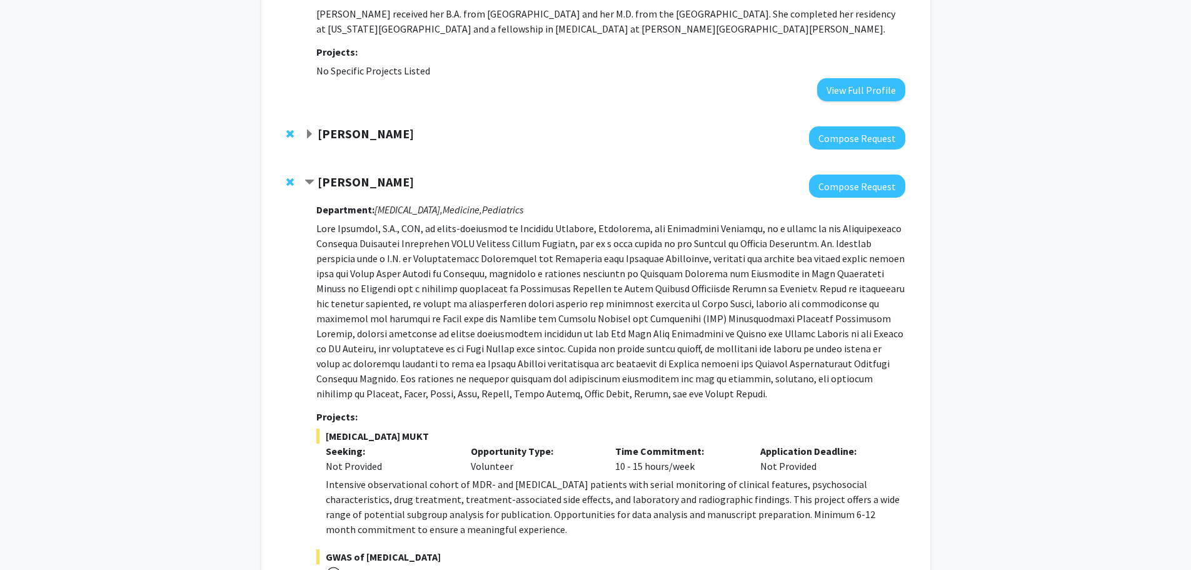
drag, startPoint x: 433, startPoint y: 143, endPoint x: 318, endPoint y: 138, distance: 115.2
click at [318, 174] on div "[PERSON_NAME]" at bounding box center [440, 182] width 270 height 16
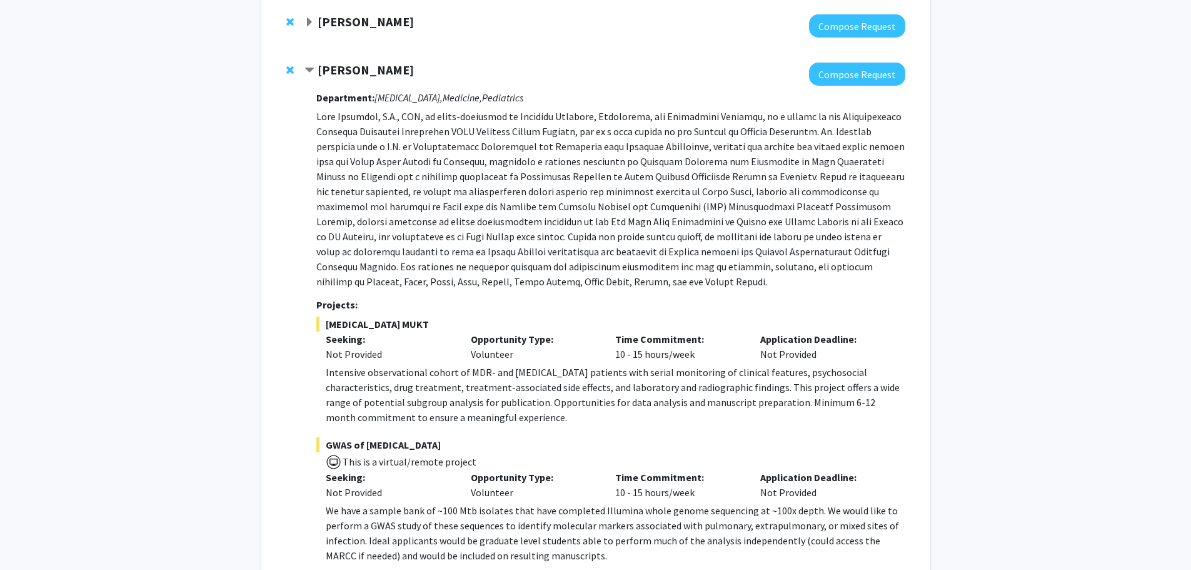
scroll to position [1251, 0]
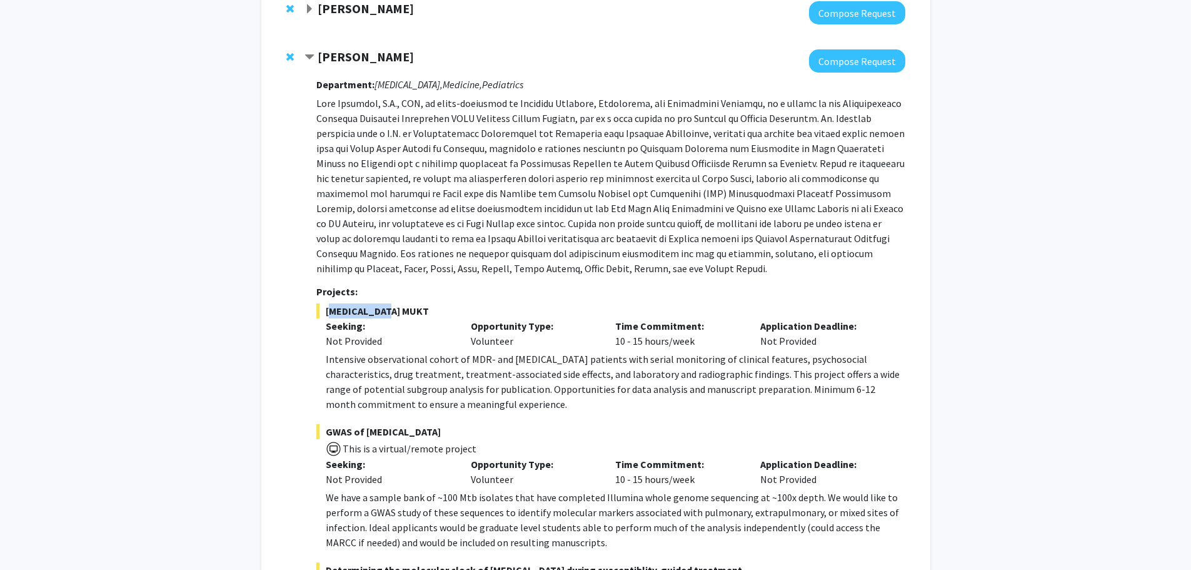
drag, startPoint x: 389, startPoint y: 262, endPoint x: 319, endPoint y: 259, distance: 70.1
click at [319, 303] on span "[MEDICAL_DATA] MUKT" at bounding box center [610, 310] width 588 height 15
drag, startPoint x: 342, startPoint y: 263, endPoint x: 590, endPoint y: 216, distance: 252.7
click at [592, 215] on p at bounding box center [610, 186] width 588 height 180
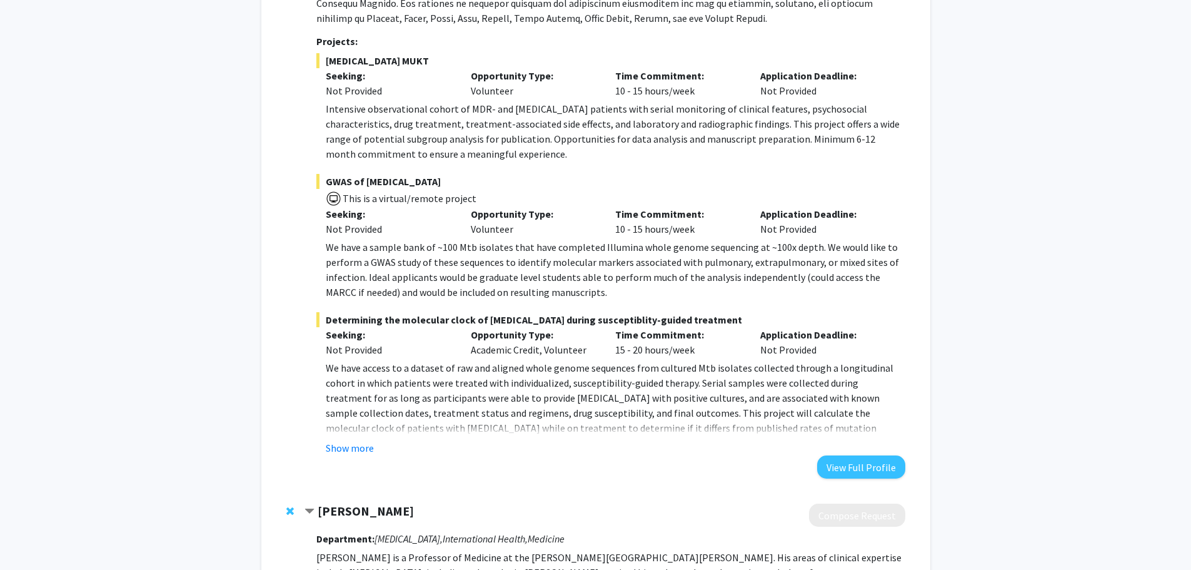
scroll to position [1876, 0]
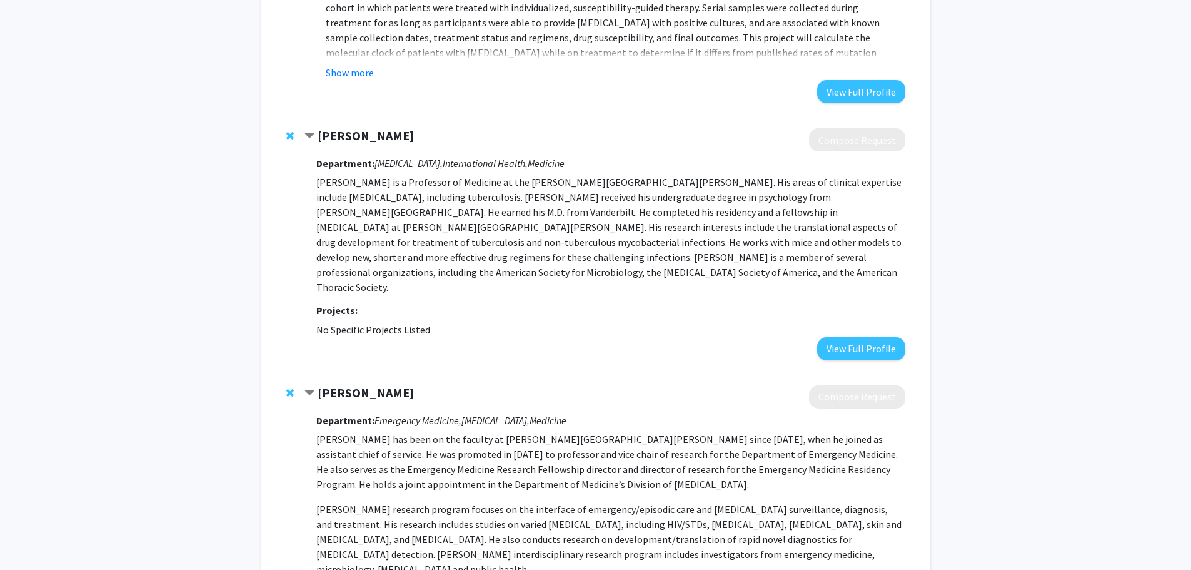
drag, startPoint x: 432, startPoint y: 95, endPoint x: 315, endPoint y: 89, distance: 117.1
click at [315, 128] on div "[PERSON_NAME]" at bounding box center [440, 136] width 270 height 16
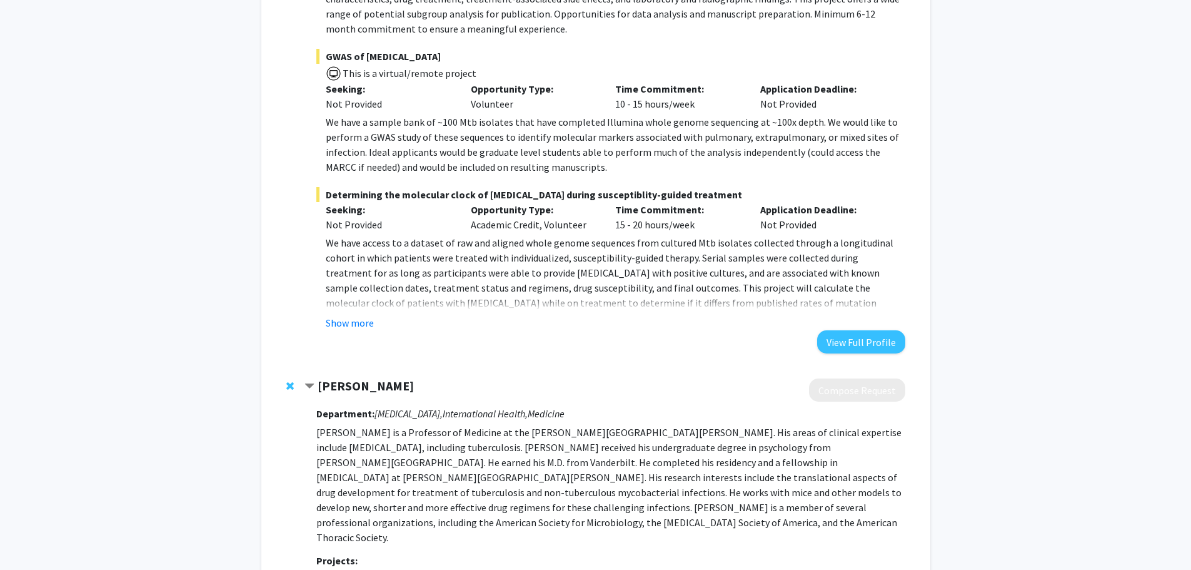
click at [495, 315] on div "Jeffrey Tornheim Compose Request Department: Infectious Diseases, Medicine, Ped…" at bounding box center [596, 14] width 644 height 704
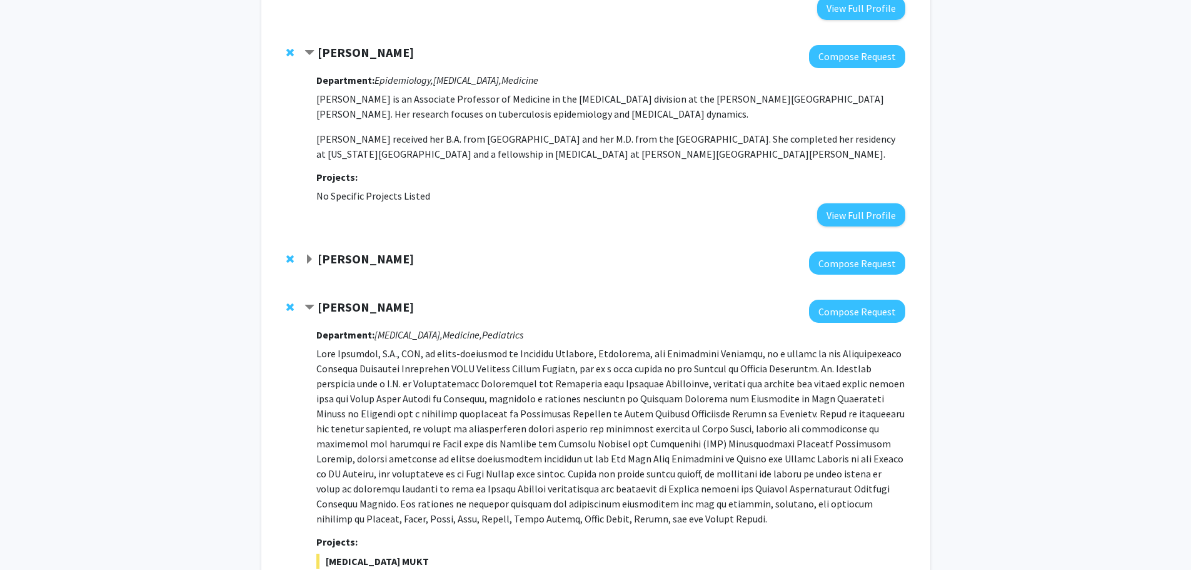
scroll to position [875, 0]
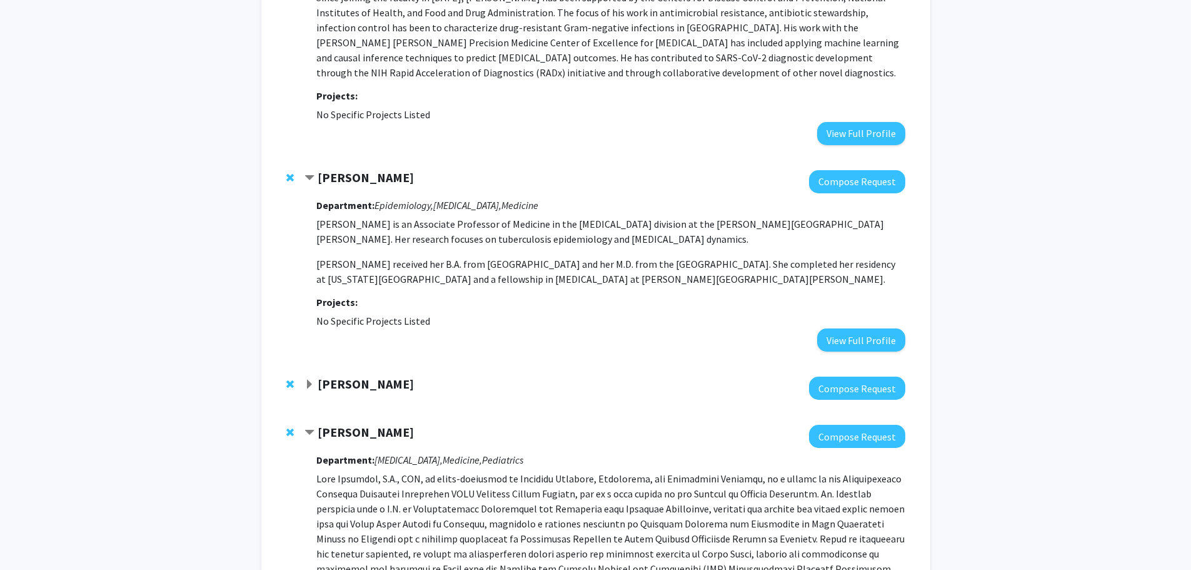
click at [330, 376] on strong "Priya Duggal" at bounding box center [366, 384] width 96 height 16
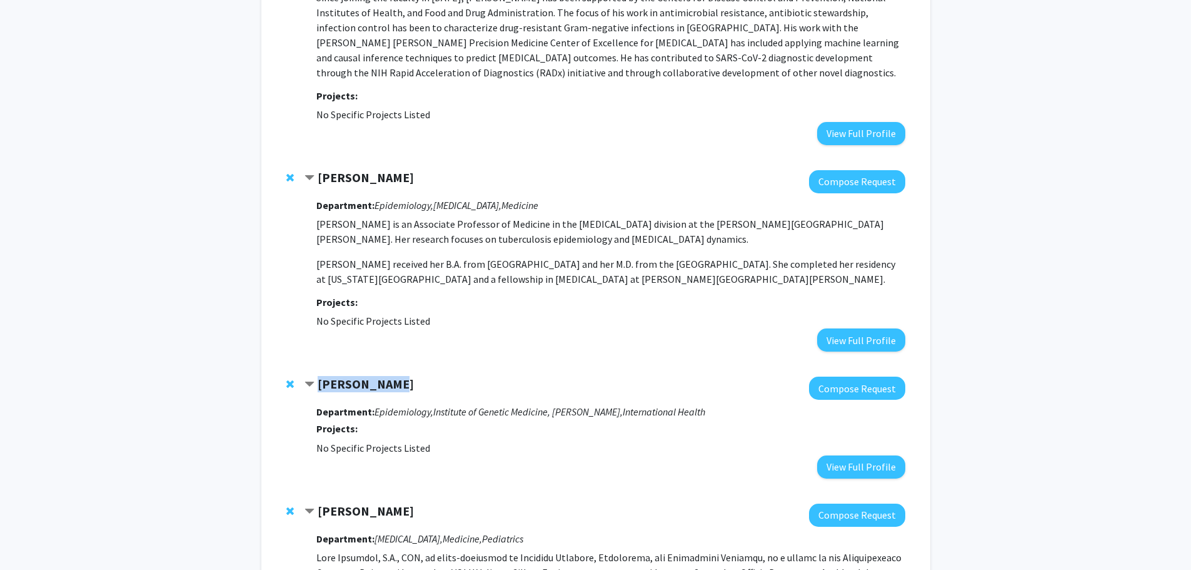
drag, startPoint x: 405, startPoint y: 338, endPoint x: 318, endPoint y: 337, distance: 86.9
click at [324, 376] on div "Priya Duggal" at bounding box center [440, 384] width 270 height 16
click at [291, 379] on span "Remove Priya Duggal from bookmarks" at bounding box center [290, 384] width 8 height 10
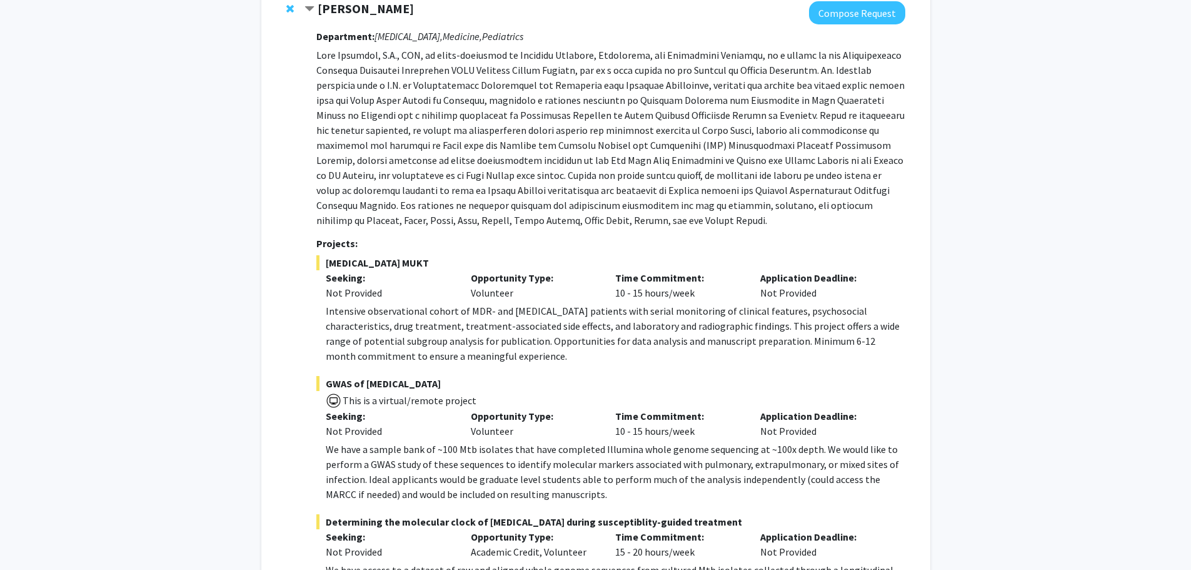
scroll to position [1376, 0]
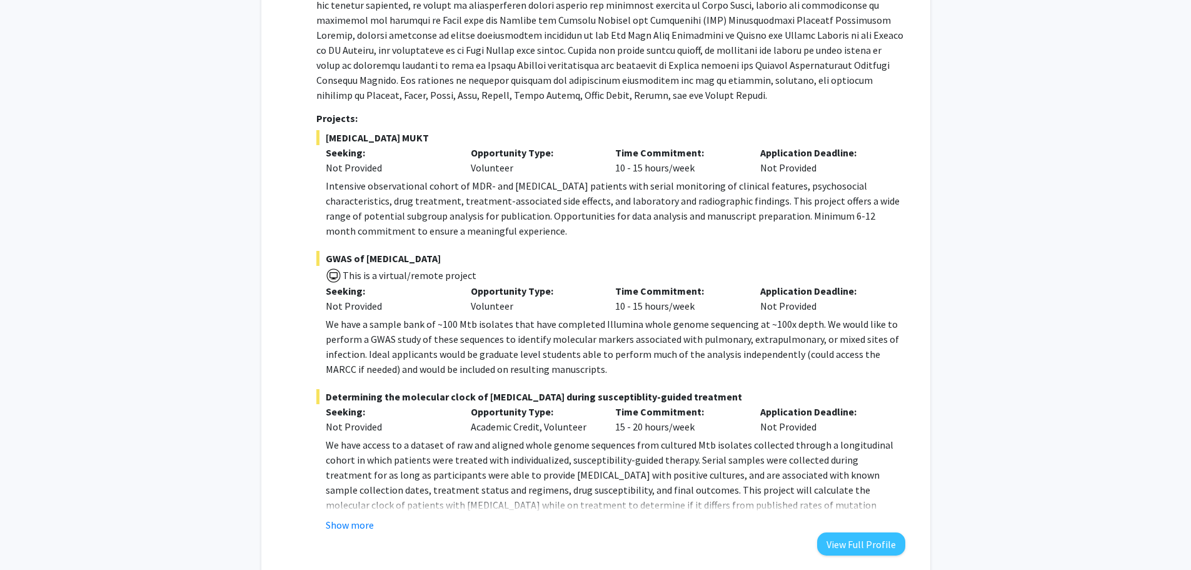
click at [345, 517] on button "Show more" at bounding box center [350, 524] width 48 height 15
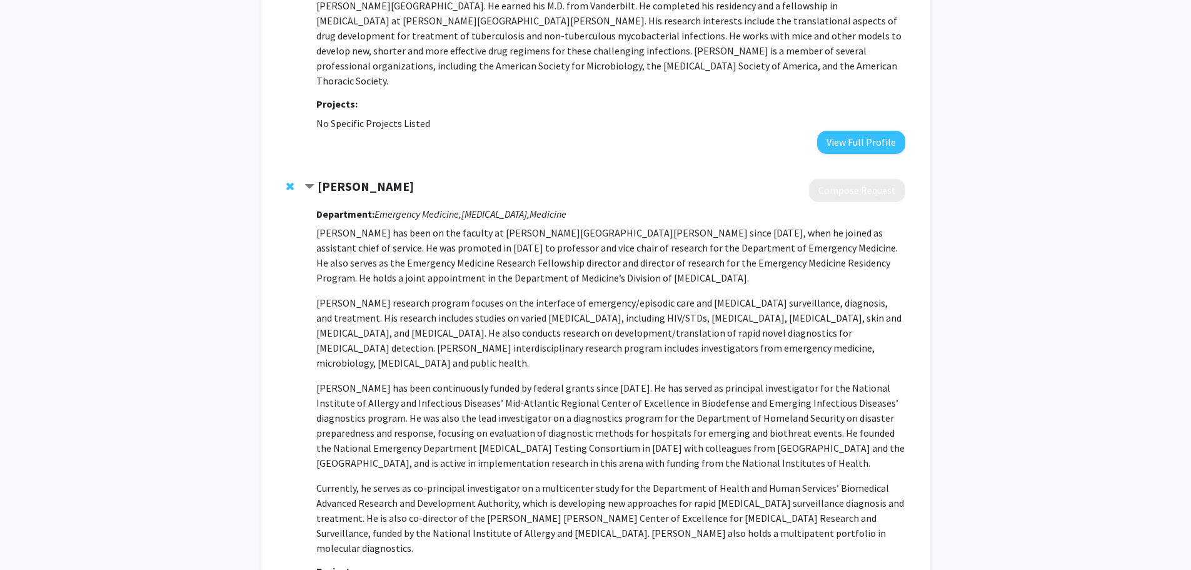
scroll to position [1876, 0]
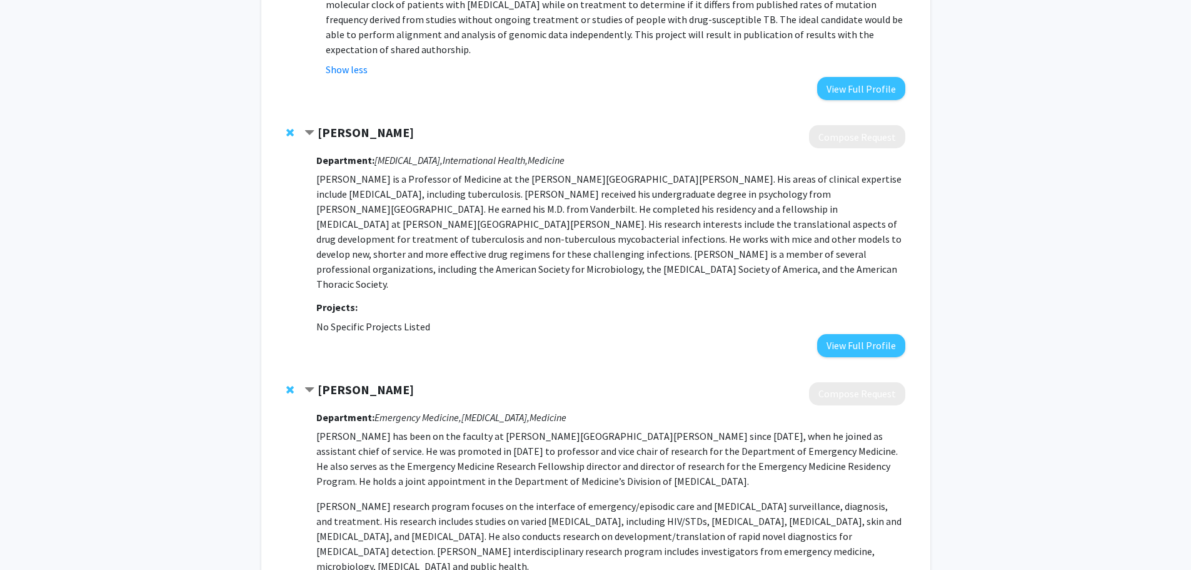
drag, startPoint x: 427, startPoint y: 306, endPoint x: 315, endPoint y: 318, distance: 112.6
click at [315, 382] on div "Richard Rothman" at bounding box center [440, 390] width 270 height 16
click at [291, 385] on span "Remove Richard Rothman from bookmarks" at bounding box center [290, 390] width 8 height 10
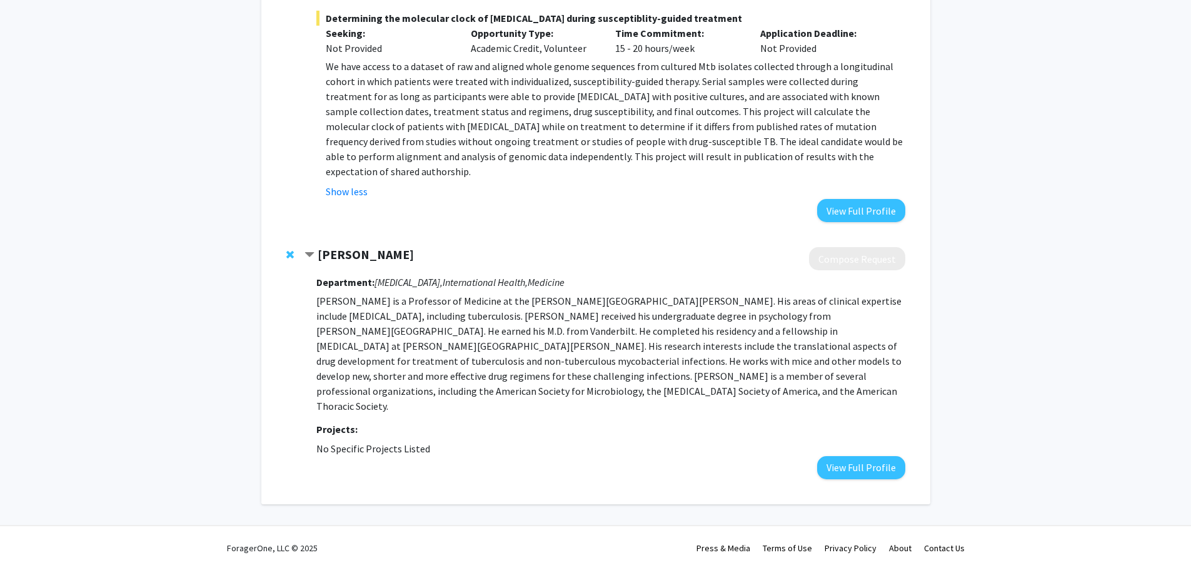
scroll to position [1679, 0]
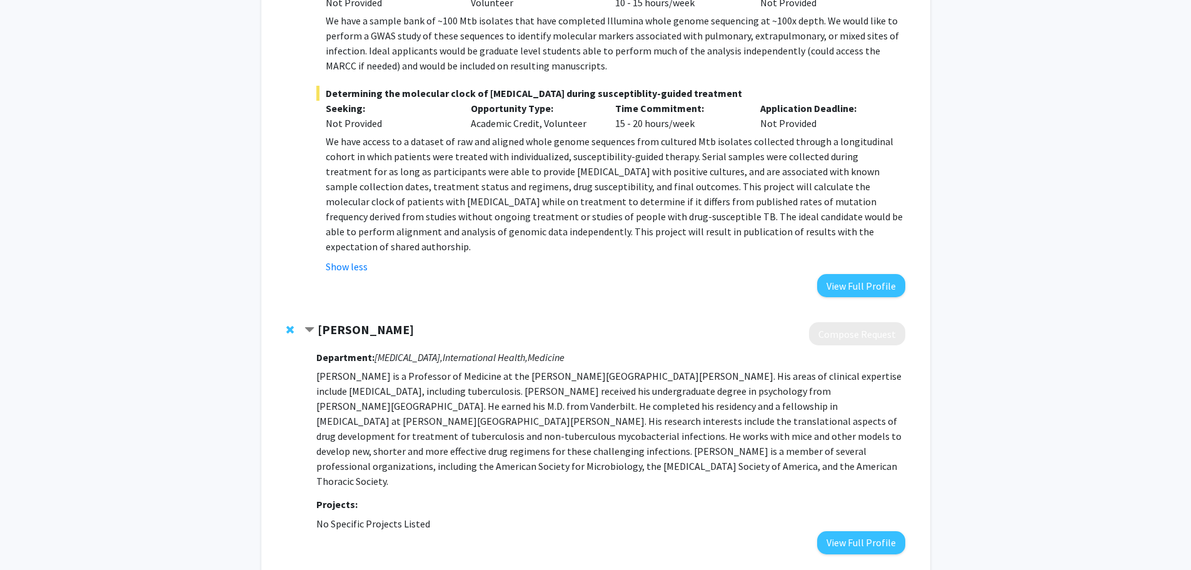
drag, startPoint x: 444, startPoint y: 272, endPoint x: 321, endPoint y: 273, distance: 123.2
click at [321, 322] on div "[PERSON_NAME]" at bounding box center [440, 330] width 270 height 16
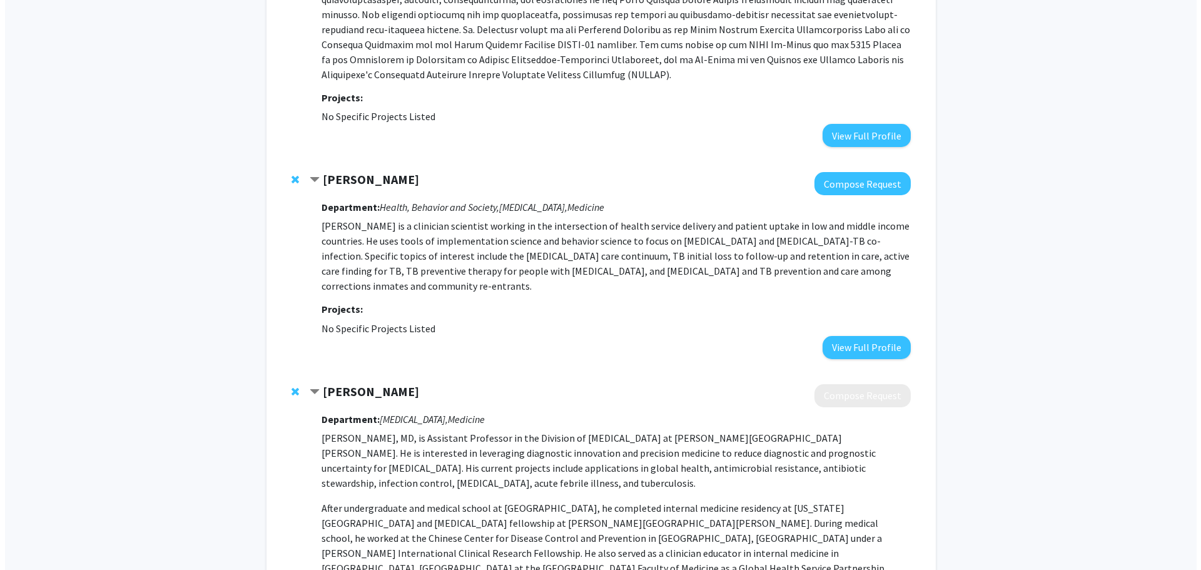
scroll to position [0, 0]
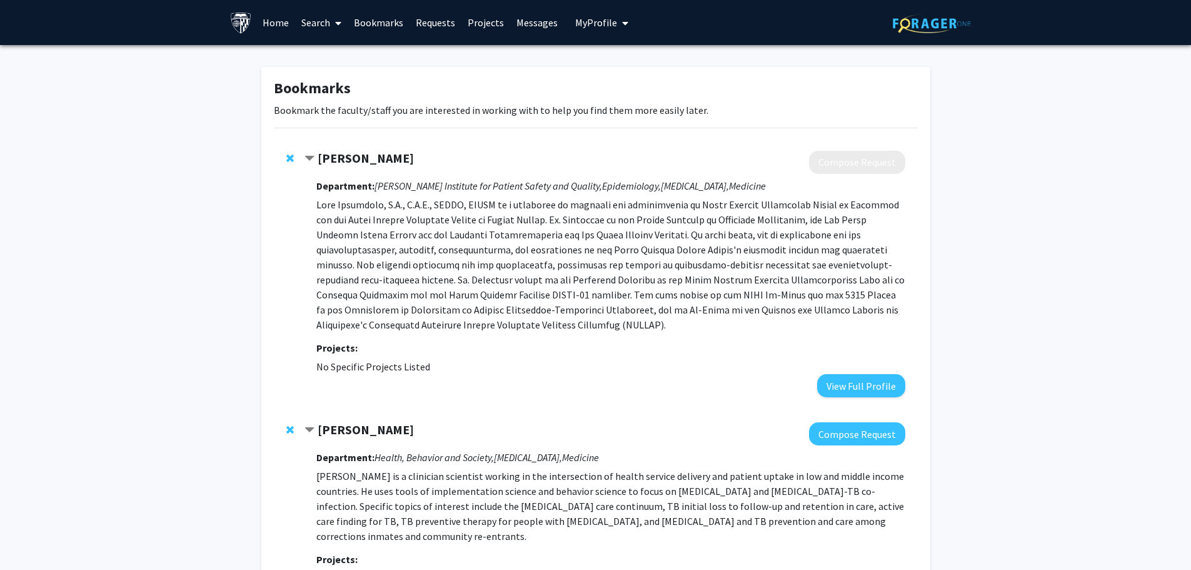
click at [323, 26] on link "Search" at bounding box center [321, 23] width 53 height 44
click at [338, 52] on span "Faculty/Staff" at bounding box center [341, 57] width 92 height 25
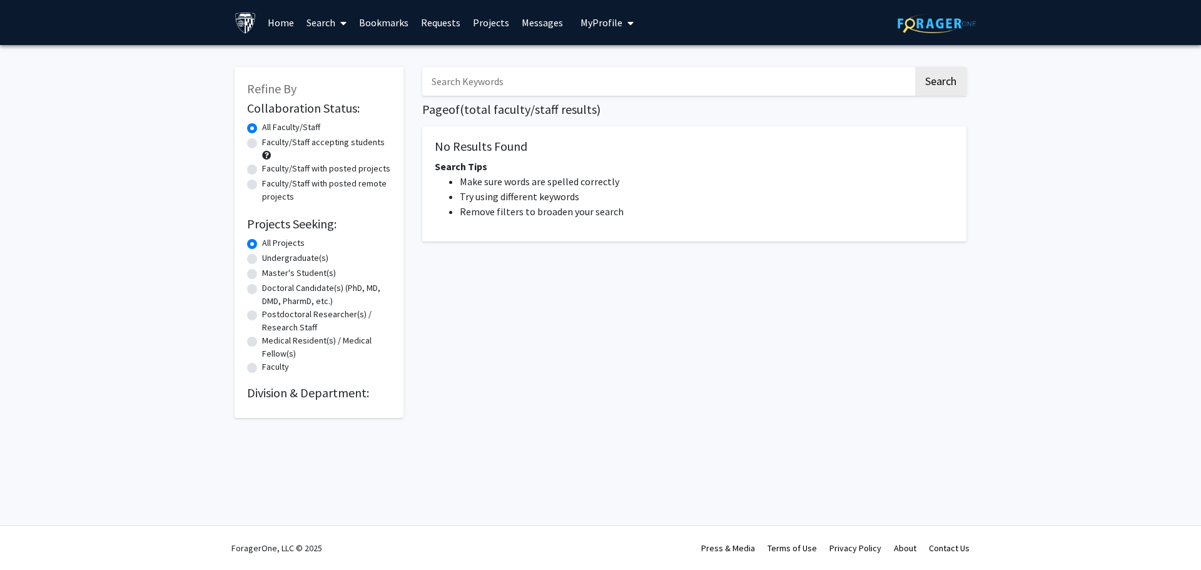
click at [575, 76] on input "Search Keywords" at bounding box center [667, 81] width 491 height 29
click at [915, 67] on button "Search" at bounding box center [940, 81] width 51 height 29
click at [541, 92] on input "clinical" at bounding box center [667, 81] width 491 height 29
drag, startPoint x: 520, startPoint y: 81, endPoint x: 356, endPoint y: 88, distance: 164.0
click at [356, 88] on div "Refine By Collaboration Status: Collaboration Status All Faculty/Staff Collabor…" at bounding box center [600, 235] width 750 height 363
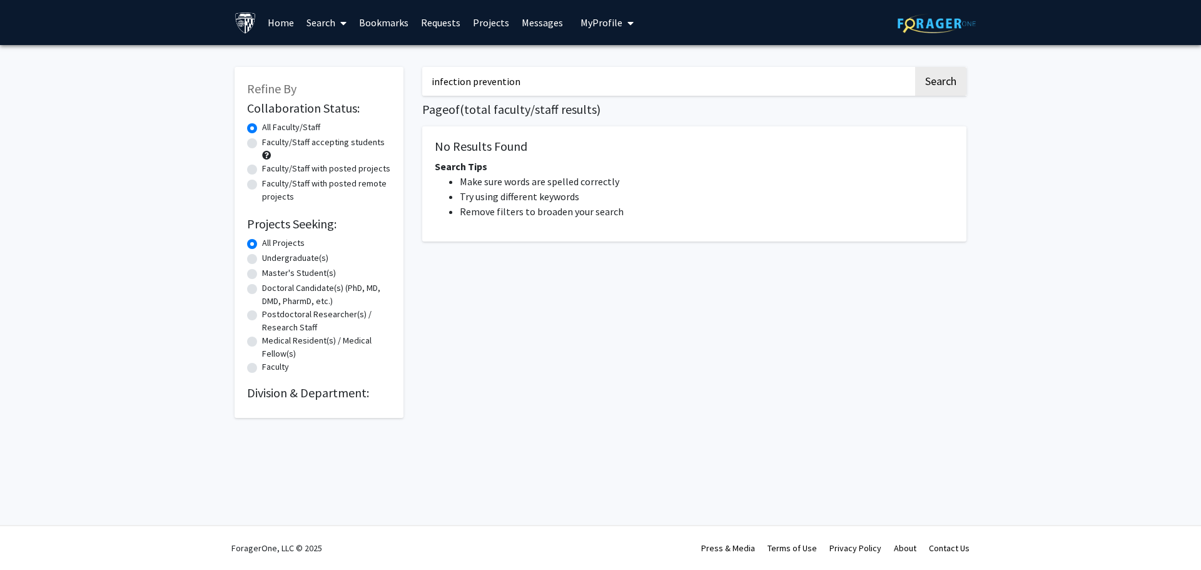
type input "infection prevention"
click at [915, 67] on button "Search" at bounding box center [940, 81] width 51 height 29
click at [939, 81] on button "Search" at bounding box center [940, 81] width 51 height 29
click at [278, 242] on label "All Projects" at bounding box center [283, 242] width 43 height 13
click at [270, 242] on input "All Projects" at bounding box center [266, 240] width 8 height 8
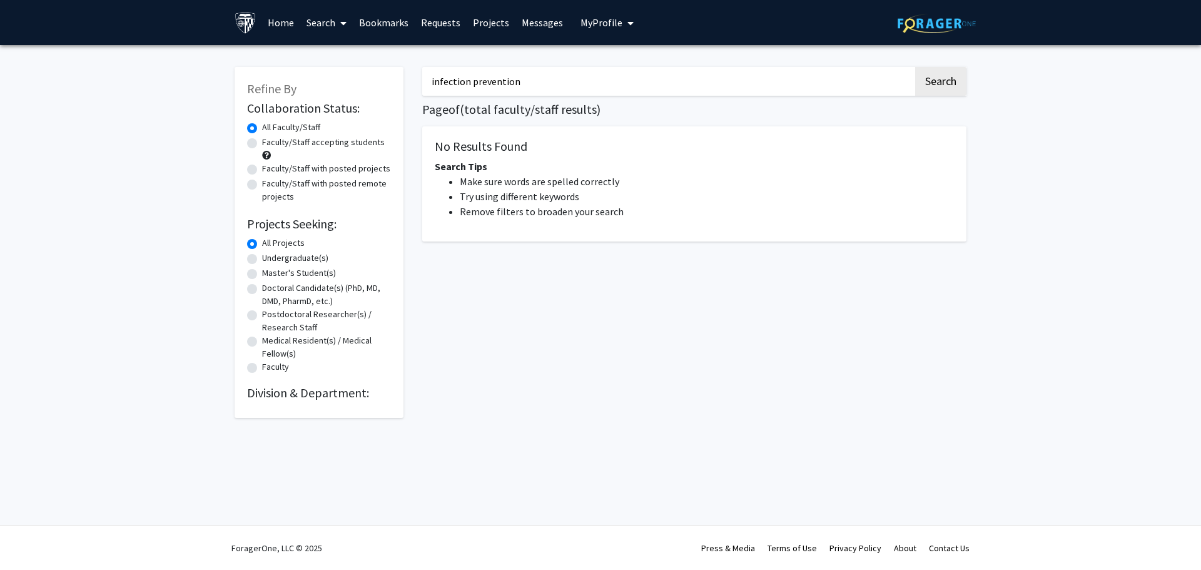
click at [937, 20] on img at bounding box center [936, 23] width 78 height 19
click at [289, 16] on link "Home" at bounding box center [280, 23] width 39 height 44
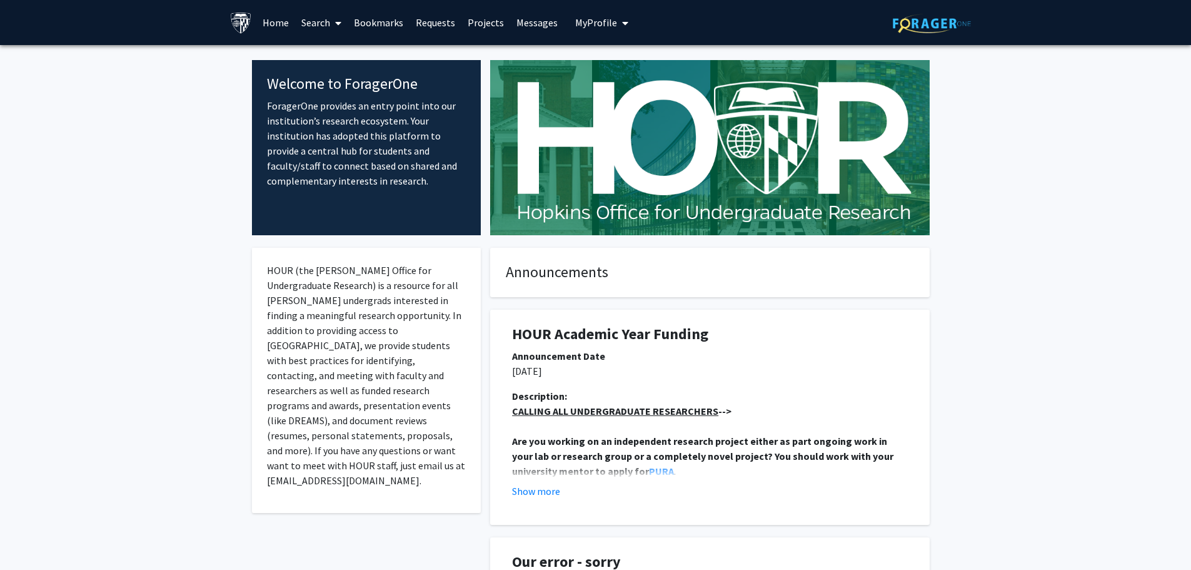
click at [333, 25] on span at bounding box center [335, 23] width 11 height 44
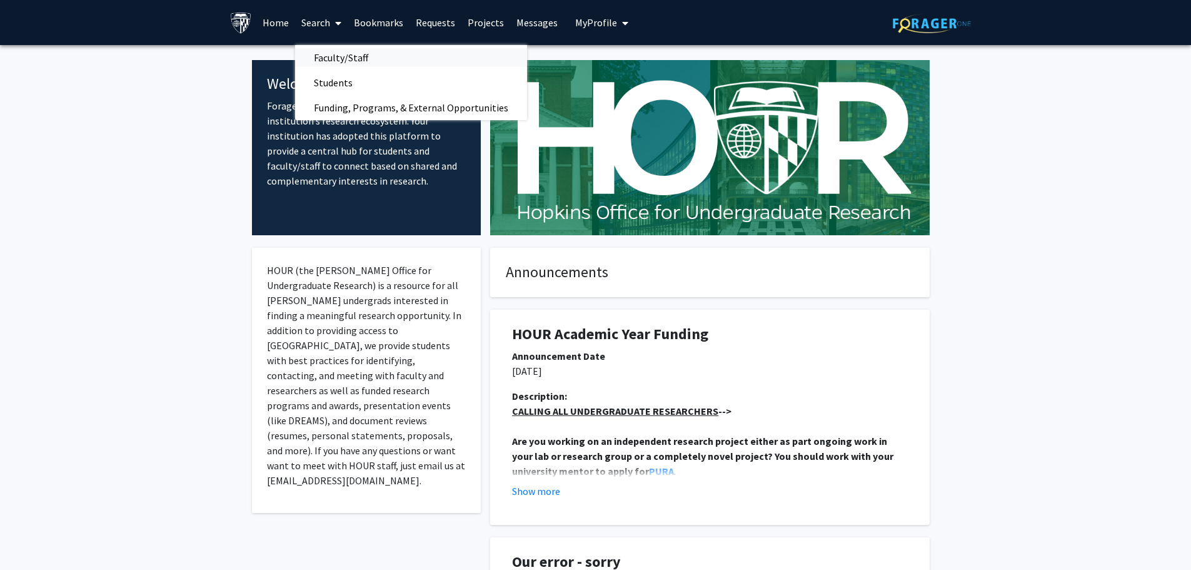
click at [368, 58] on span "Faculty/Staff" at bounding box center [341, 57] width 92 height 25
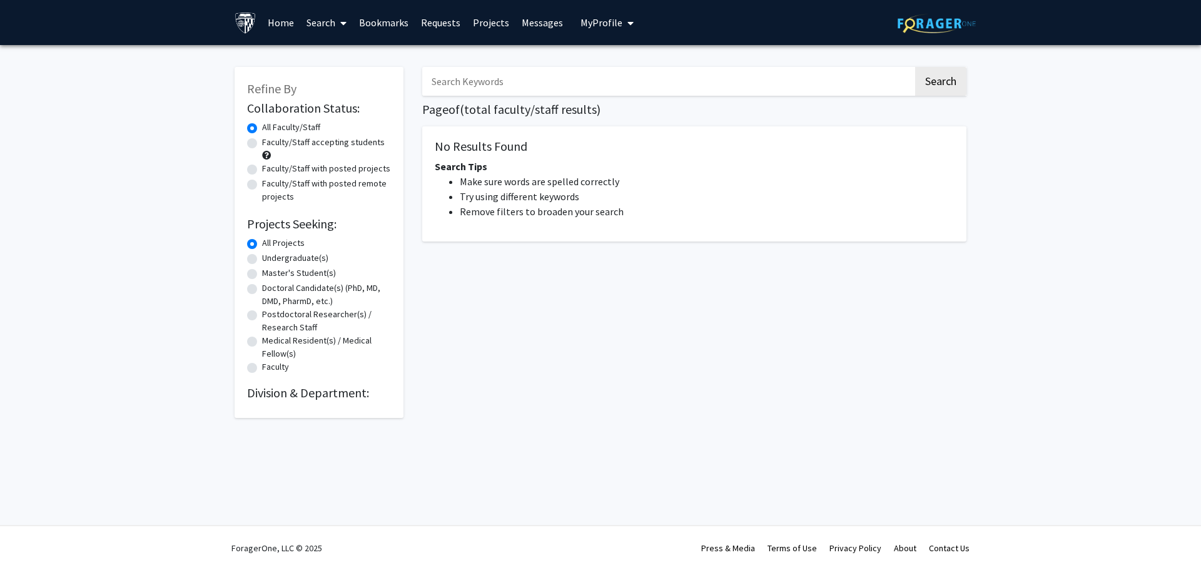
click at [518, 86] on input "Search Keywords" at bounding box center [667, 81] width 491 height 29
type input "Infection Prevention"
click at [936, 89] on button "Search" at bounding box center [940, 81] width 51 height 29
click at [396, 24] on link "Bookmarks" at bounding box center [384, 23] width 62 height 44
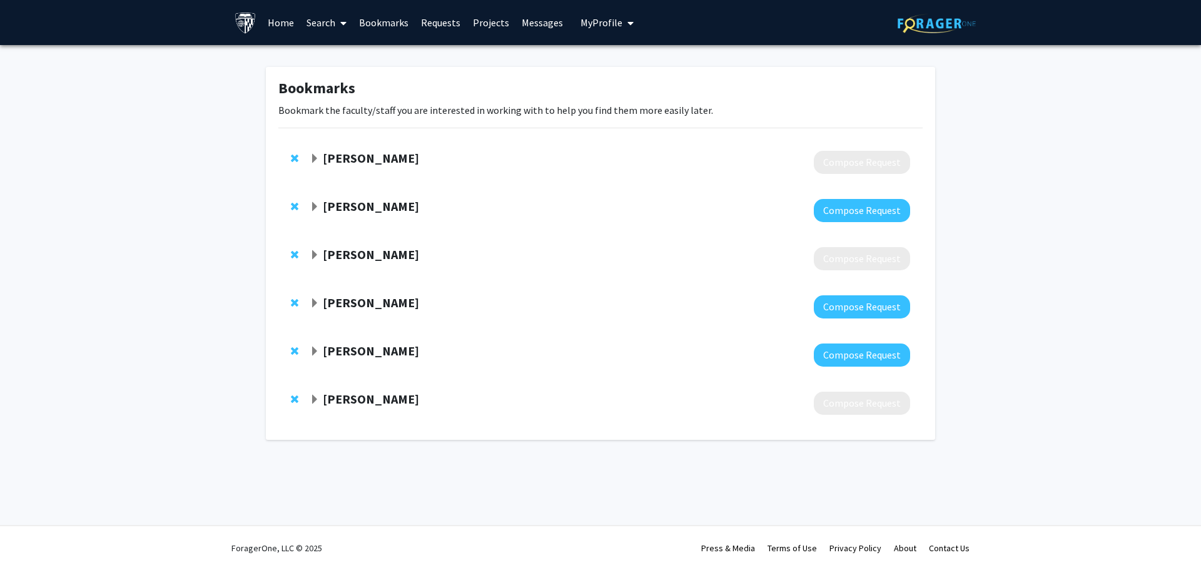
click at [421, 356] on div "[PERSON_NAME]" at bounding box center [445, 351] width 270 height 16
click at [332, 354] on strong "[PERSON_NAME]" at bounding box center [371, 351] width 96 height 16
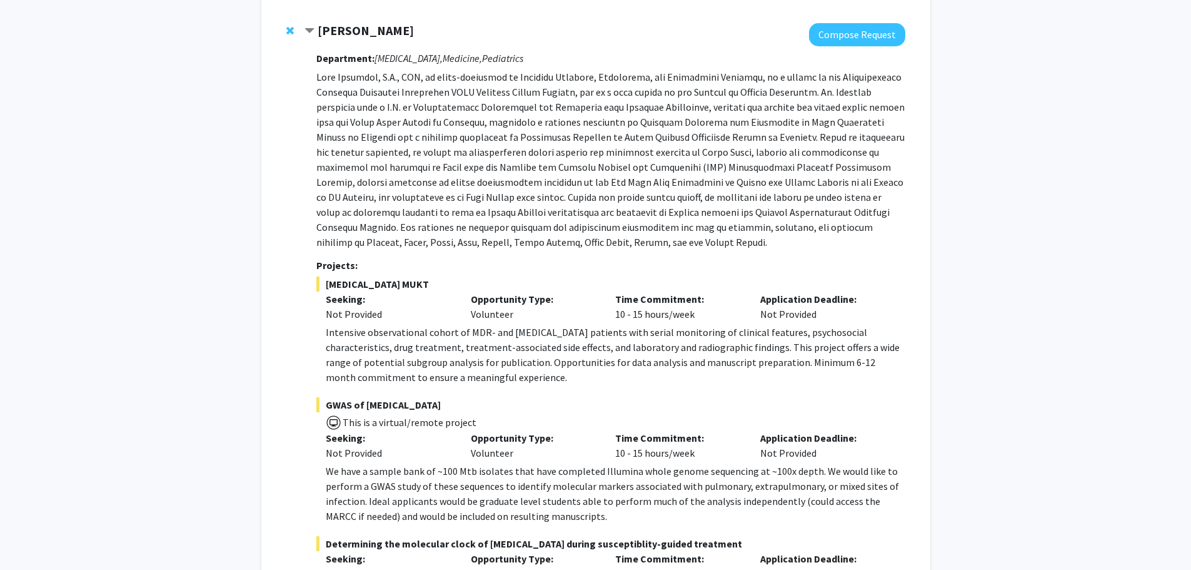
scroll to position [250, 0]
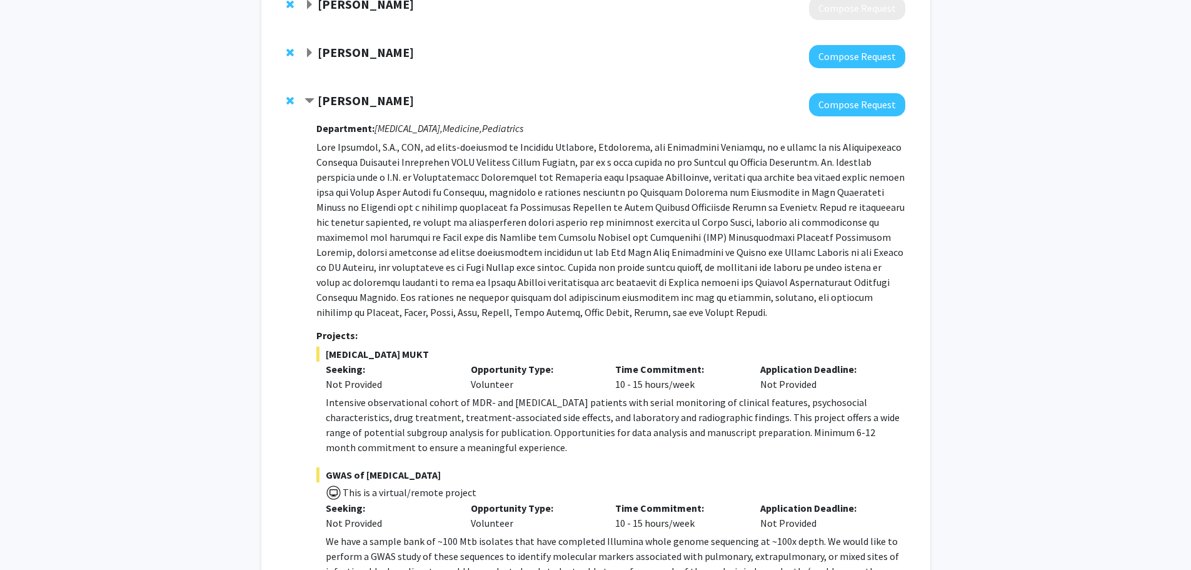
drag, startPoint x: 426, startPoint y: 96, endPoint x: 321, endPoint y: 106, distance: 105.5
click at [321, 106] on div "[PERSON_NAME]" at bounding box center [440, 101] width 270 height 16
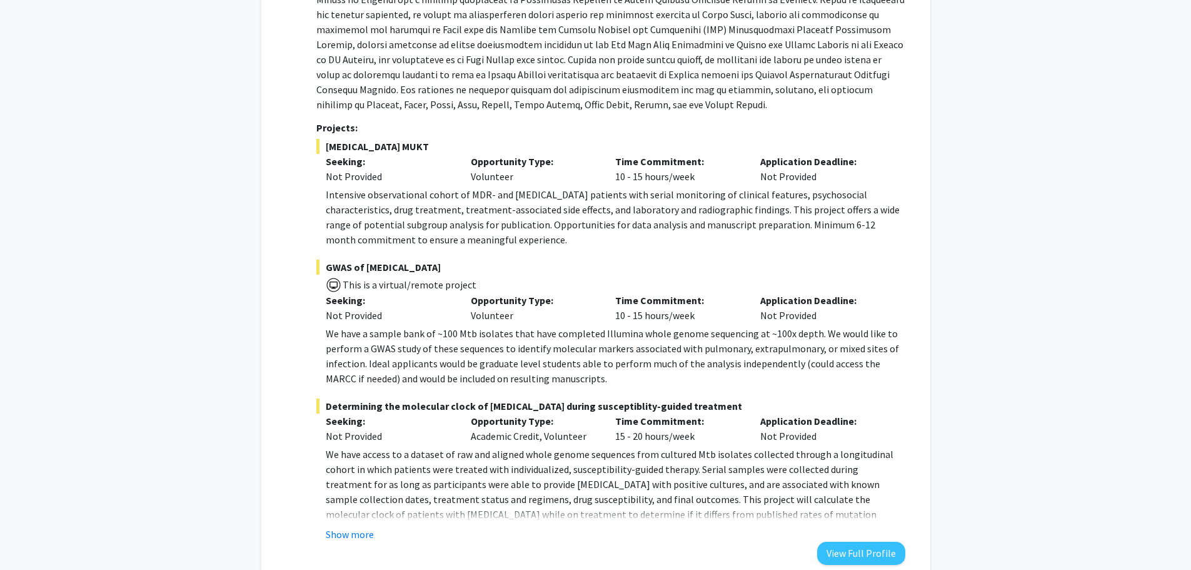
scroll to position [216, 0]
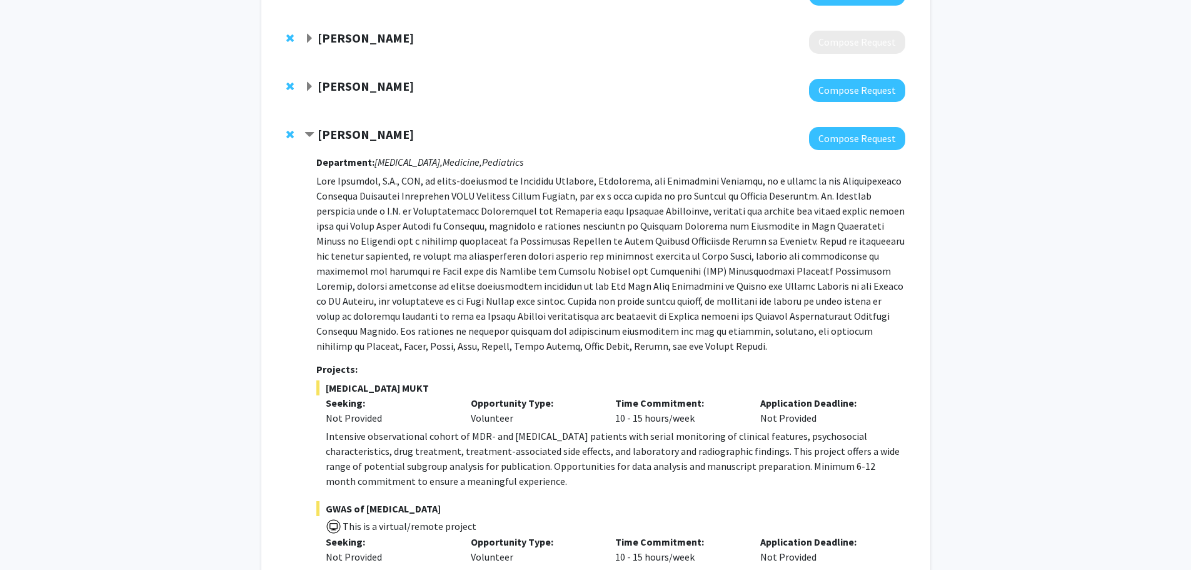
click at [292, 130] on span "Remove Jeffrey Tornheim from bookmarks" at bounding box center [290, 134] width 8 height 10
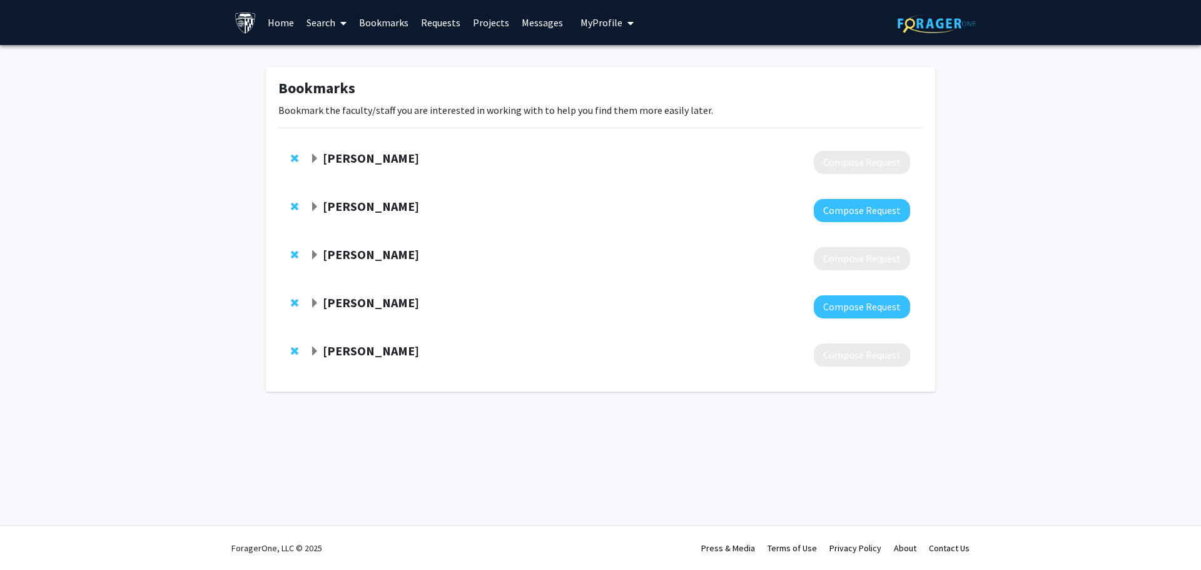
click at [331, 24] on link "Search" at bounding box center [326, 23] width 53 height 44
click at [358, 56] on span "Faculty/Staff" at bounding box center [346, 57] width 92 height 25
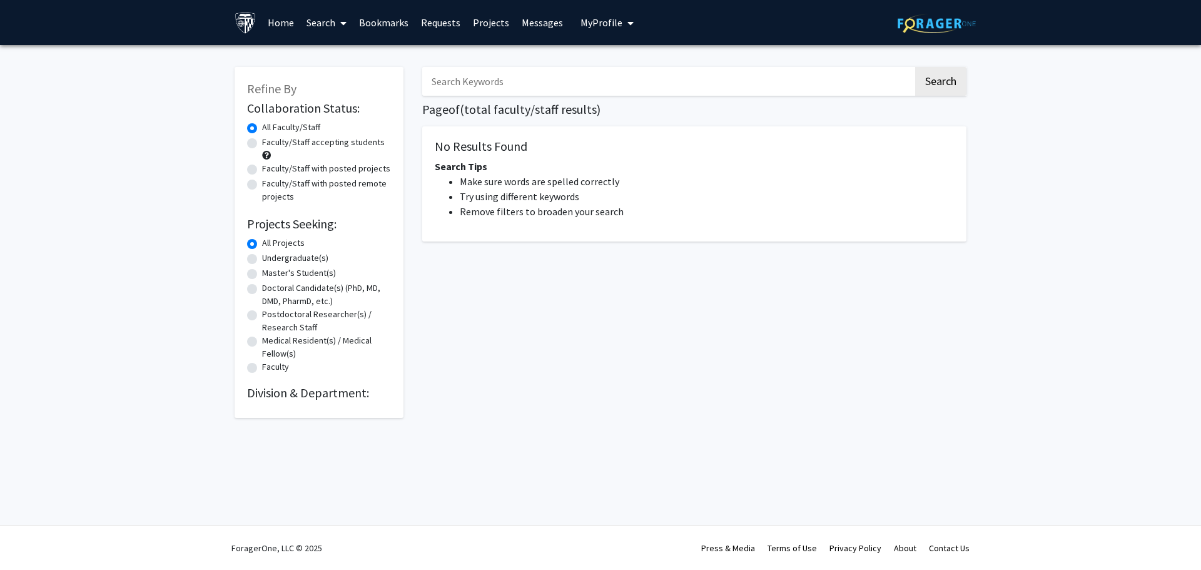
click at [486, 74] on input "Search Keywords" at bounding box center [667, 81] width 491 height 29
type input "central lines"
click at [915, 67] on button "Search" at bounding box center [940, 81] width 51 height 29
click at [922, 79] on button "Search" at bounding box center [940, 81] width 51 height 29
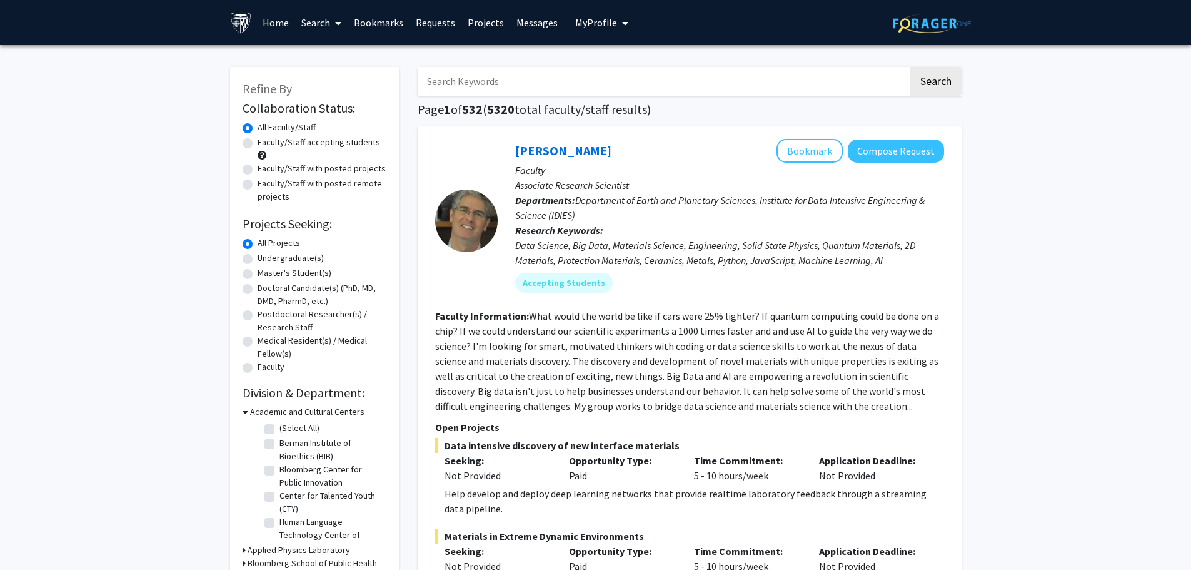
click at [584, 71] on input "Search Keywords" at bounding box center [663, 81] width 491 height 29
click at [910, 67] on button "Search" at bounding box center [935, 81] width 51 height 29
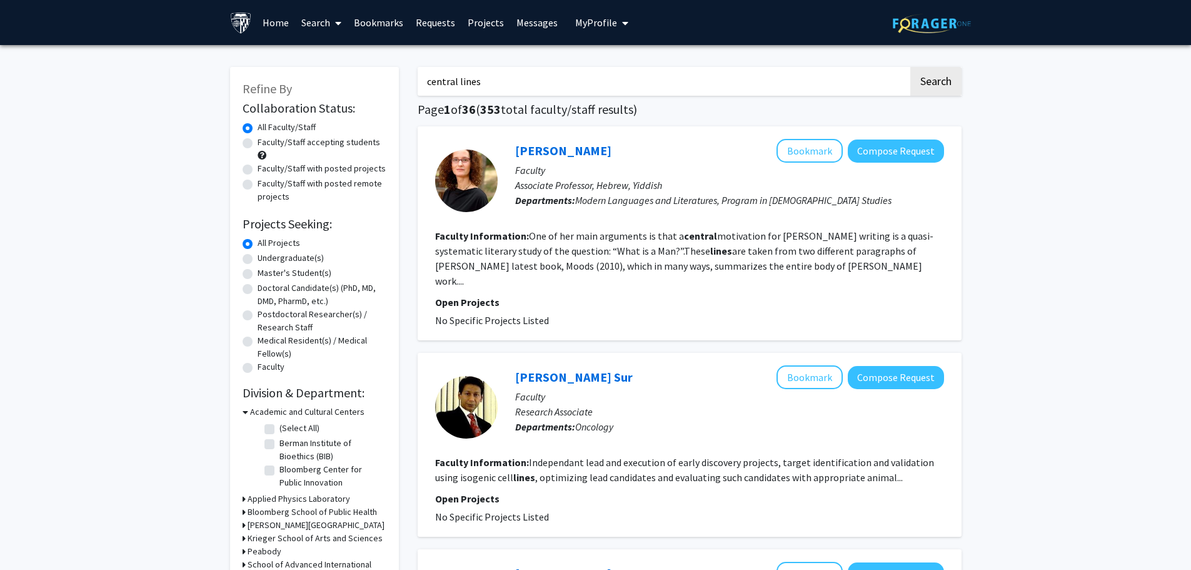
drag, startPoint x: 554, startPoint y: 85, endPoint x: 350, endPoint y: 74, distance: 204.8
click at [937, 94] on button "Search" at bounding box center [935, 81] width 51 height 29
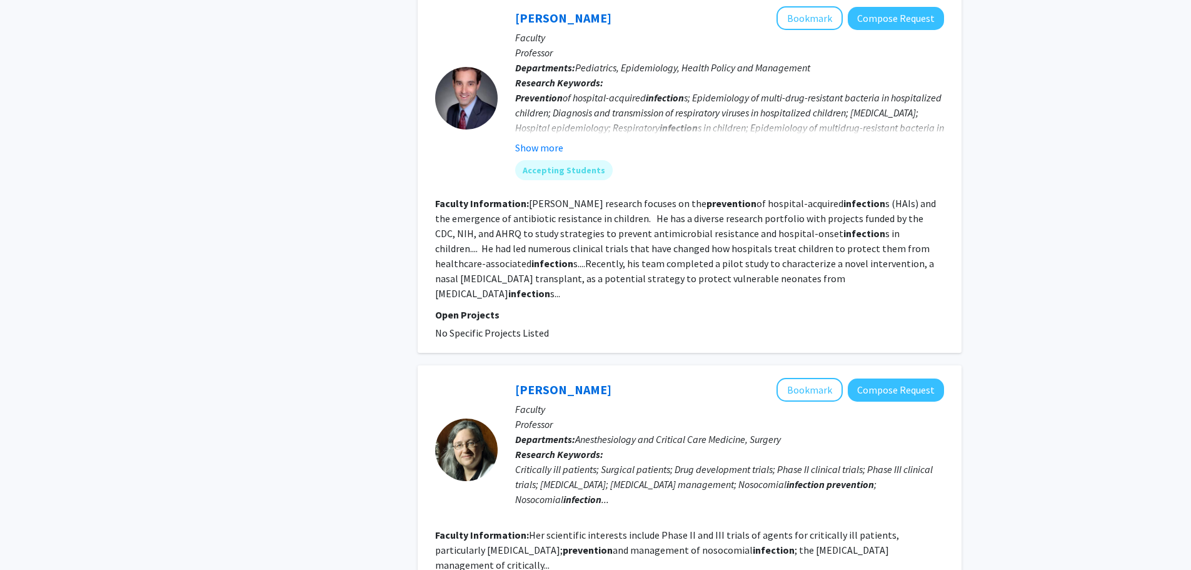
scroll to position [1376, 0]
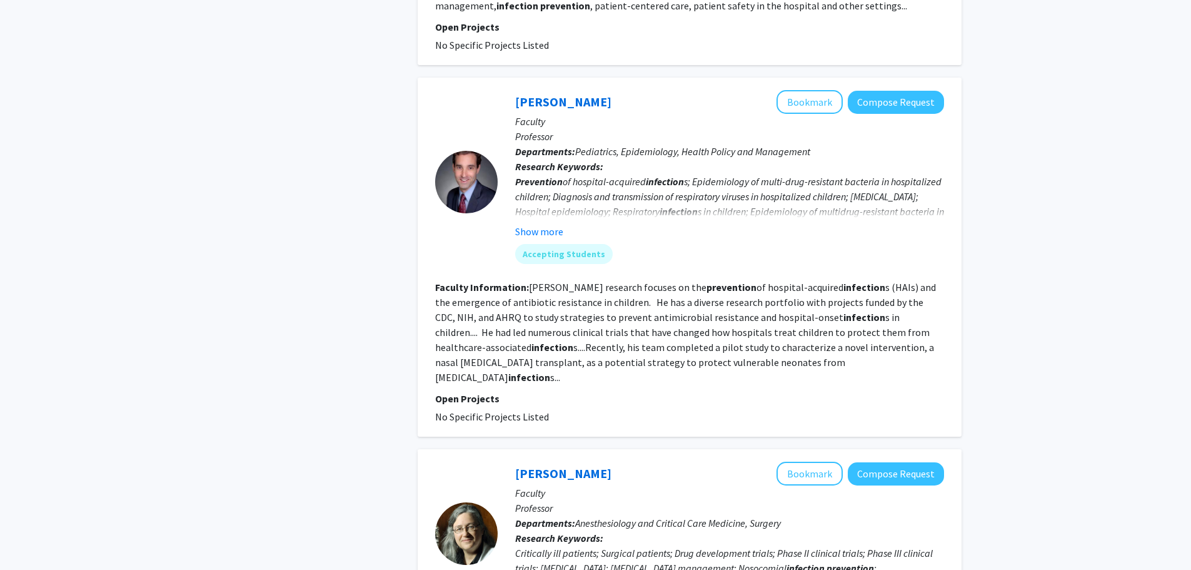
drag, startPoint x: 603, startPoint y: 40, endPoint x: 487, endPoint y: 44, distance: 115.8
click at [487, 90] on section "[PERSON_NAME] Bookmark Compose Request Faculty Professor Departments: Pediatric…" at bounding box center [689, 181] width 509 height 183
copy section "[PERSON_NAME]"
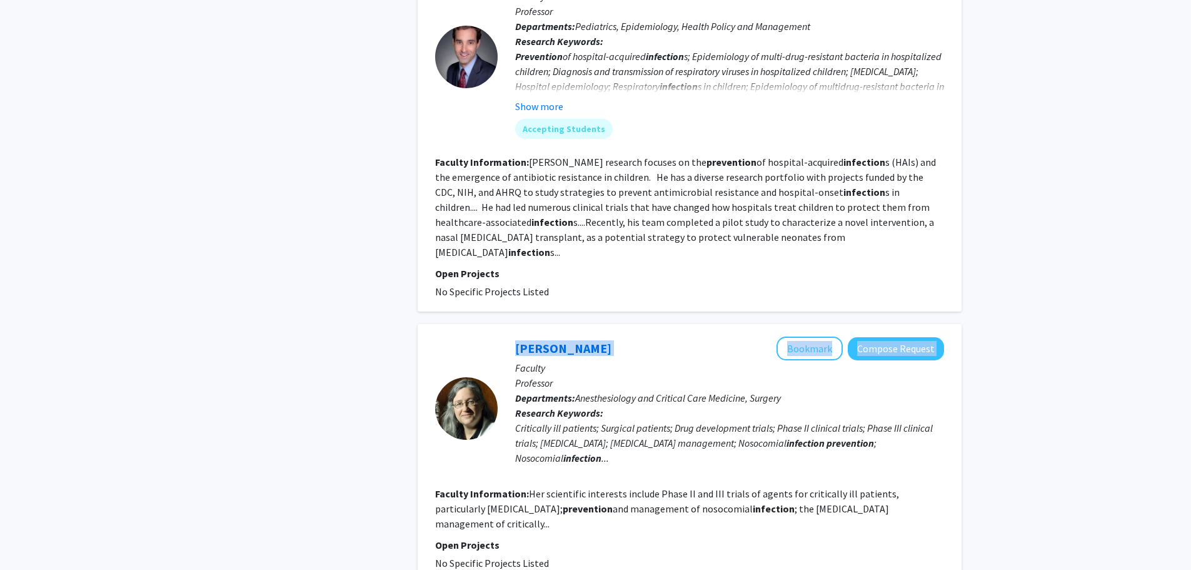
drag, startPoint x: 600, startPoint y: 271, endPoint x: 482, endPoint y: 273, distance: 117.6
click at [482, 336] on section "[PERSON_NAME] Bookmark Compose Request Faculty Professor Departments: Anesthesi…" at bounding box center [689, 407] width 509 height 143
copy section "[PERSON_NAME] Bookmark Compose Request"
click at [783, 420] on div "Critically ill patients; Surgical patients; Drug development trials; Phase II c…" at bounding box center [729, 442] width 429 height 45
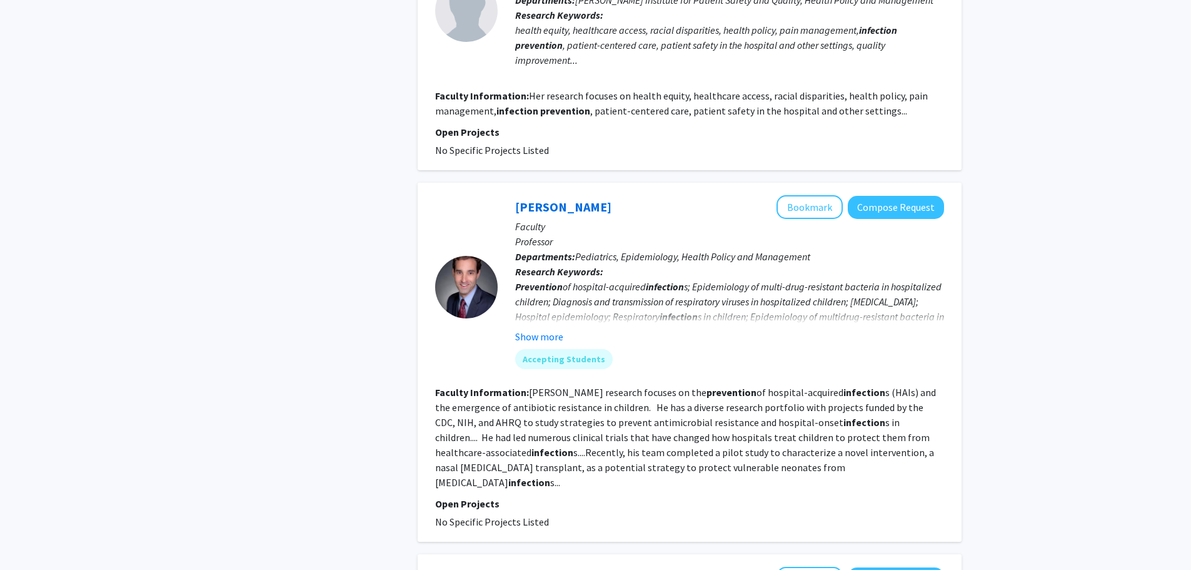
scroll to position [1251, 0]
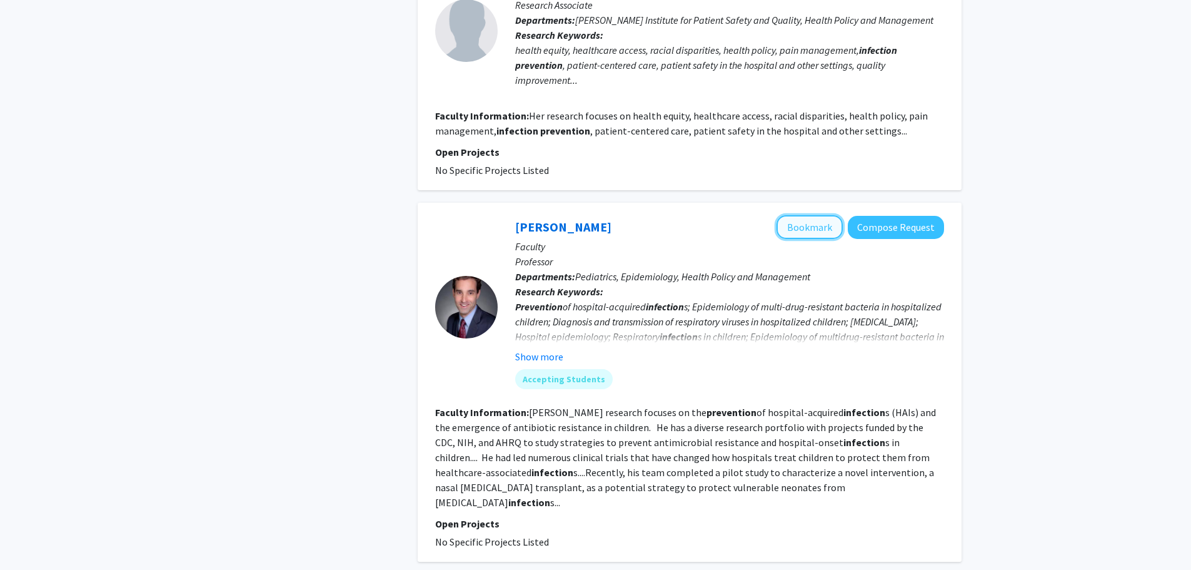
click at [811, 215] on button "Bookmark" at bounding box center [810, 227] width 66 height 24
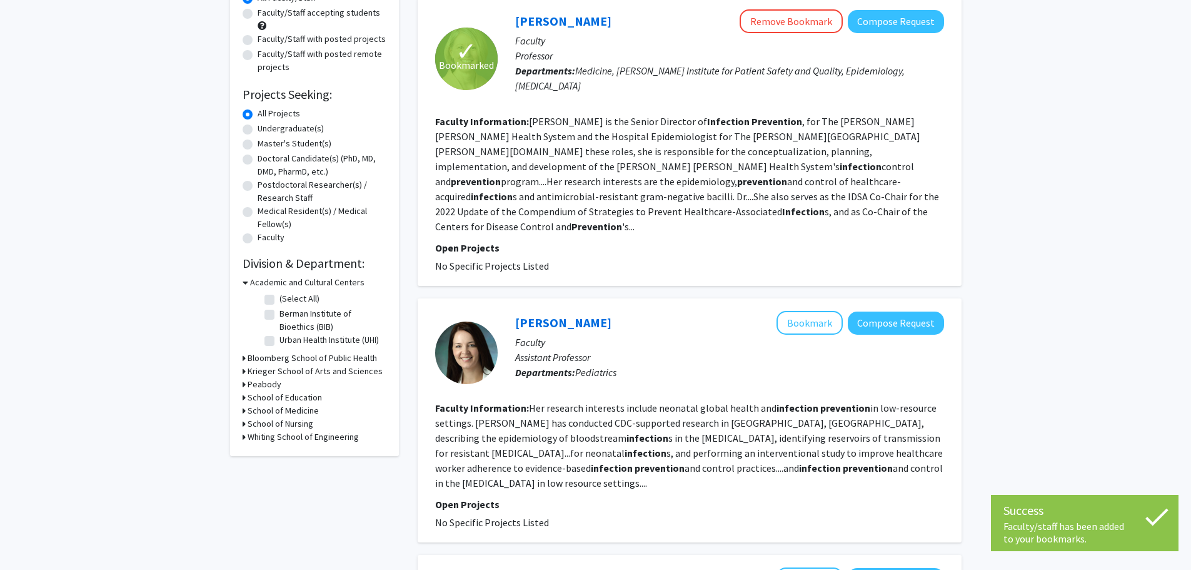
scroll to position [125, 0]
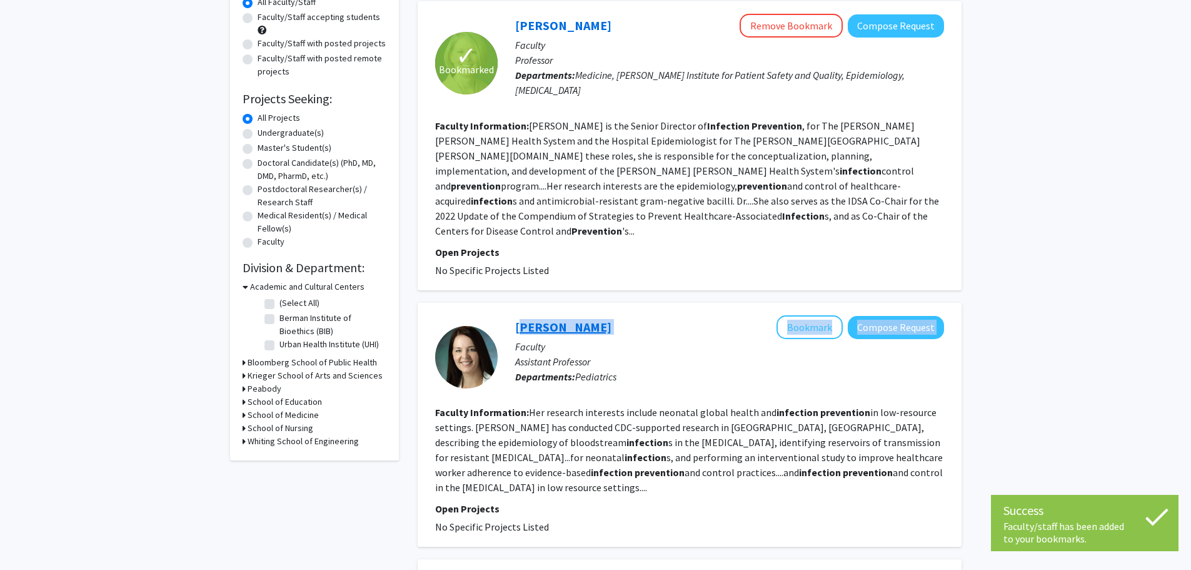
drag, startPoint x: 618, startPoint y: 317, endPoint x: 517, endPoint y: 316, distance: 100.7
click at [517, 316] on div "[PERSON_NAME] Bookmark Compose Request" at bounding box center [729, 327] width 429 height 24
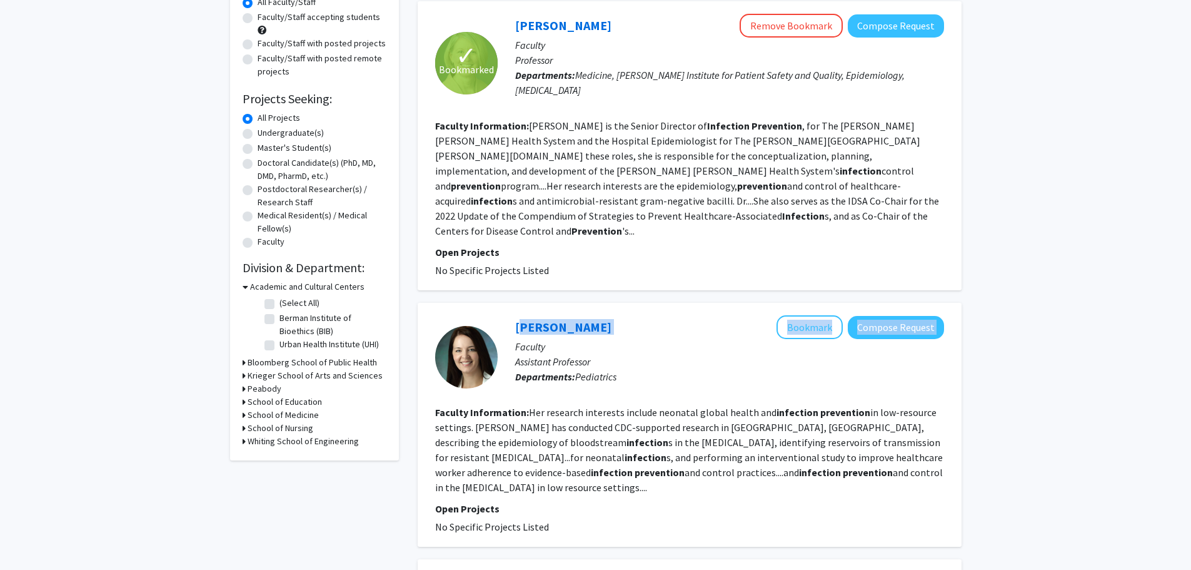
copy div "[PERSON_NAME] Bookmark Compose Request"
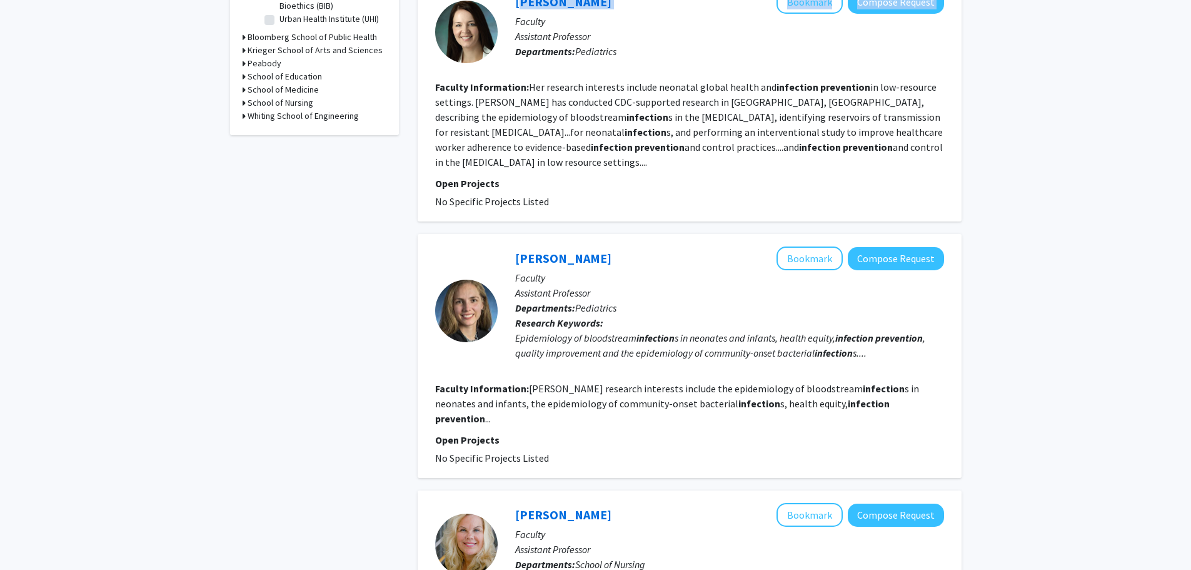
scroll to position [500, 0]
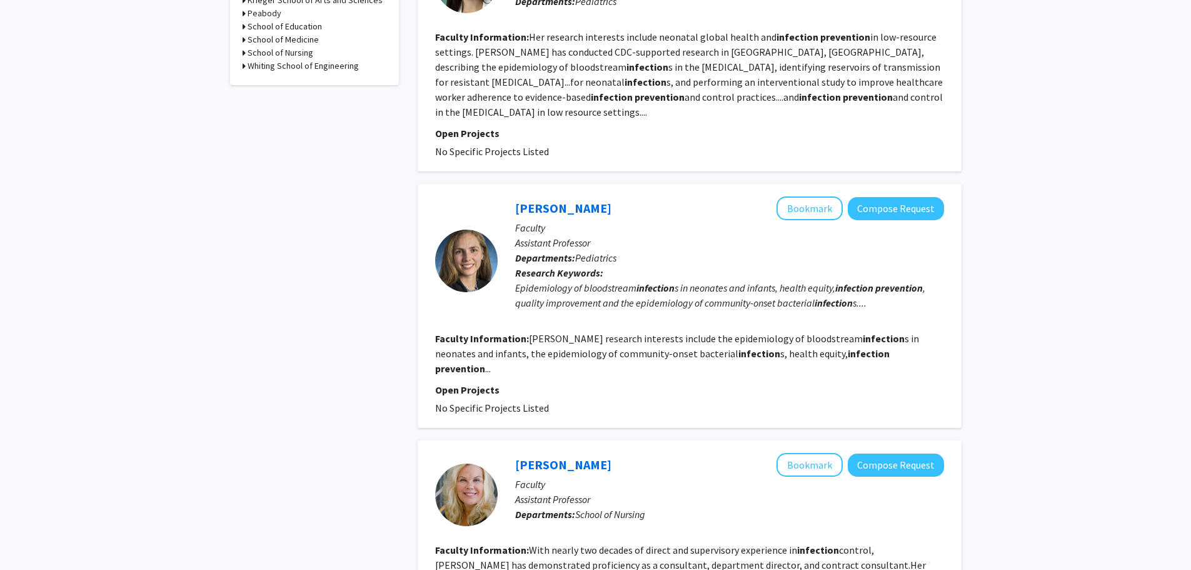
drag, startPoint x: 613, startPoint y: 178, endPoint x: 508, endPoint y: 178, distance: 105.7
click at [508, 196] on div "[PERSON_NAME] Bookmark Compose Request Faculty Assistant Professor Departments:…" at bounding box center [721, 260] width 446 height 128
copy link "[PERSON_NAME]"
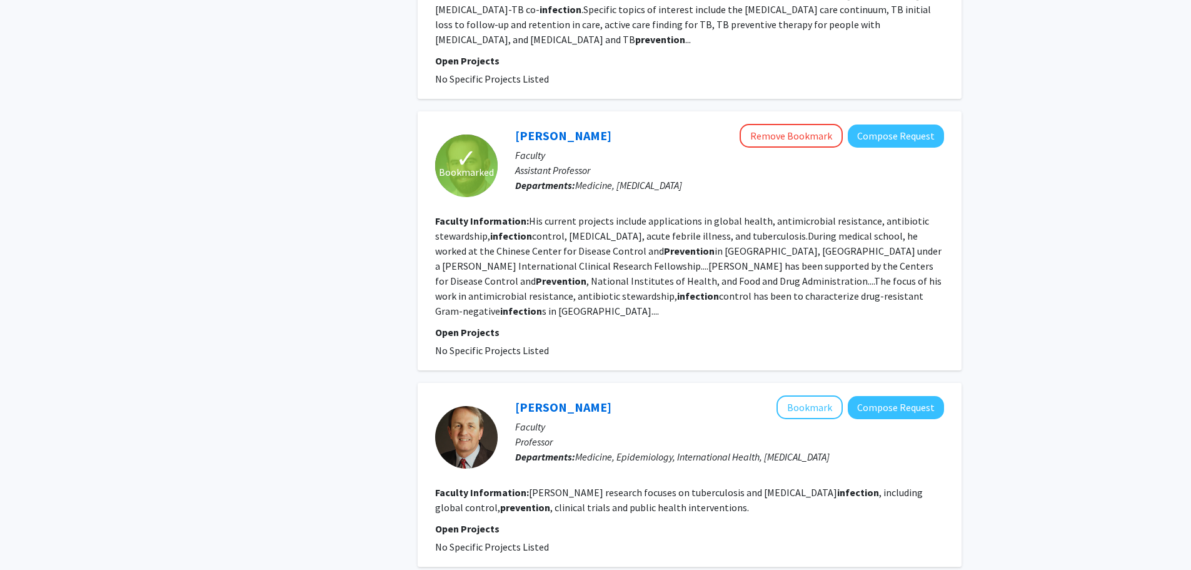
scroll to position [2106, 0]
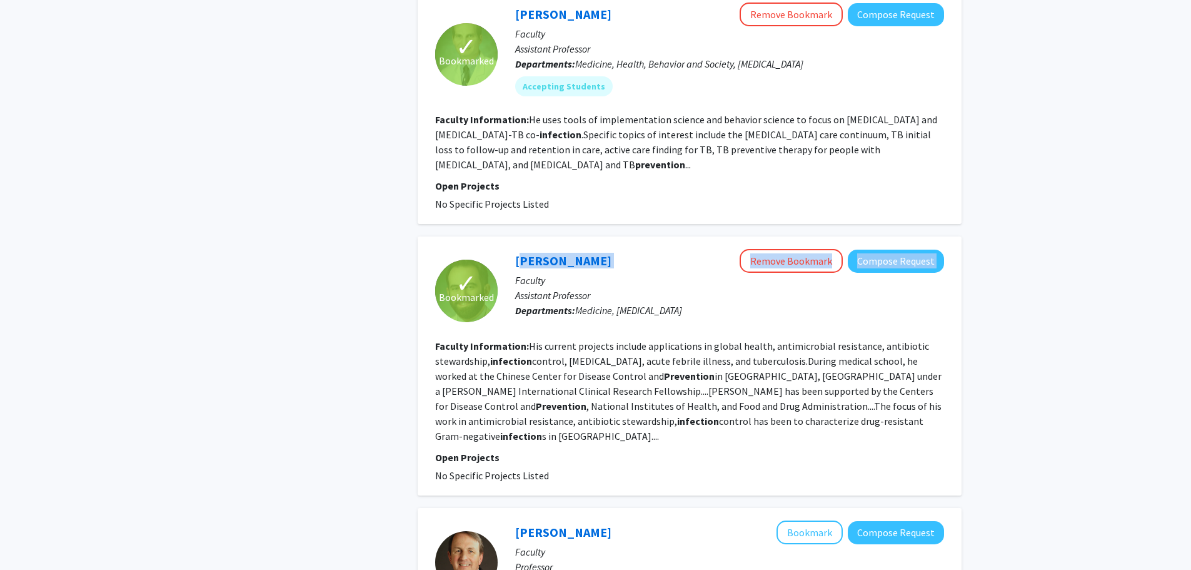
drag, startPoint x: 640, startPoint y: 136, endPoint x: 513, endPoint y: 141, distance: 127.0
click at [513, 249] on div "[PERSON_NAME] Remove Bookmark Compose Request Faculty Assistant Professor Depar…" at bounding box center [721, 290] width 446 height 83
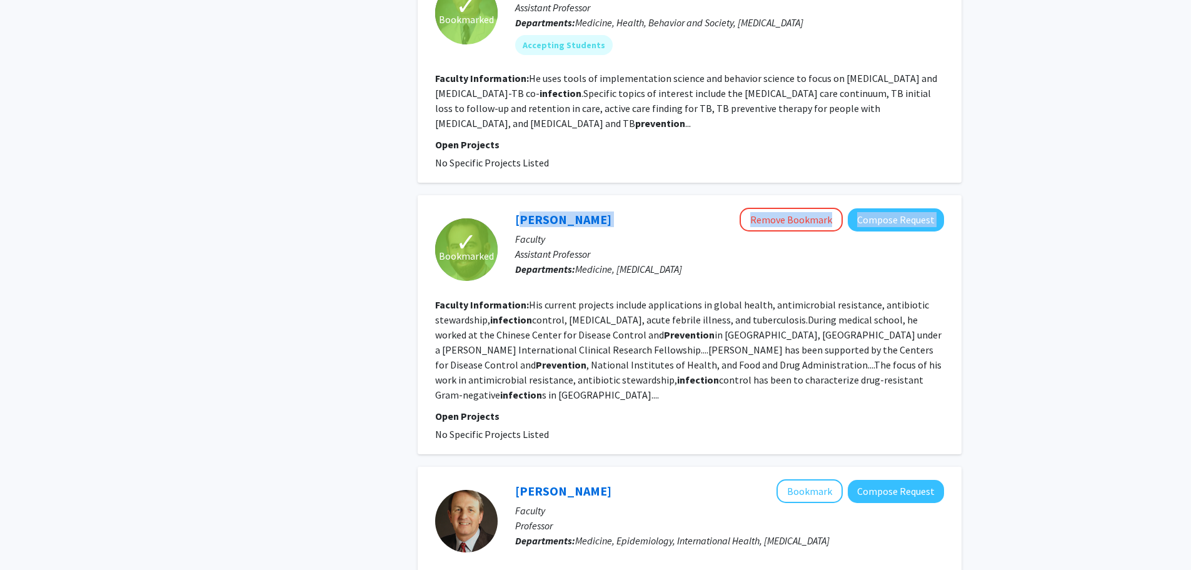
scroll to position [2231, 0]
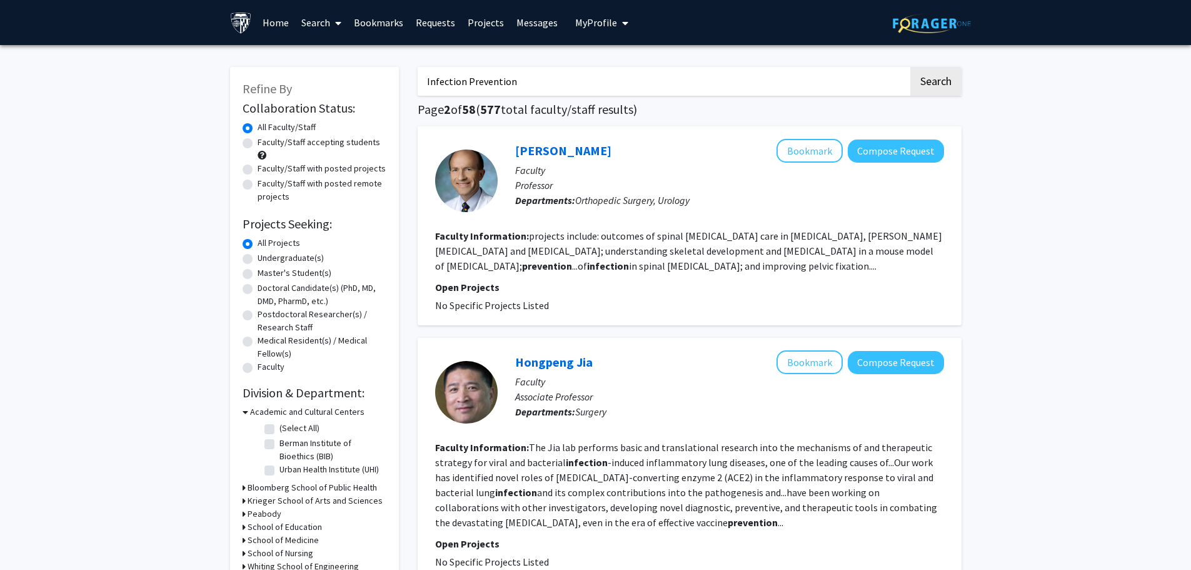
drag, startPoint x: 561, startPoint y: 87, endPoint x: 296, endPoint y: 64, distance: 266.1
type input "multi"
click at [910, 67] on button "Search" at bounding box center [935, 81] width 51 height 29
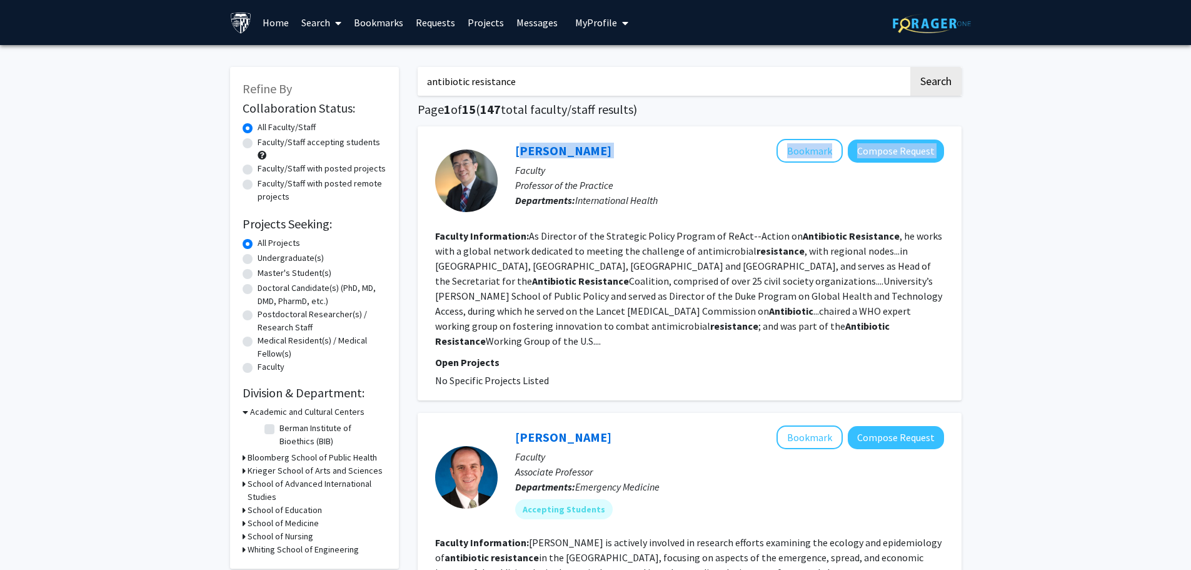
drag, startPoint x: 628, startPoint y: 146, endPoint x: 511, endPoint y: 153, distance: 117.1
click at [511, 153] on div "[PERSON_NAME] Bookmark Compose Request Faculty Professor of the Practice Depart…" at bounding box center [721, 180] width 446 height 83
copy div "[PERSON_NAME] Bookmark Compose Request"
click at [612, 232] on fg-read-more "As Director of the Strategic Policy Program of ReAct--Action on Antibiotic Resi…" at bounding box center [688, 288] width 507 height 118
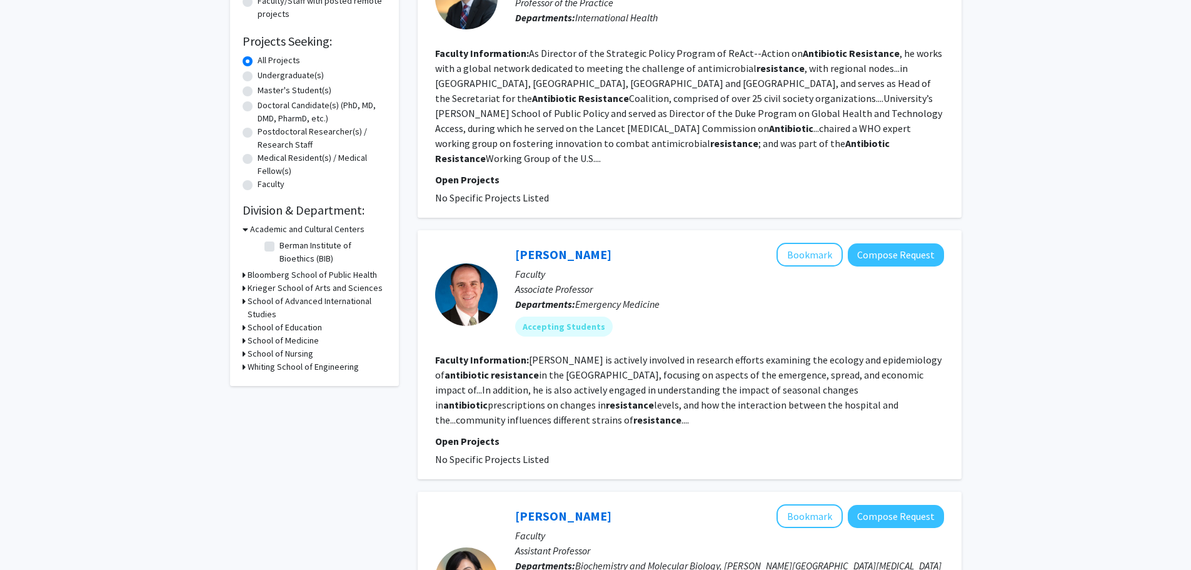
scroll to position [250, 0]
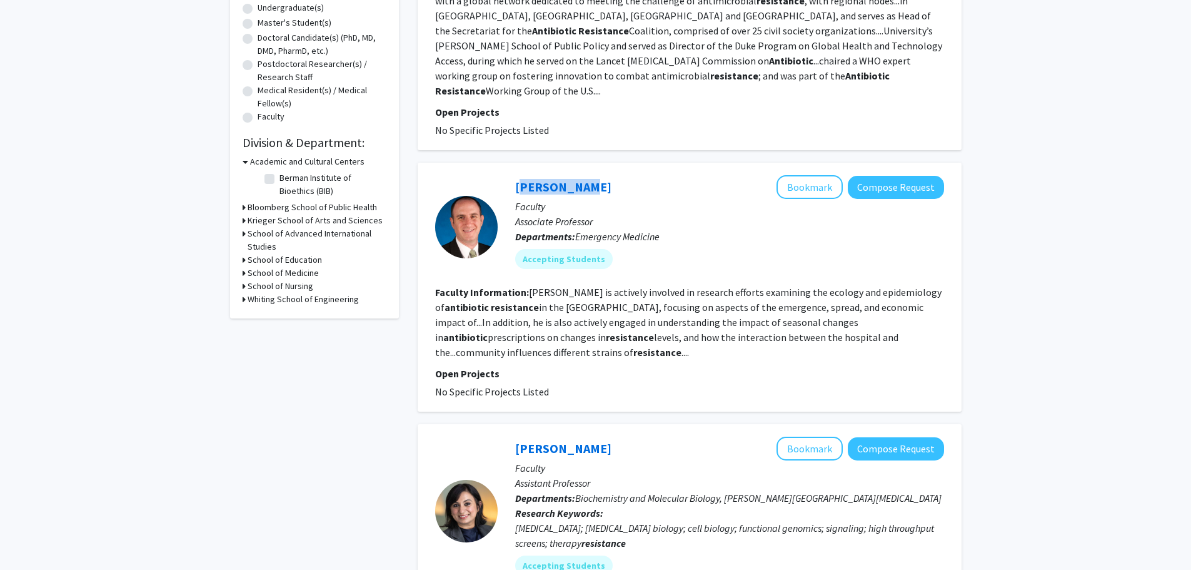
drag, startPoint x: 575, startPoint y: 169, endPoint x: 503, endPoint y: 176, distance: 72.2
click at [503, 176] on div "[PERSON_NAME] Bookmark Compose Request Faculty Associate Professor Departments:…" at bounding box center [721, 226] width 446 height 103
copy link "[PERSON_NAME]"
click at [800, 175] on button "Bookmark" at bounding box center [810, 187] width 66 height 24
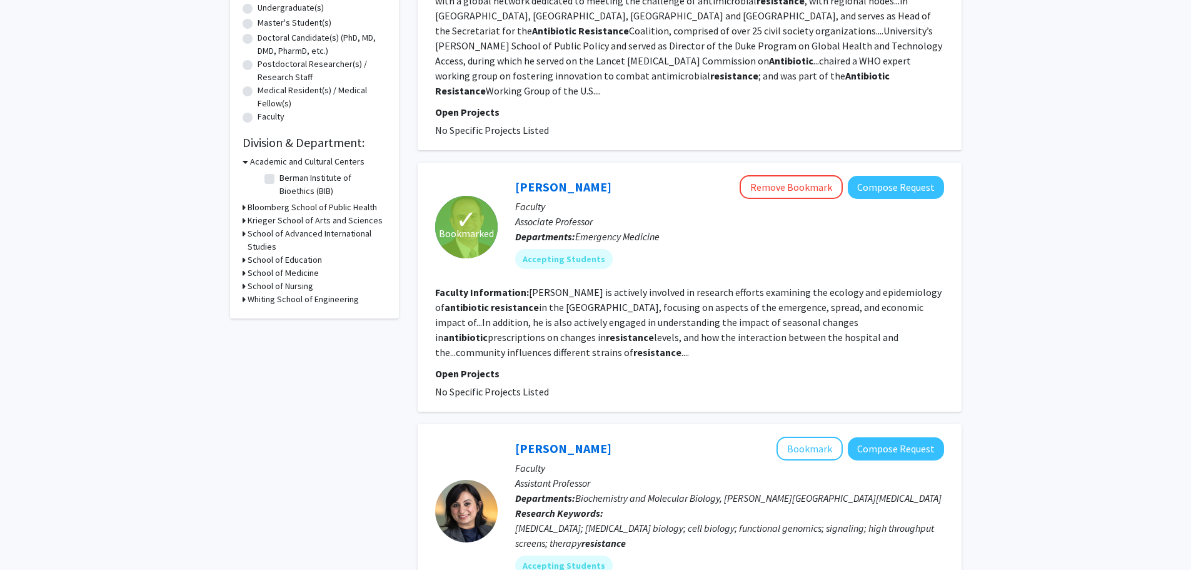
click at [685, 297] on fg-read-more "[PERSON_NAME] is actively involved in research efforts examining the ecology an…" at bounding box center [688, 322] width 506 height 73
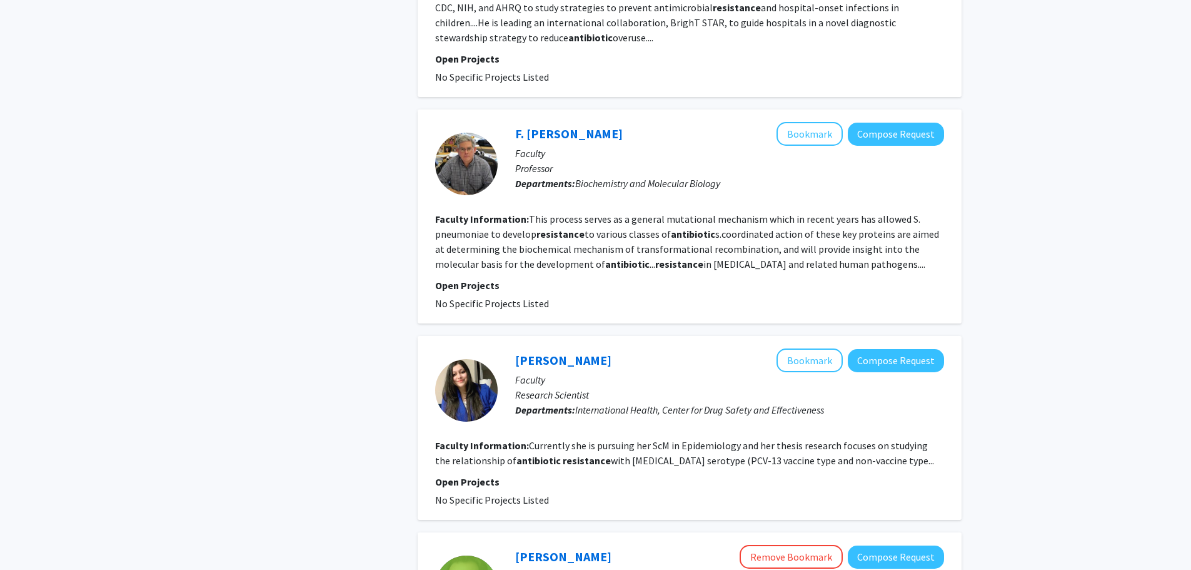
scroll to position [1251, 0]
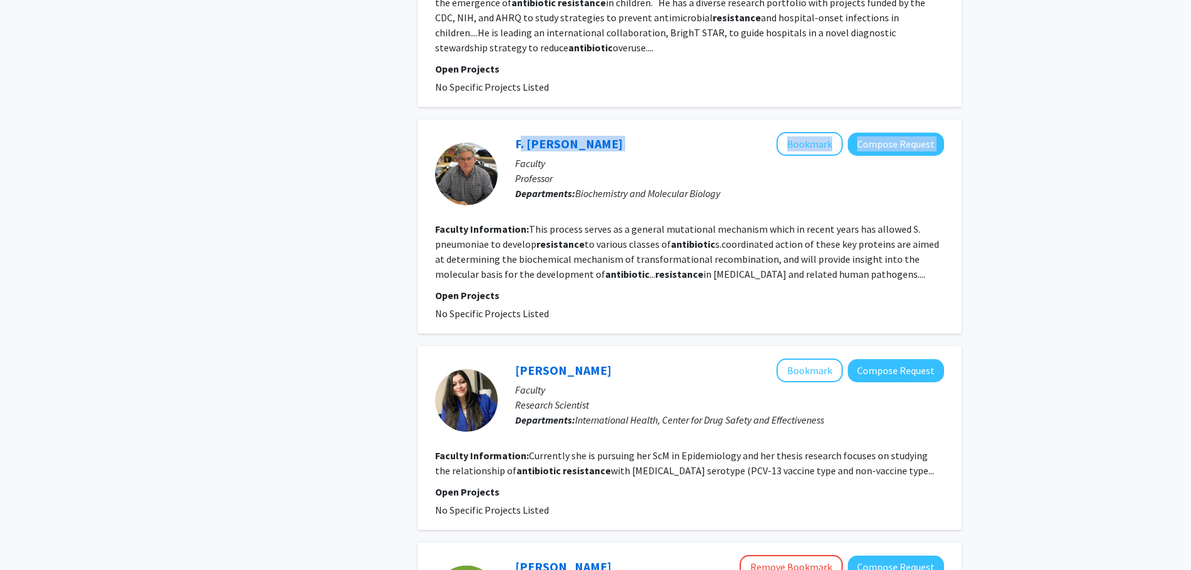
drag, startPoint x: 616, startPoint y: 121, endPoint x: 510, endPoint y: 111, distance: 106.8
click at [510, 132] on div "F. [PERSON_NAME] Bookmark Compose Request Faculty Professor Departments: Bioche…" at bounding box center [721, 173] width 446 height 83
click at [628, 132] on div "F. [PERSON_NAME] Bookmark Compose Request" at bounding box center [729, 144] width 429 height 24
drag, startPoint x: 603, startPoint y: 106, endPoint x: 495, endPoint y: 112, distance: 108.3
click at [495, 132] on section "F. [PERSON_NAME] Bookmark Compose Request Faculty Professor Departments: Bioche…" at bounding box center [689, 173] width 509 height 83
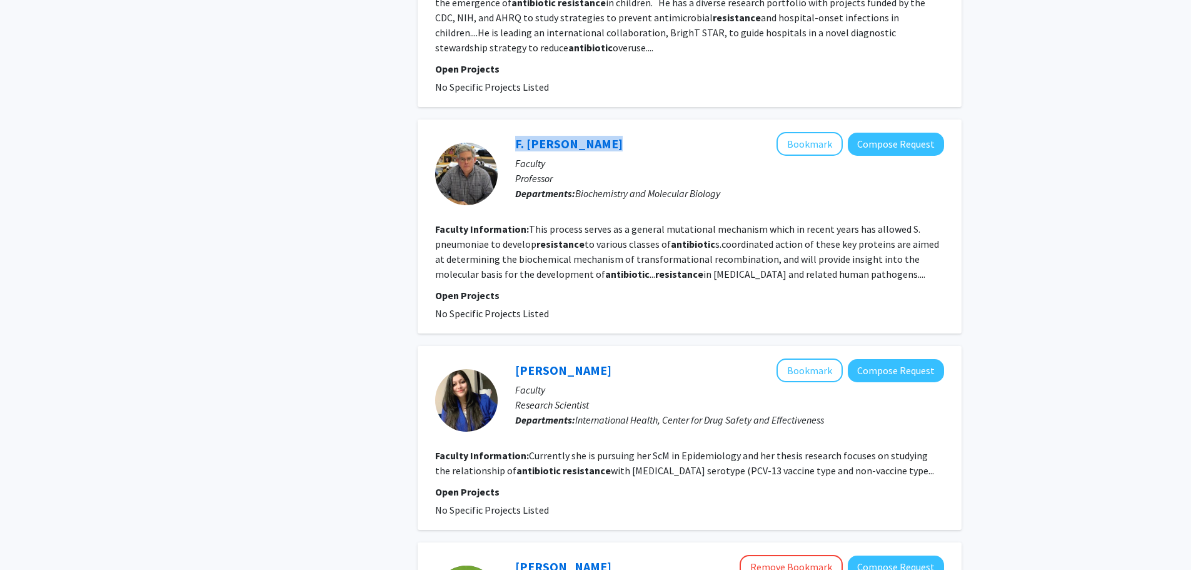
copy section "F. [PERSON_NAME]"
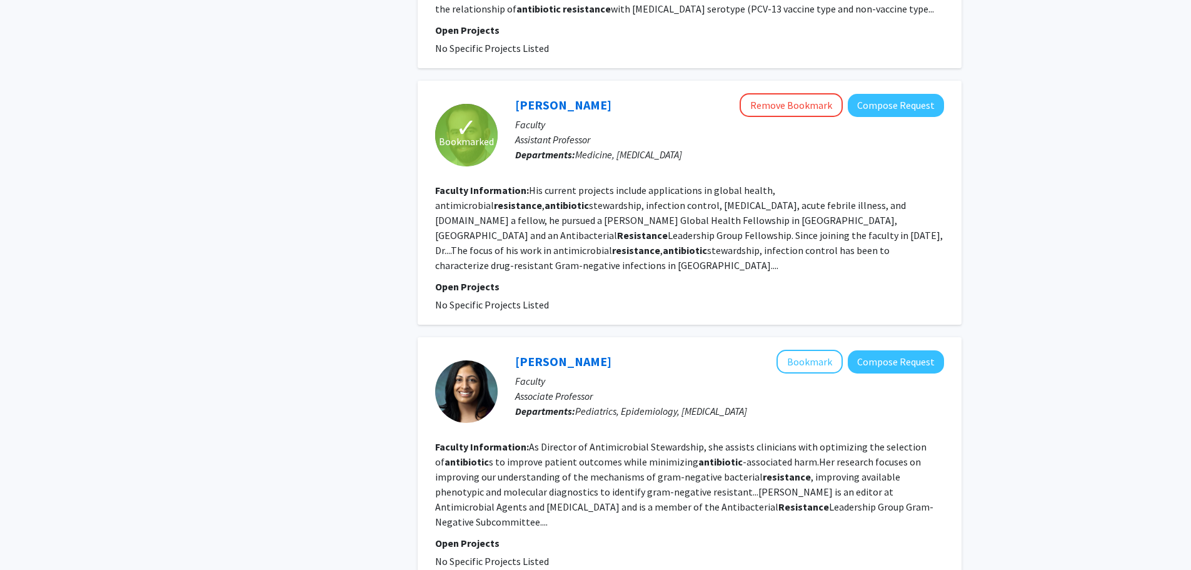
scroll to position [1751, 0]
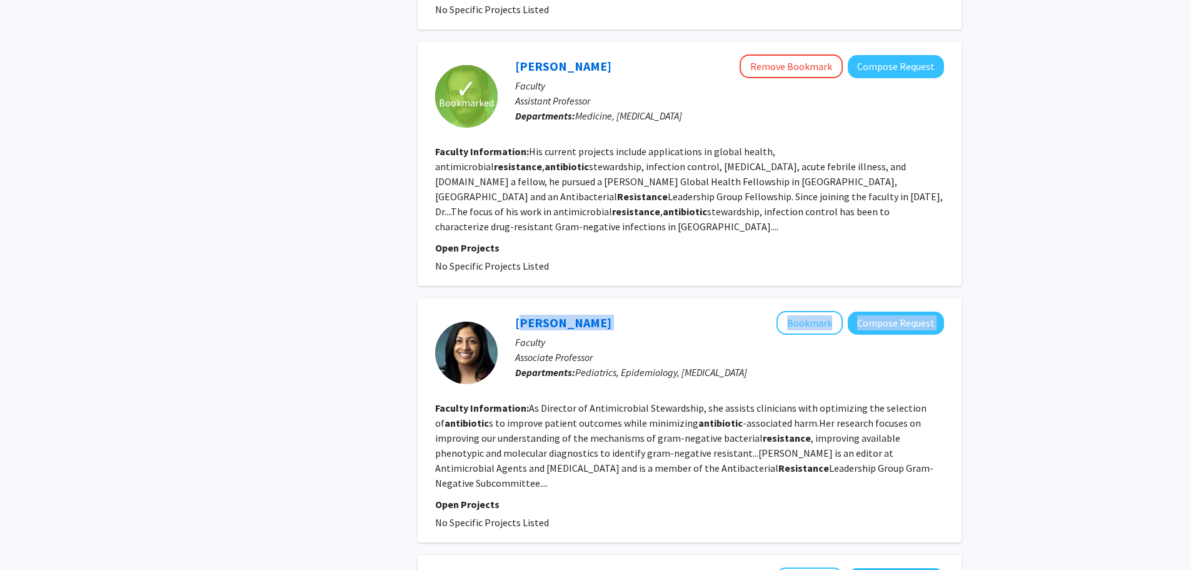
drag, startPoint x: 626, startPoint y: 274, endPoint x: 512, endPoint y: 281, distance: 114.0
click at [512, 311] on div "[PERSON_NAME] Bookmark Compose Request Faculty Associate Professor Departments:…" at bounding box center [721, 352] width 446 height 83
copy div "[PERSON_NAME] Bookmark Compose Request"
drag, startPoint x: 639, startPoint y: 280, endPoint x: 625, endPoint y: 280, distance: 14.4
click at [639, 311] on div "[PERSON_NAME] Bookmark Compose Request" at bounding box center [729, 323] width 429 height 24
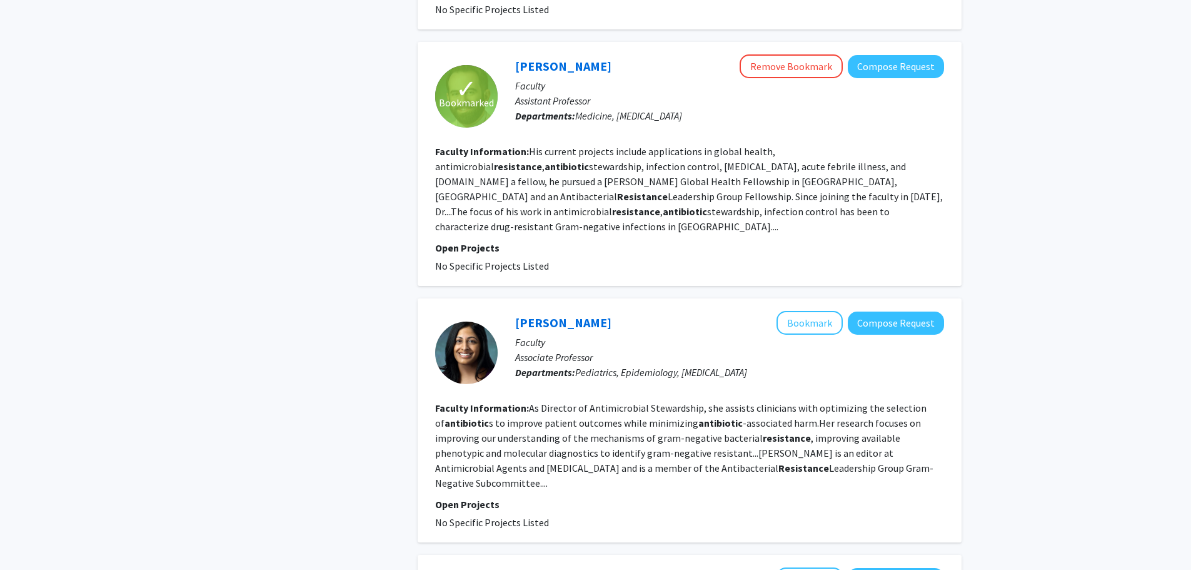
drag, startPoint x: 602, startPoint y: 271, endPoint x: 510, endPoint y: 278, distance: 92.2
click at [510, 311] on div "[PERSON_NAME] Bookmark Compose Request Faculty Associate Professor Departments:…" at bounding box center [721, 352] width 446 height 83
copy link "[PERSON_NAME]"
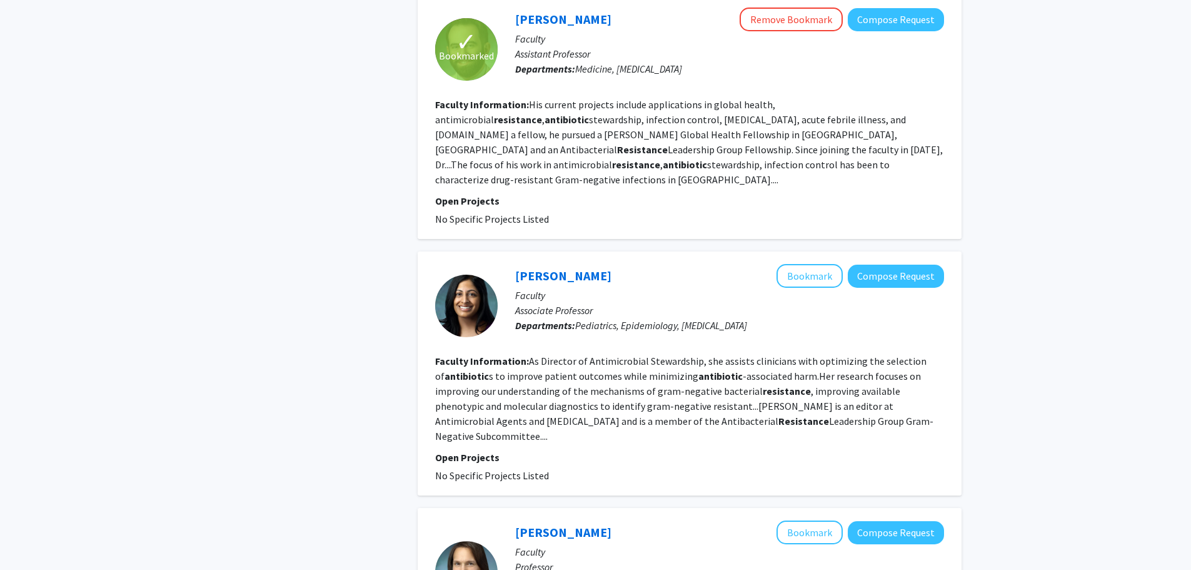
scroll to position [2001, 0]
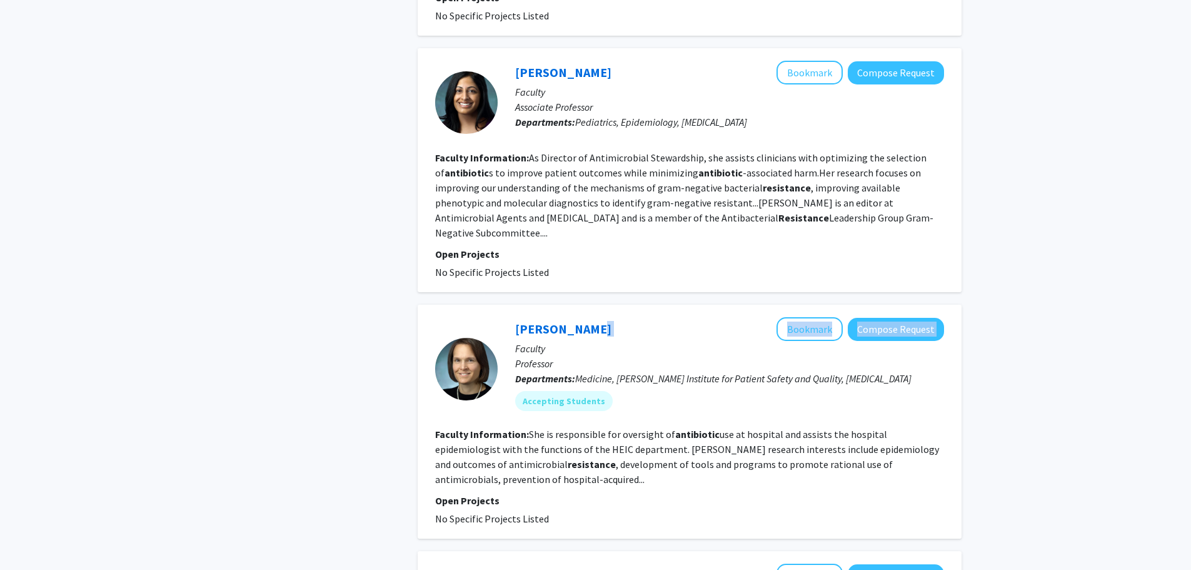
drag, startPoint x: 605, startPoint y: 274, endPoint x: 642, endPoint y: 274, distance: 36.9
click at [588, 317] on div "[PERSON_NAME] Bookmark Compose Request" at bounding box center [729, 329] width 429 height 24
click at [642, 356] on p "Professor" at bounding box center [729, 363] width 429 height 15
drag, startPoint x: 599, startPoint y: 269, endPoint x: 507, endPoint y: 270, distance: 91.9
click at [507, 317] on div "[PERSON_NAME] Bookmark Compose Request Faculty Professor Departments: Medicine,…" at bounding box center [721, 368] width 446 height 103
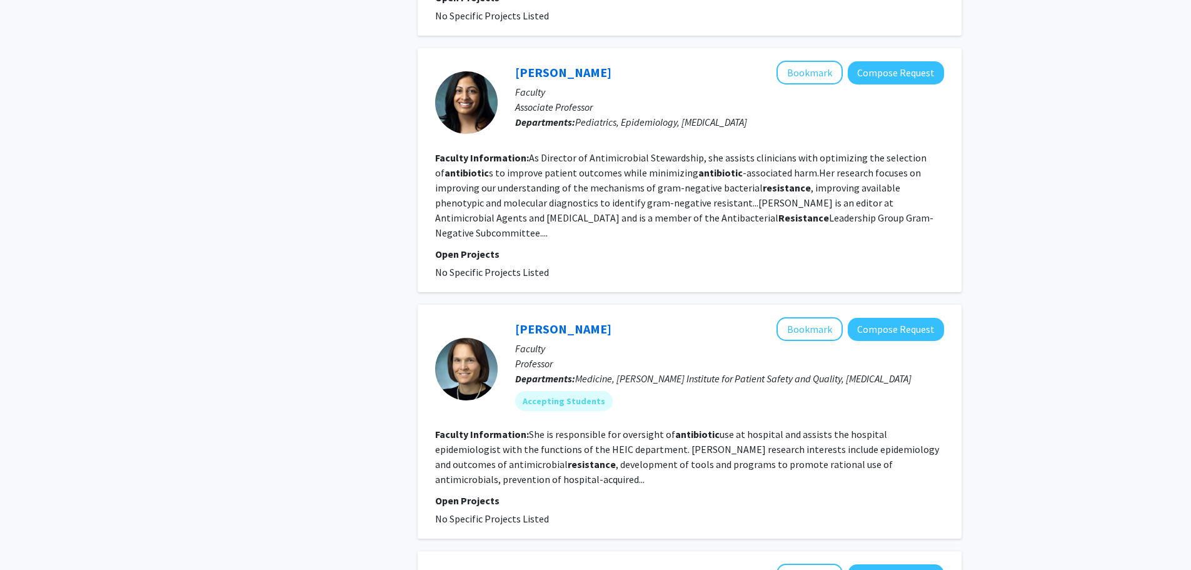
scroll to position [2259, 0]
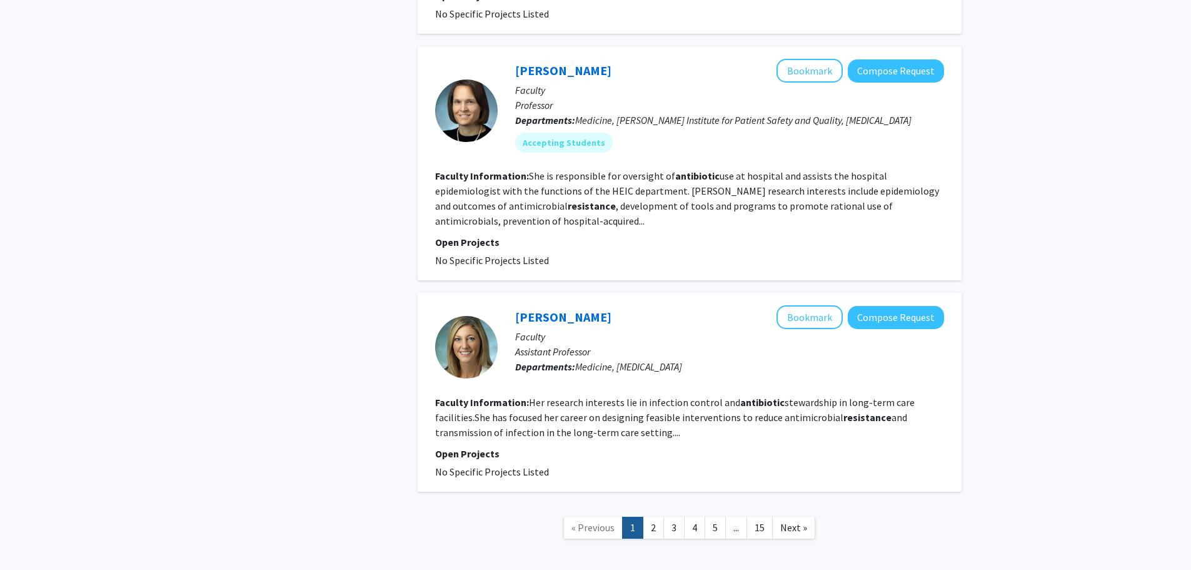
click at [646, 516] on link "2" at bounding box center [653, 527] width 21 height 22
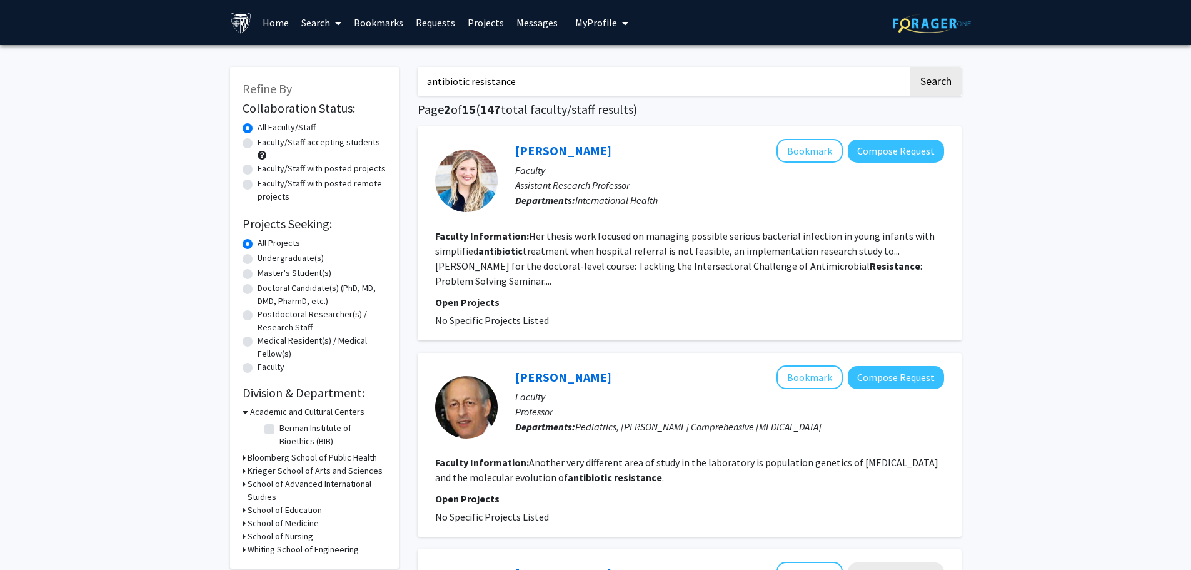
drag, startPoint x: 572, startPoint y: 89, endPoint x: 209, endPoint y: 61, distance: 363.7
type input "epidemiology"
click at [910, 67] on button "Search" at bounding box center [935, 81] width 51 height 29
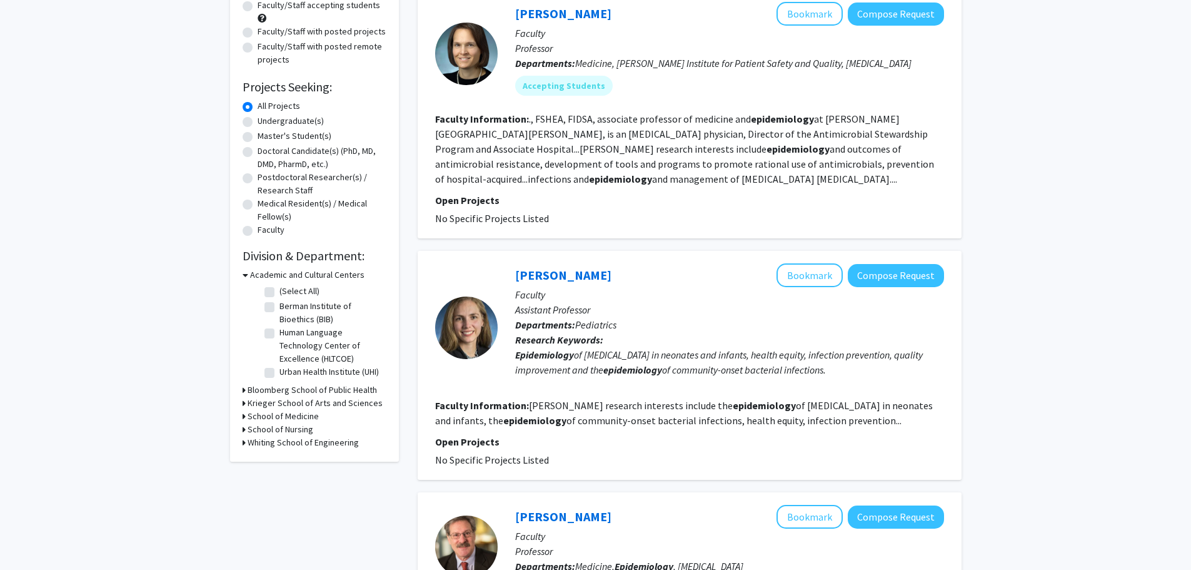
scroll to position [125, 0]
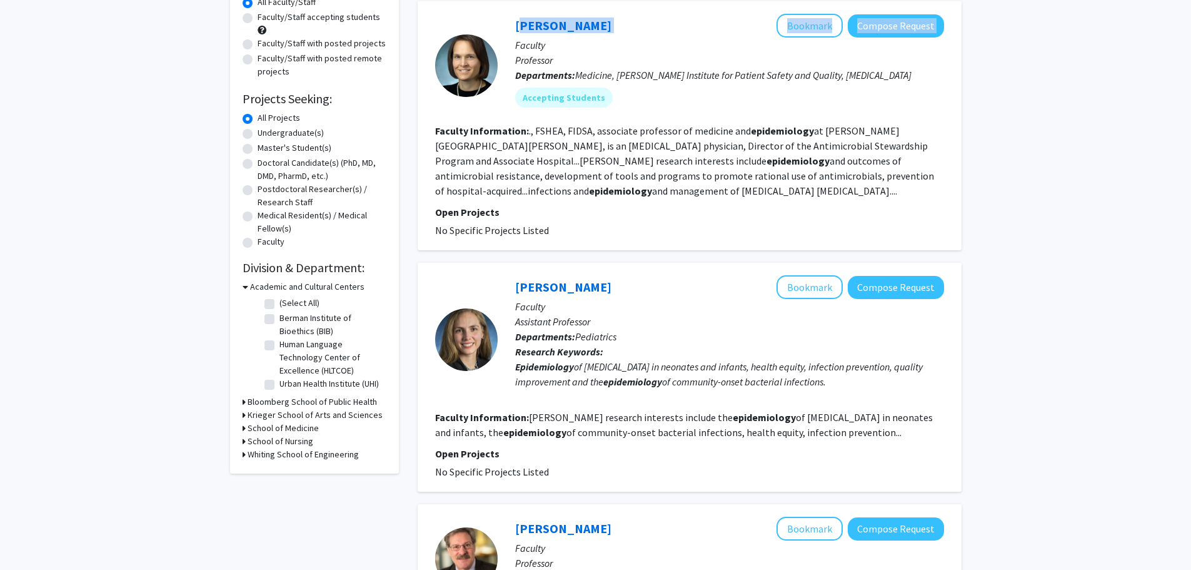
drag, startPoint x: 618, startPoint y: 21, endPoint x: 510, endPoint y: 21, distance: 108.8
click at [510, 21] on div "[PERSON_NAME] Bookmark Compose Request Faculty Professor Departments: Medicine,…" at bounding box center [721, 65] width 446 height 103
click at [624, 33] on div "[PERSON_NAME] Bookmark Compose Request" at bounding box center [729, 26] width 429 height 24
click at [825, 28] on button "Bookmark" at bounding box center [810, 26] width 66 height 24
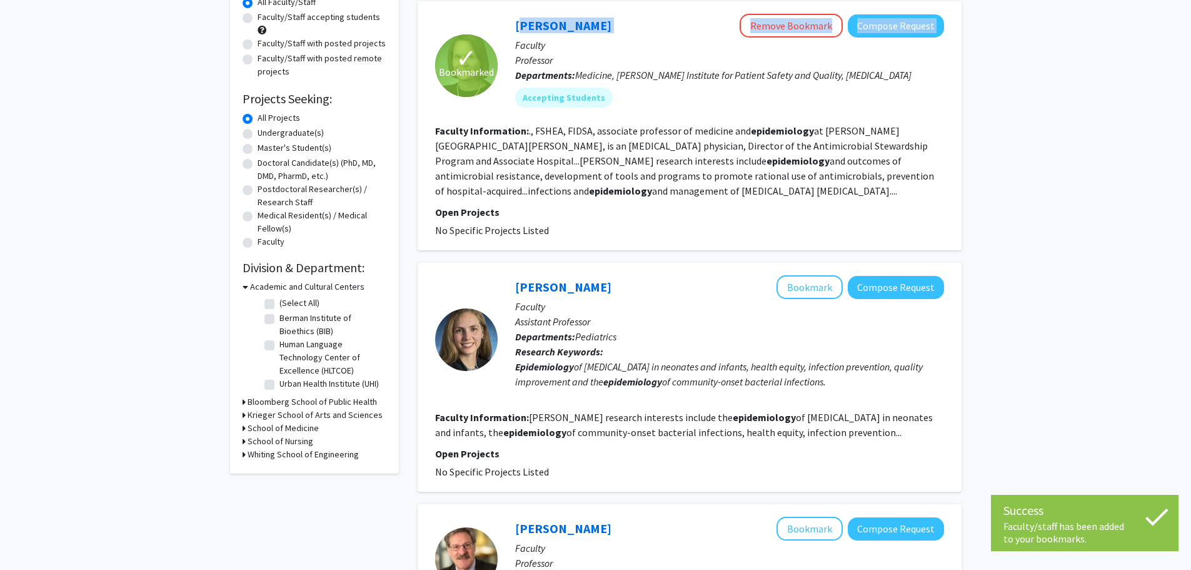
click at [632, 28] on div "[PERSON_NAME] Remove Bookmark Compose Request" at bounding box center [729, 26] width 429 height 24
drag, startPoint x: 602, startPoint y: 31, endPoint x: 592, endPoint y: 31, distance: 9.4
click at [561, 28] on div "[PERSON_NAME] Remove Bookmark Compose Request" at bounding box center [729, 26] width 429 height 24
click at [647, 31] on div "[PERSON_NAME] Remove Bookmark Compose Request" at bounding box center [729, 26] width 429 height 24
drag, startPoint x: 595, startPoint y: 27, endPoint x: 513, endPoint y: 33, distance: 82.2
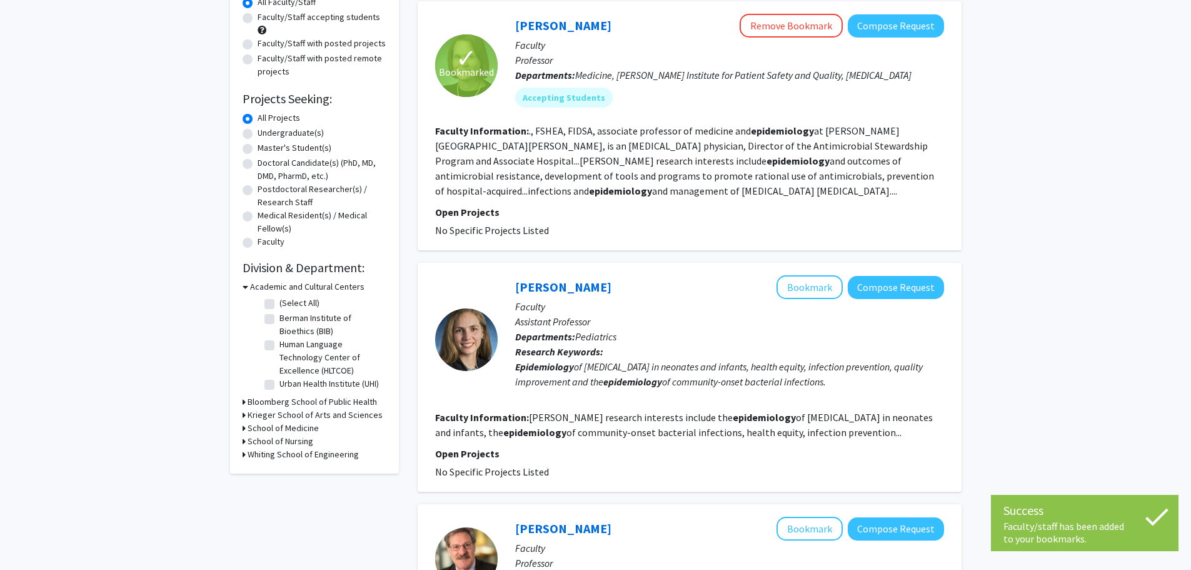
click at [513, 33] on div "[PERSON_NAME] Remove Bookmark Compose Request Faculty Professor Departments: Me…" at bounding box center [721, 65] width 446 height 103
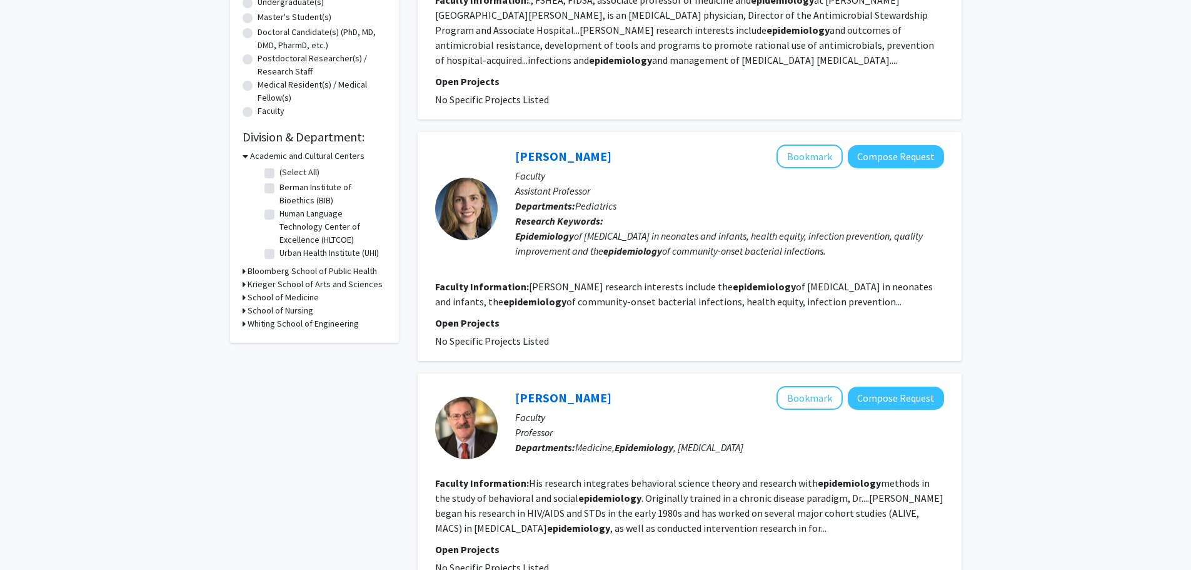
scroll to position [250, 0]
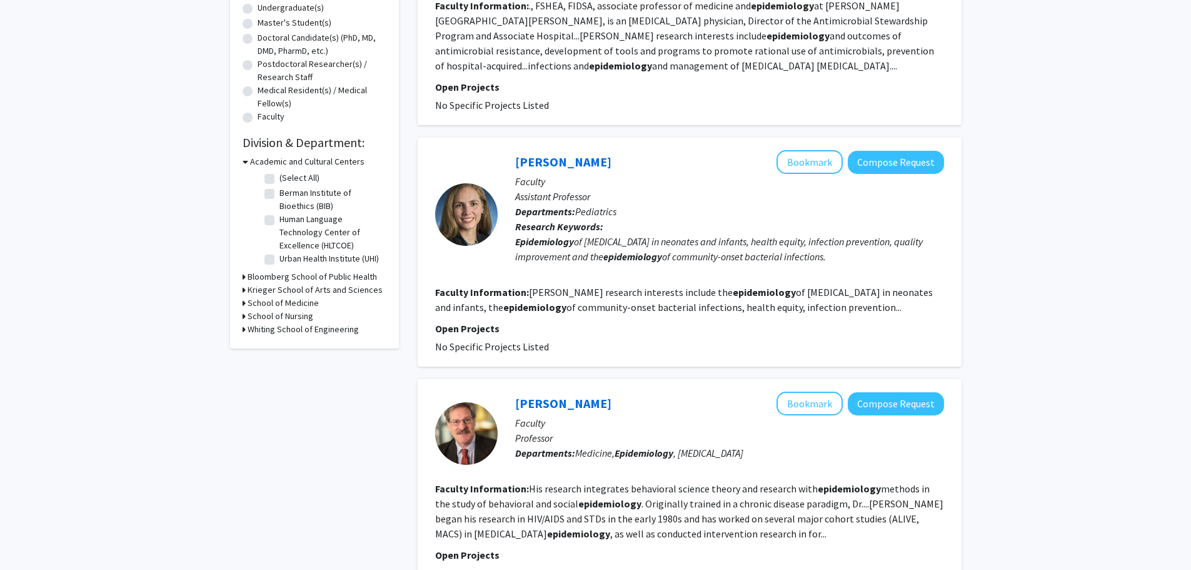
click at [622, 160] on div "[PERSON_NAME] Bookmark Compose Request" at bounding box center [729, 162] width 429 height 24
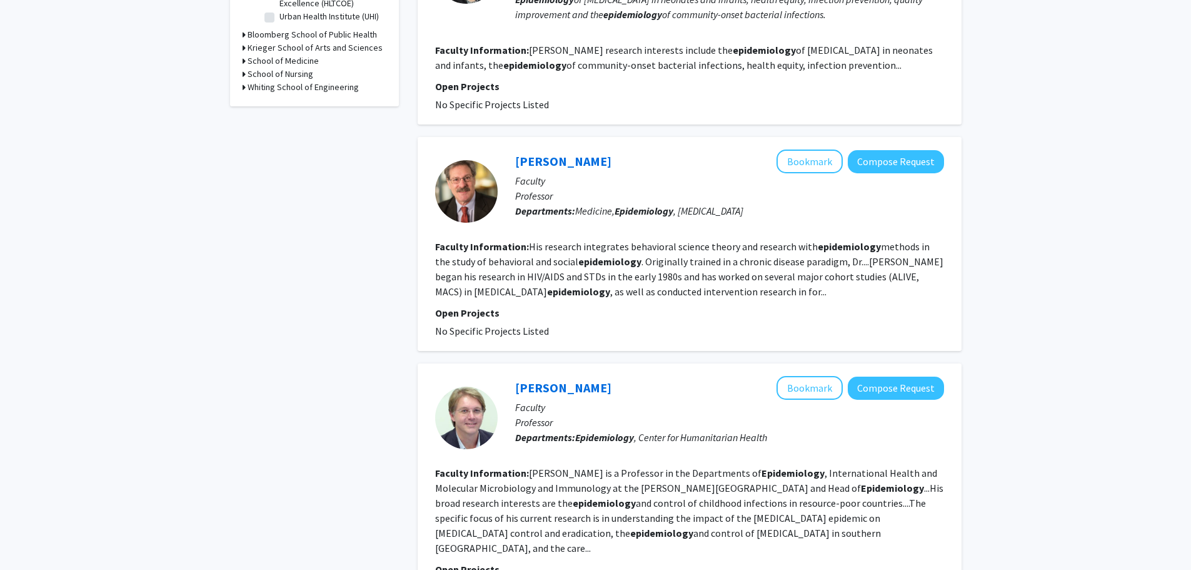
scroll to position [500, 0]
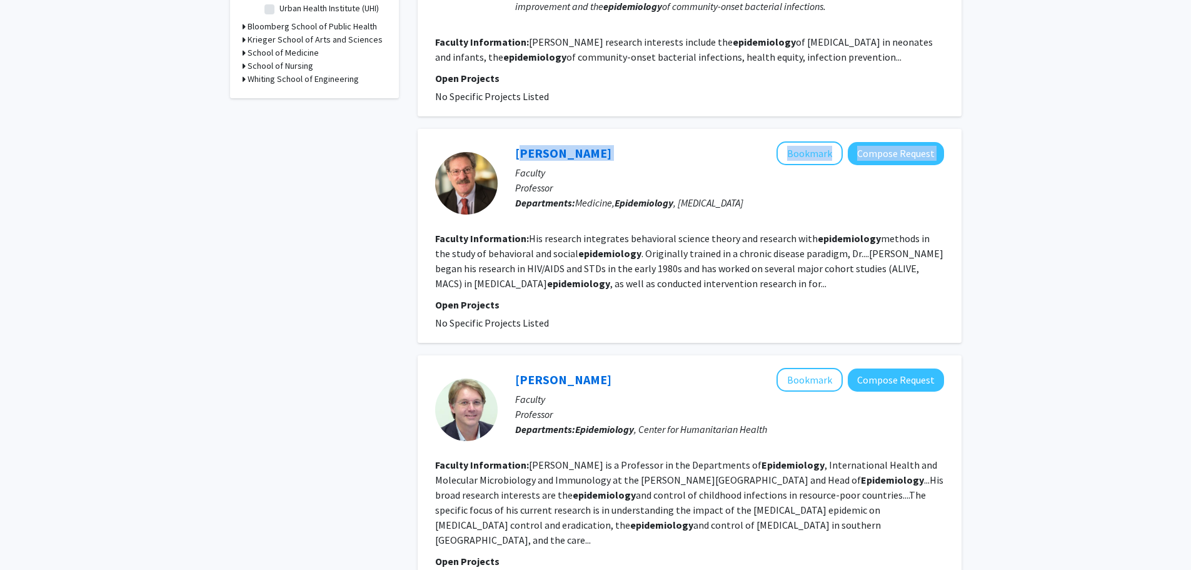
drag, startPoint x: 625, startPoint y: 153, endPoint x: 506, endPoint y: 158, distance: 118.9
click at [506, 158] on div "[PERSON_NAME] Bookmark Compose Request Faculty Professor Departments: Medicine,…" at bounding box center [721, 182] width 446 height 83
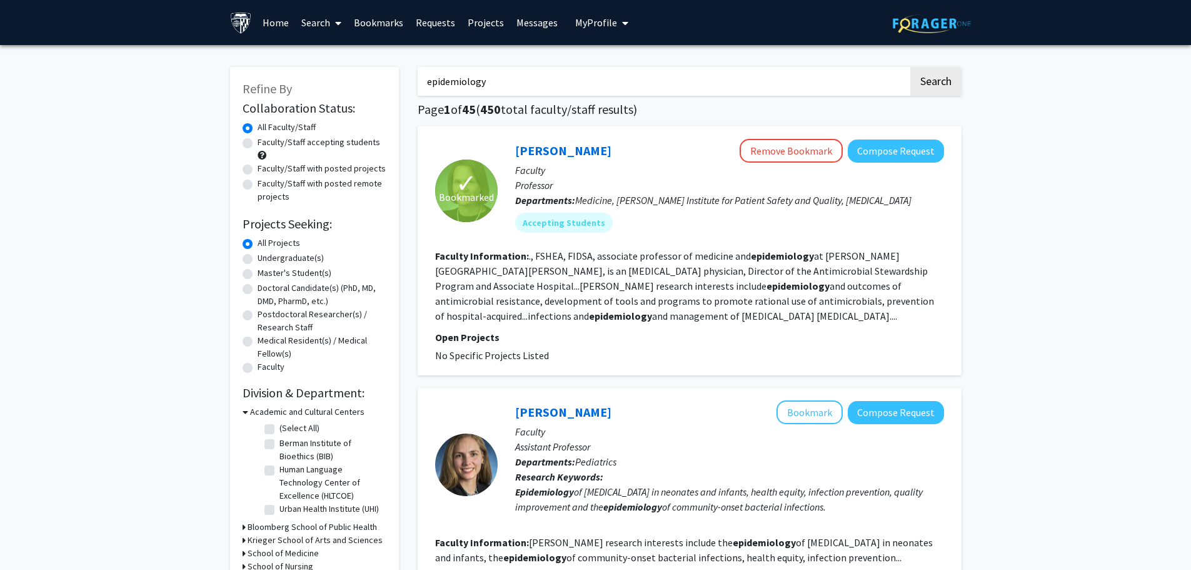
scroll to position [43, 0]
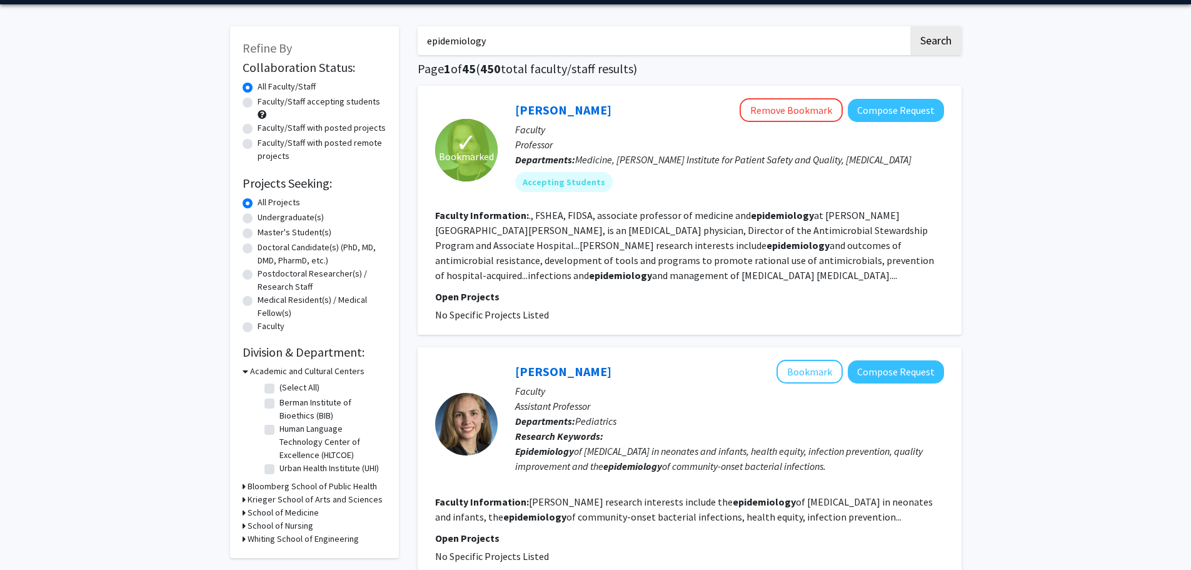
drag, startPoint x: 592, startPoint y: 64, endPoint x: 606, endPoint y: 136, distance: 73.8
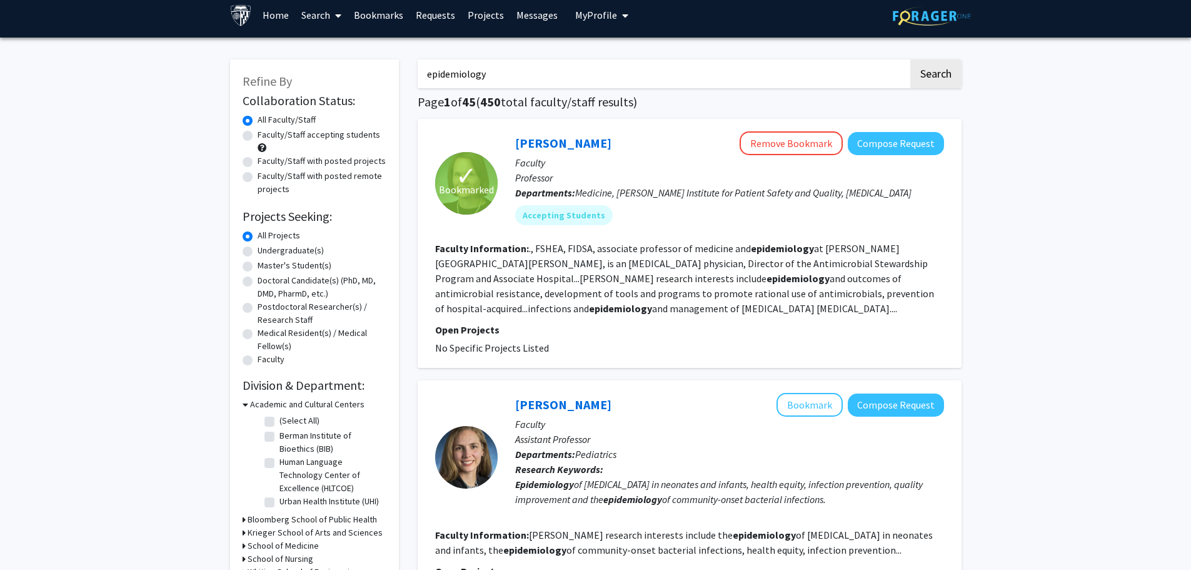
scroll to position [0, 0]
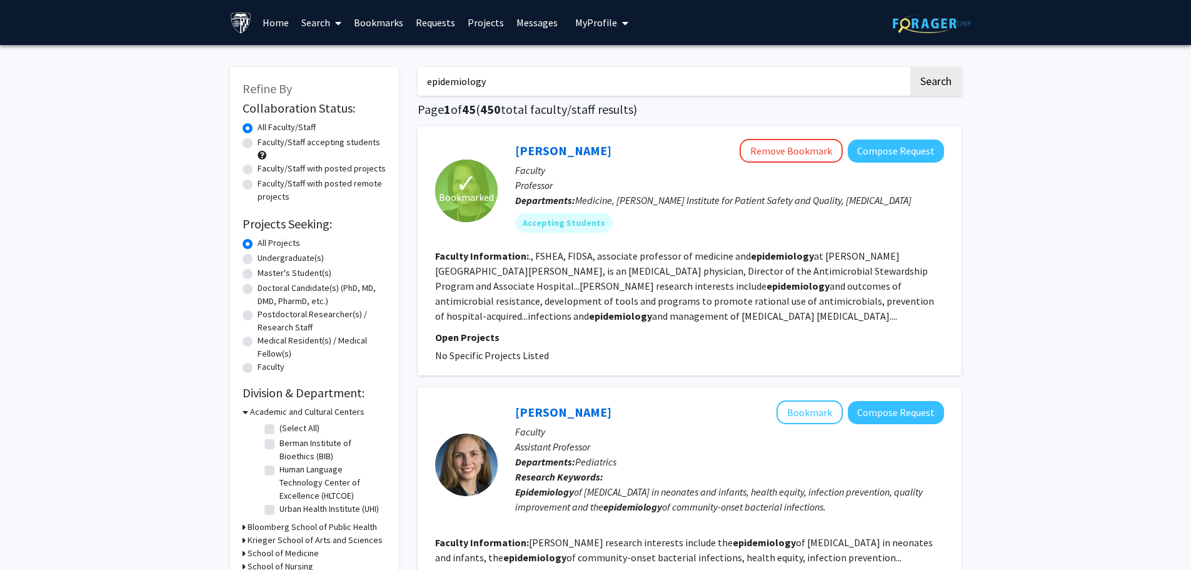
click at [599, 43] on button "My Profile" at bounding box center [602, 22] width 61 height 45
click at [390, 23] on link "Bookmarks" at bounding box center [379, 23] width 62 height 44
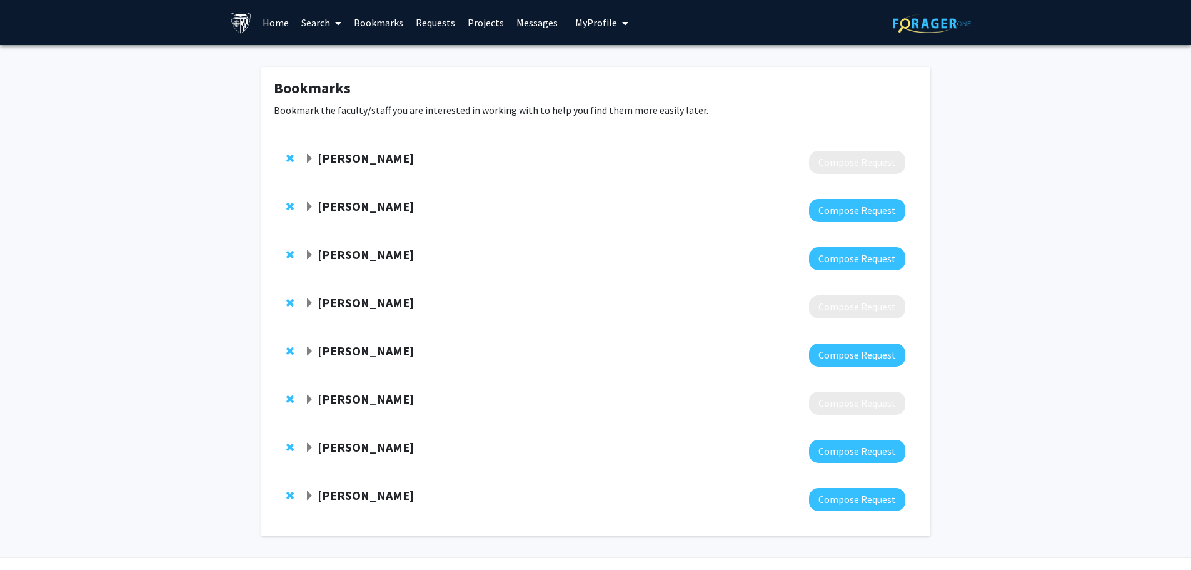
click at [330, 158] on strong "[PERSON_NAME]" at bounding box center [366, 158] width 96 height 16
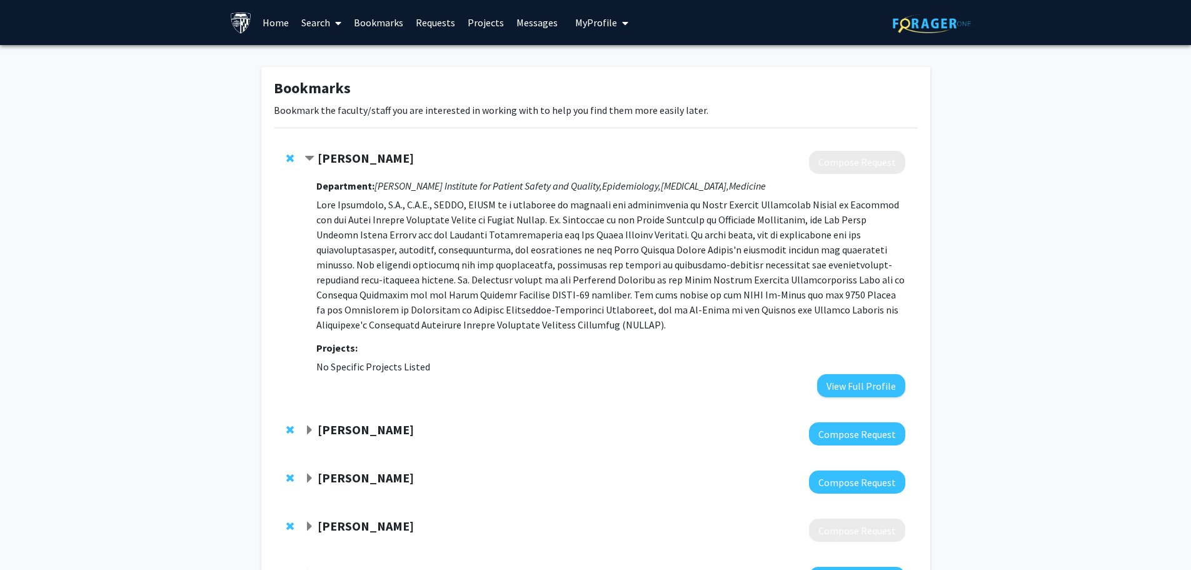
drag, startPoint x: 334, startPoint y: 158, endPoint x: 485, endPoint y: 178, distance: 152.6
click at [338, 160] on strong "[PERSON_NAME]" at bounding box center [366, 158] width 96 height 16
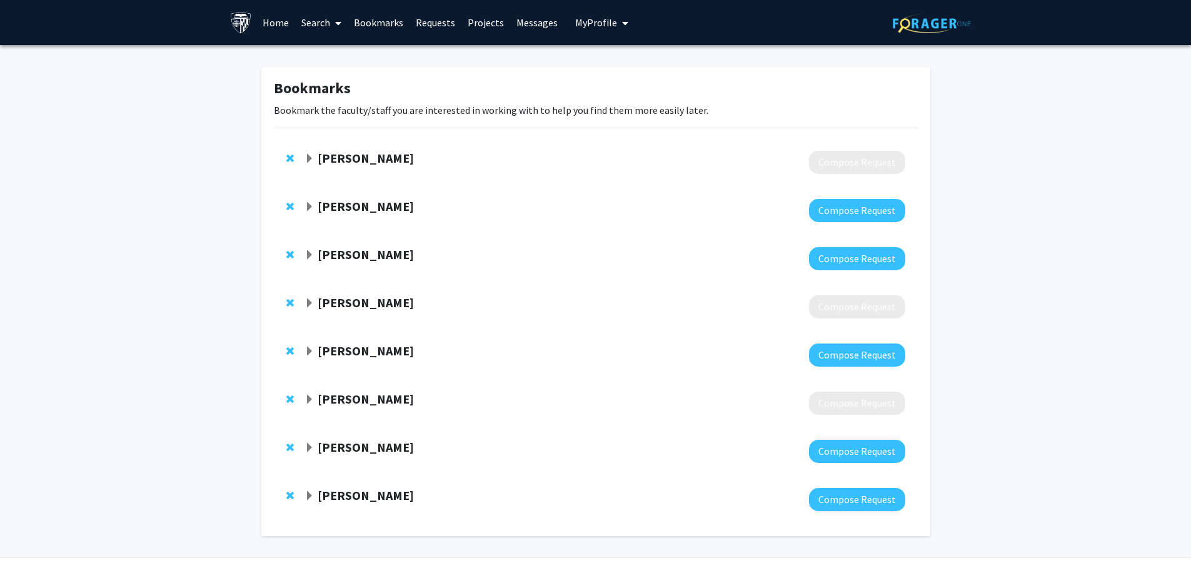
click at [371, 208] on strong "[PERSON_NAME]" at bounding box center [366, 206] width 96 height 16
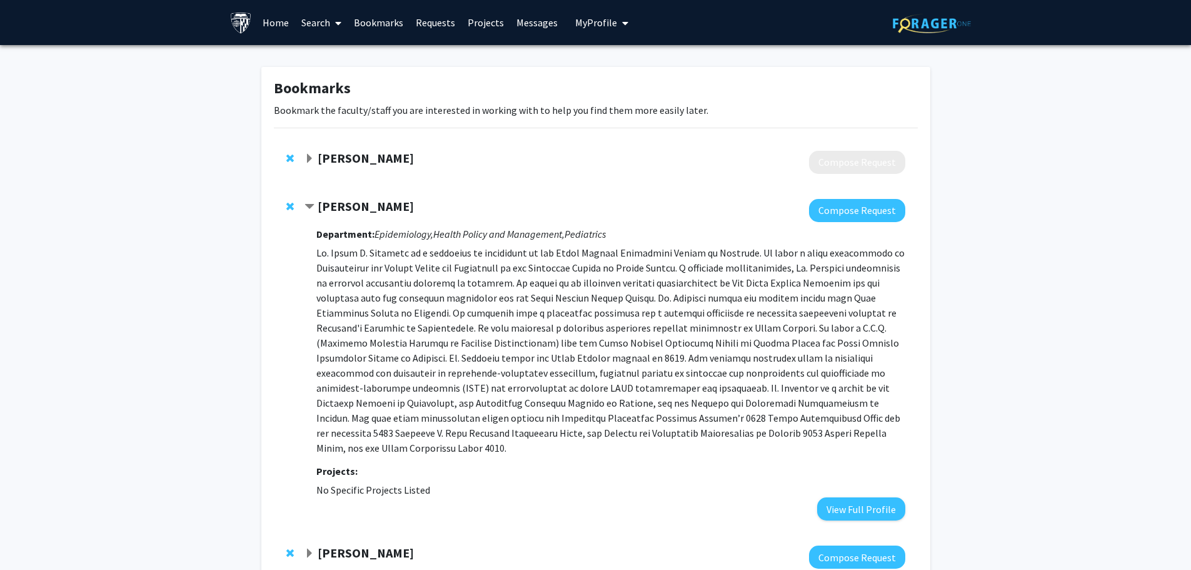
click at [371, 208] on strong "[PERSON_NAME]" at bounding box center [366, 206] width 96 height 16
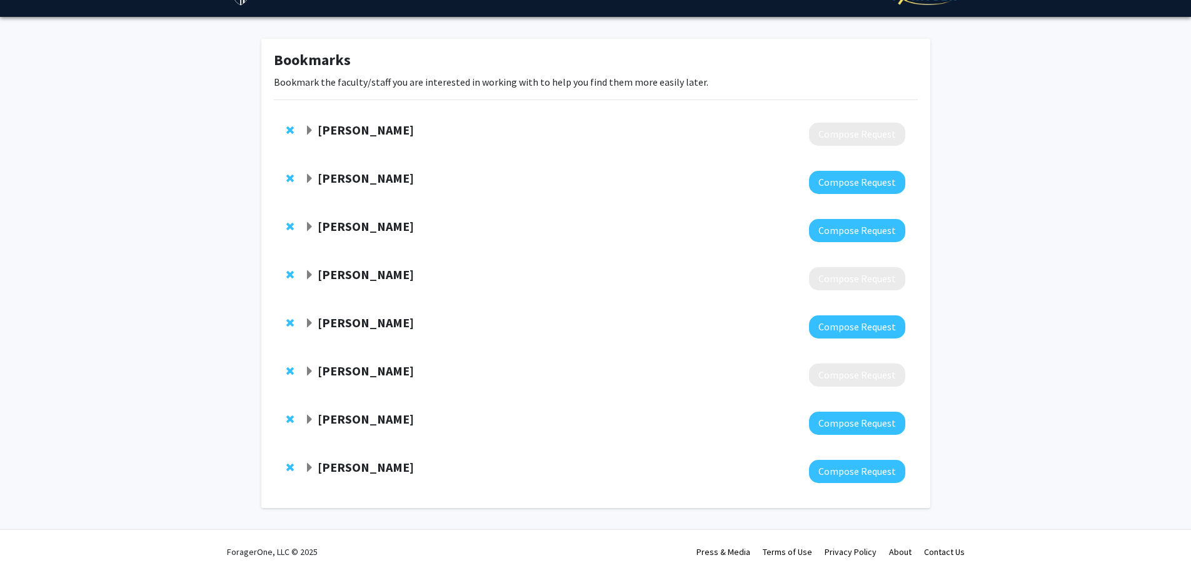
scroll to position [32, 0]
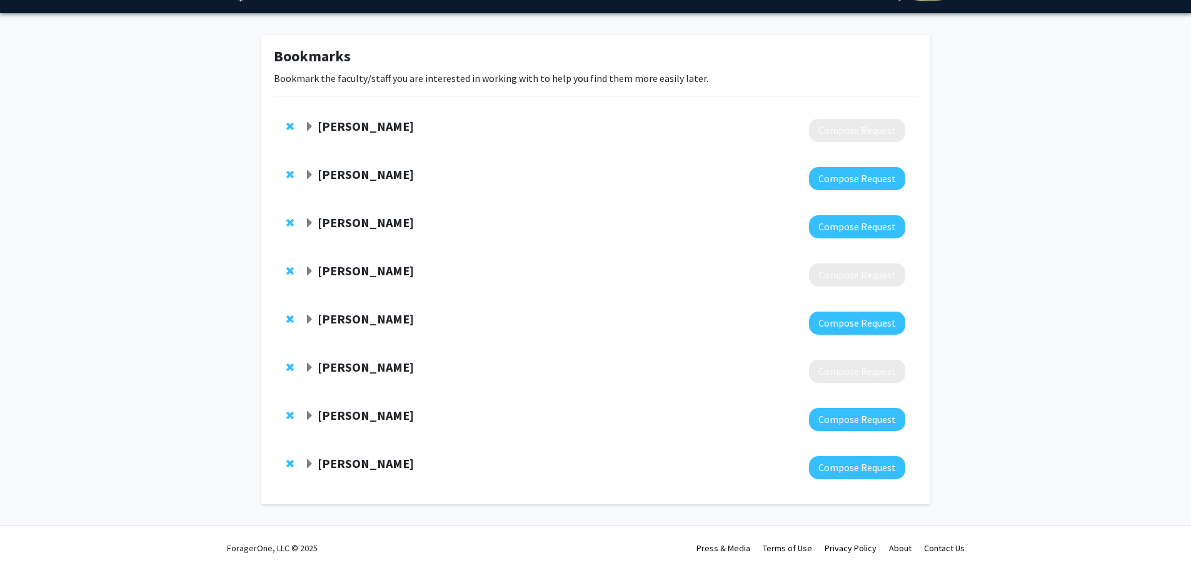
click at [354, 420] on strong "[PERSON_NAME]" at bounding box center [366, 415] width 96 height 16
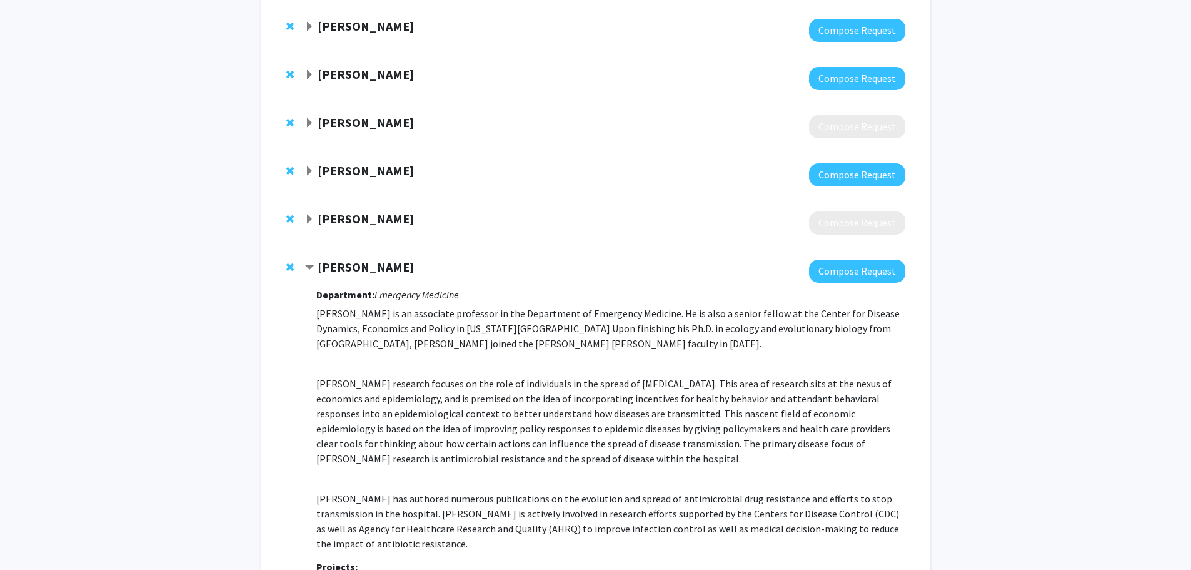
scroll to position [282, 0]
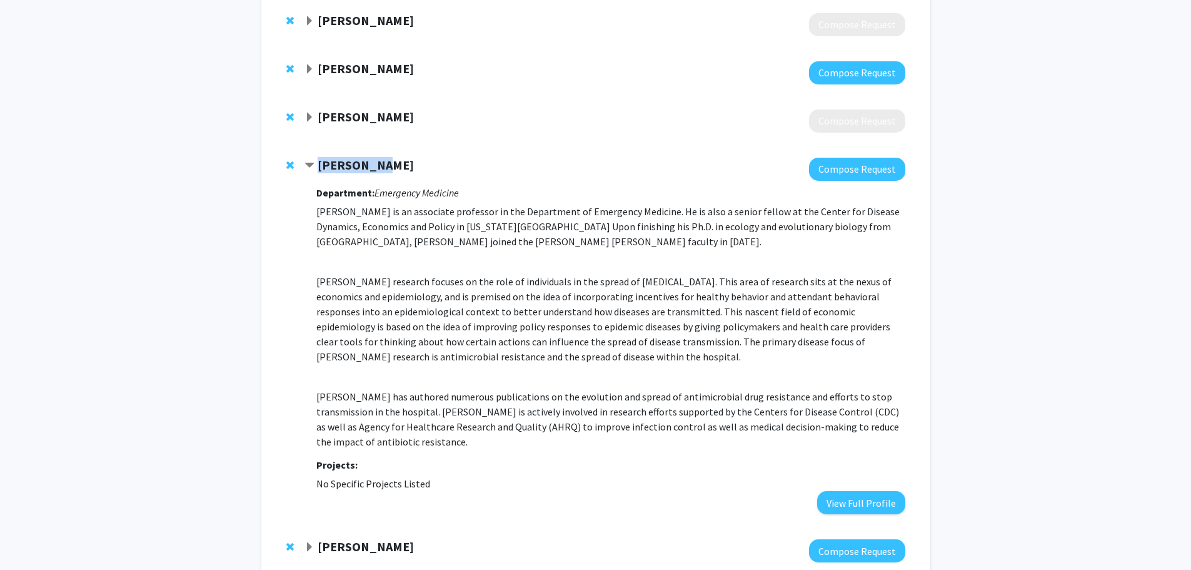
drag, startPoint x: 391, startPoint y: 164, endPoint x: 308, endPoint y: 169, distance: 83.3
click at [308, 169] on div "[PERSON_NAME]" at bounding box center [440, 166] width 270 height 16
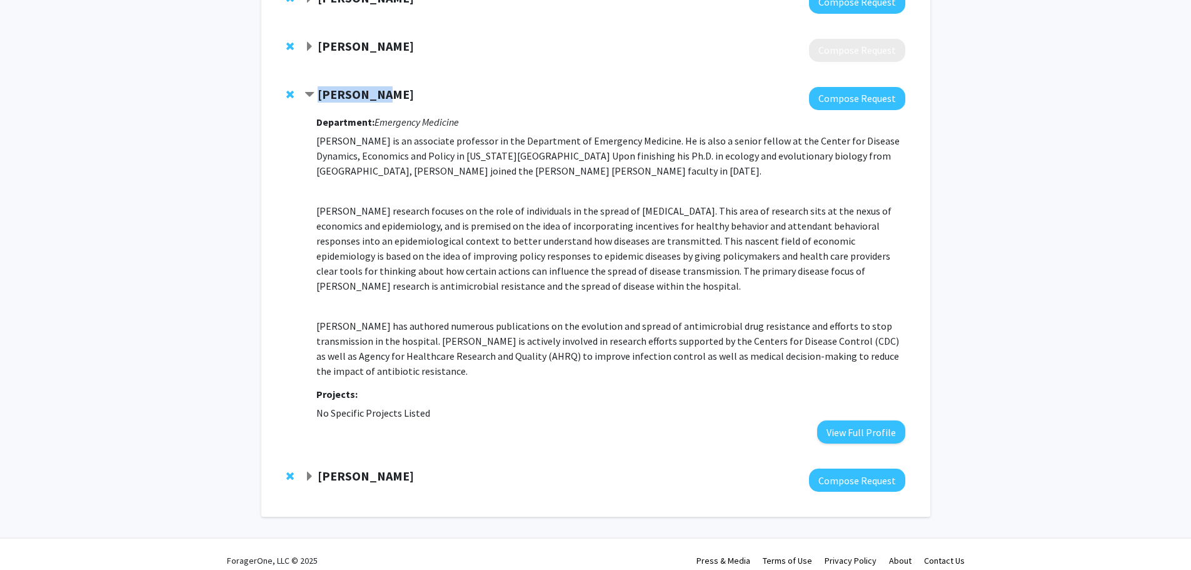
scroll to position [365, 0]
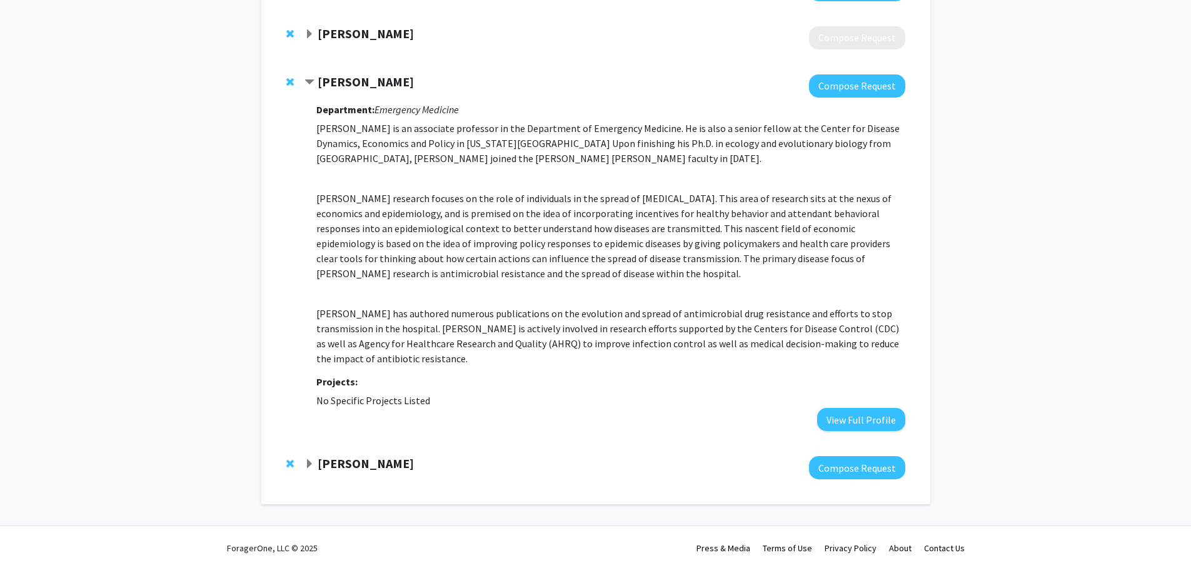
click at [380, 471] on strong "[PERSON_NAME]" at bounding box center [366, 463] width 96 height 16
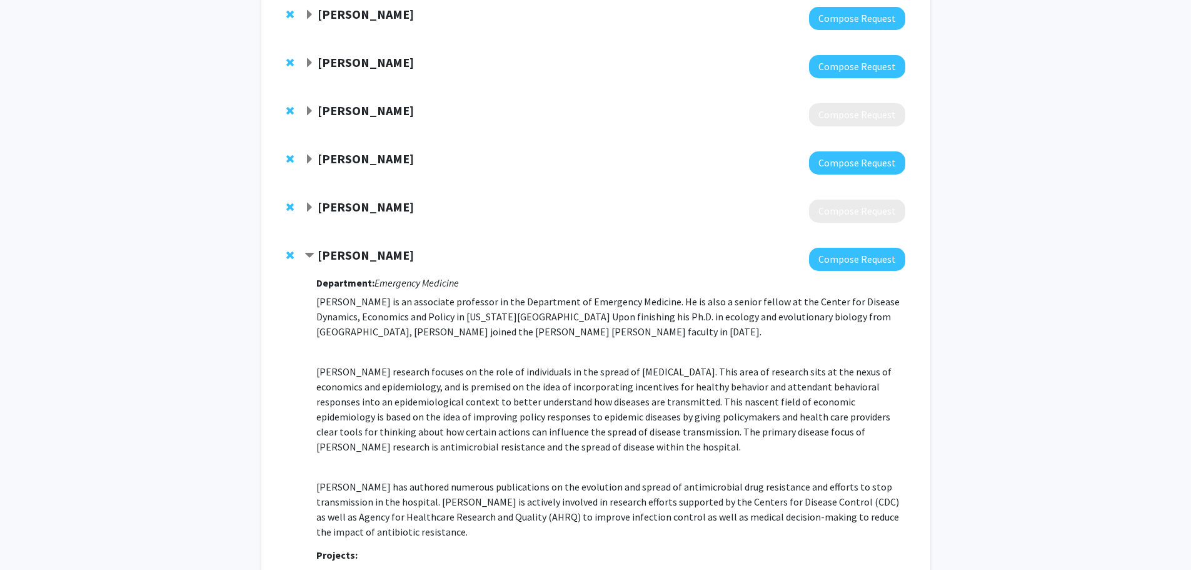
scroll to position [184, 0]
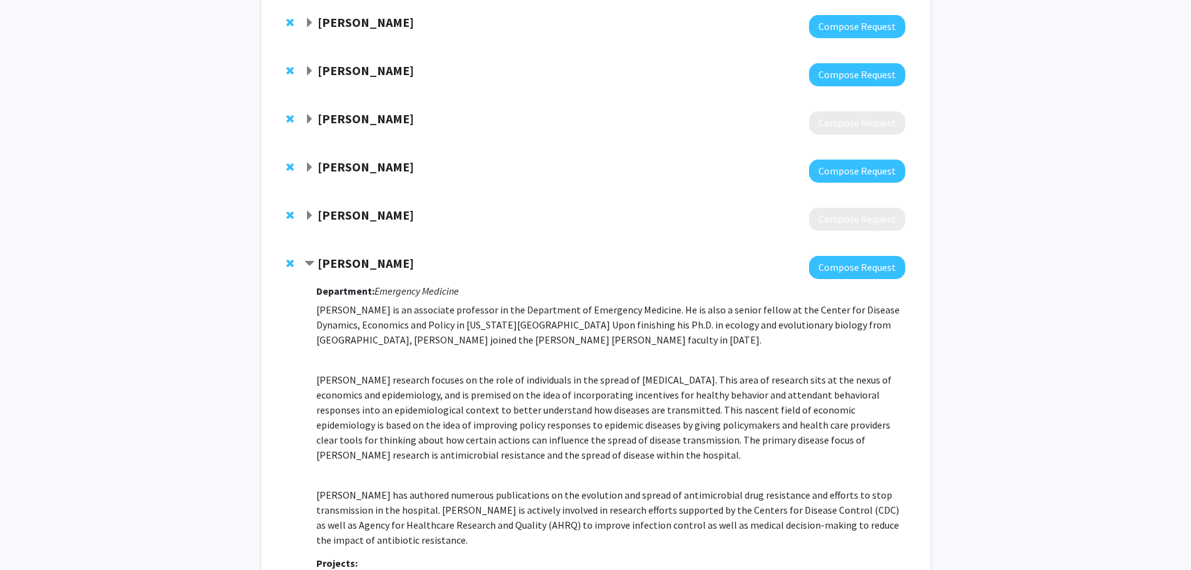
click at [378, 217] on strong "[PERSON_NAME]" at bounding box center [366, 215] width 96 height 16
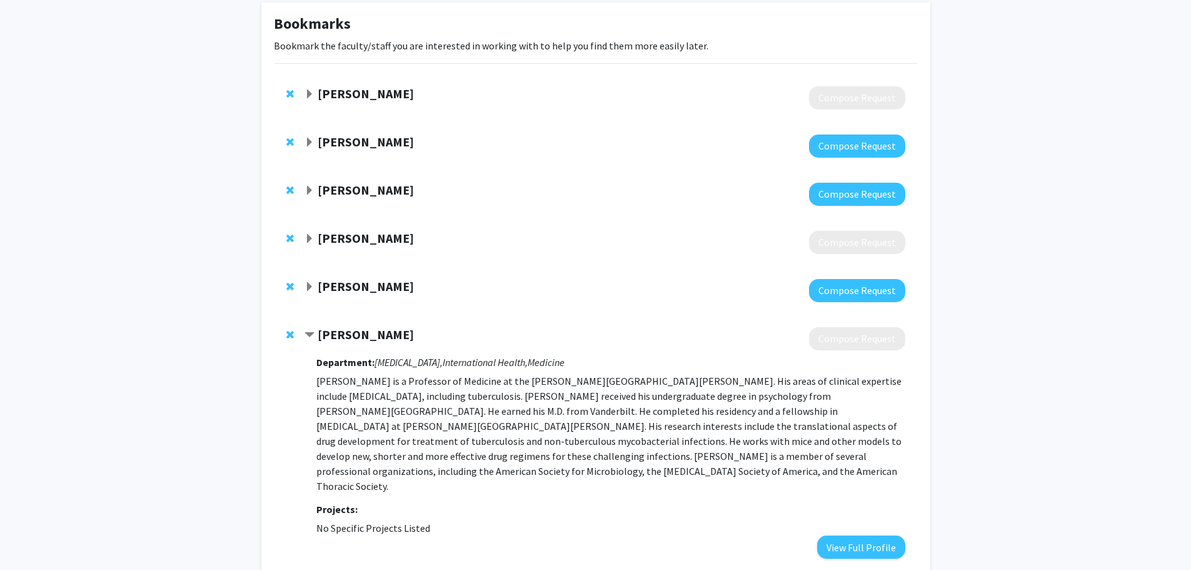
scroll to position [59, 0]
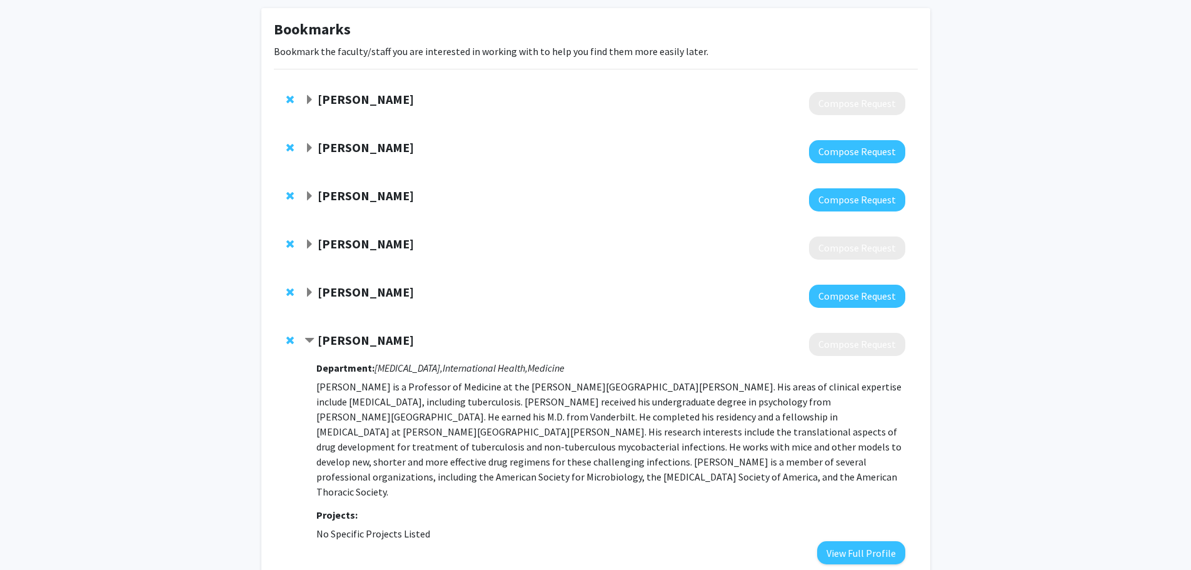
click at [333, 301] on div at bounding box center [605, 296] width 600 height 23
click at [343, 292] on strong "[PERSON_NAME]" at bounding box center [366, 292] width 96 height 16
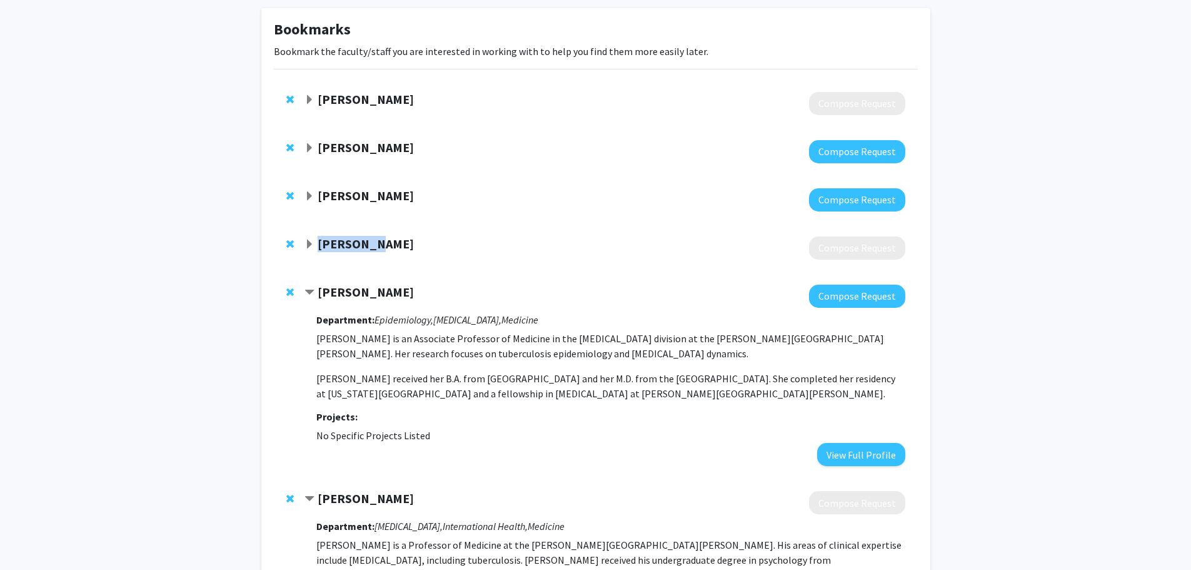
click at [380, 235] on div "[PERSON_NAME] Compose Request" at bounding box center [596, 248] width 644 height 48
click at [373, 246] on strong "[PERSON_NAME]" at bounding box center [366, 244] width 96 height 16
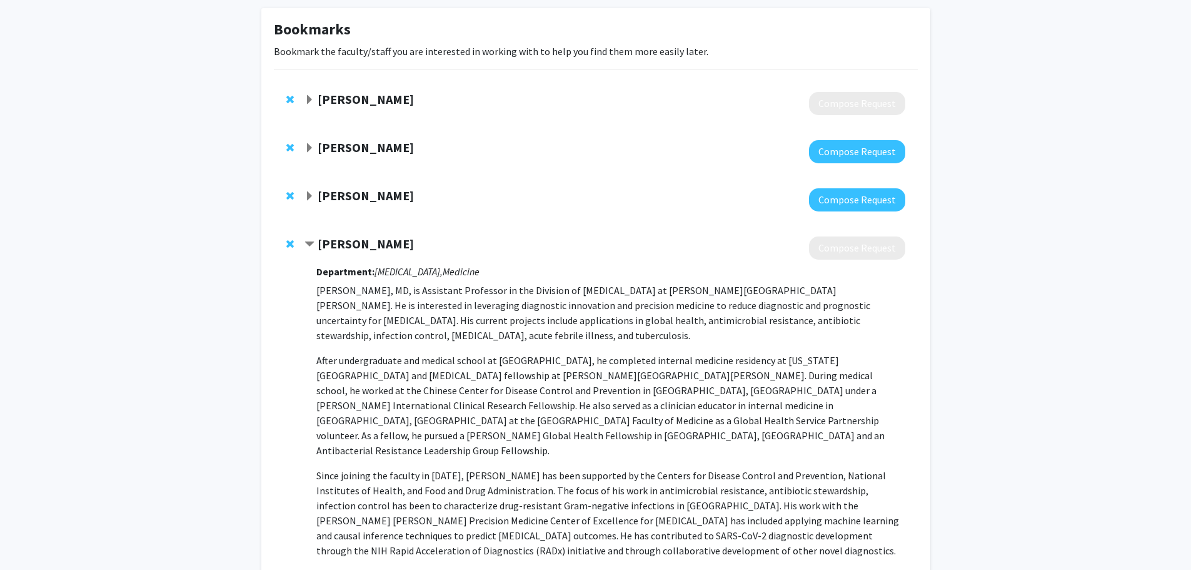
click at [401, 194] on strong "[PERSON_NAME]" at bounding box center [366, 196] width 96 height 16
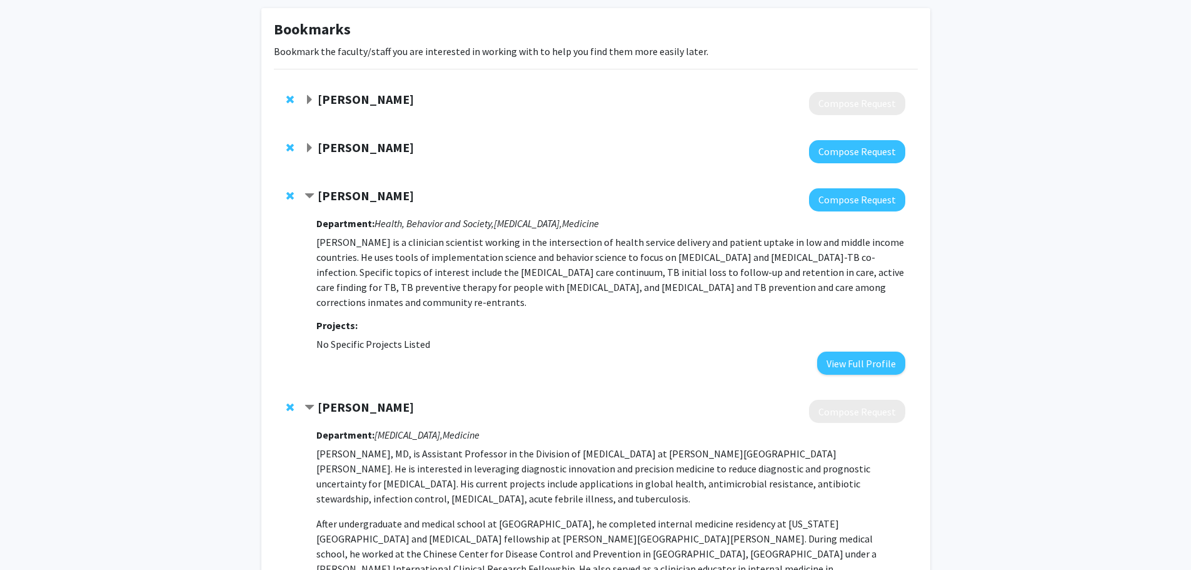
click at [371, 146] on strong "[PERSON_NAME]" at bounding box center [366, 147] width 96 height 16
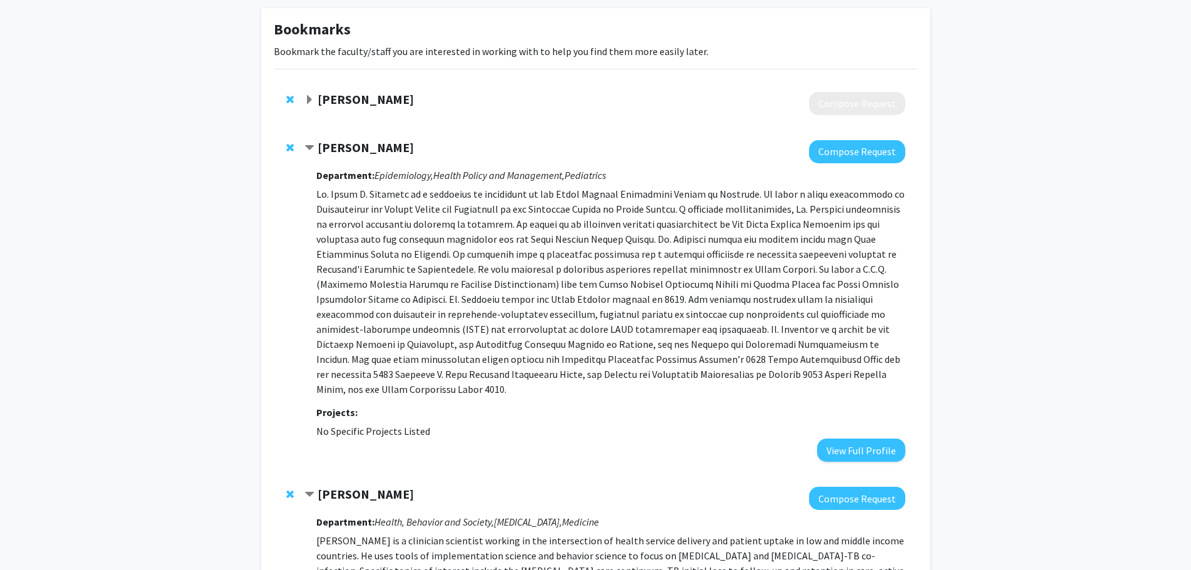
click at [375, 92] on strong "[PERSON_NAME]" at bounding box center [366, 99] width 96 height 16
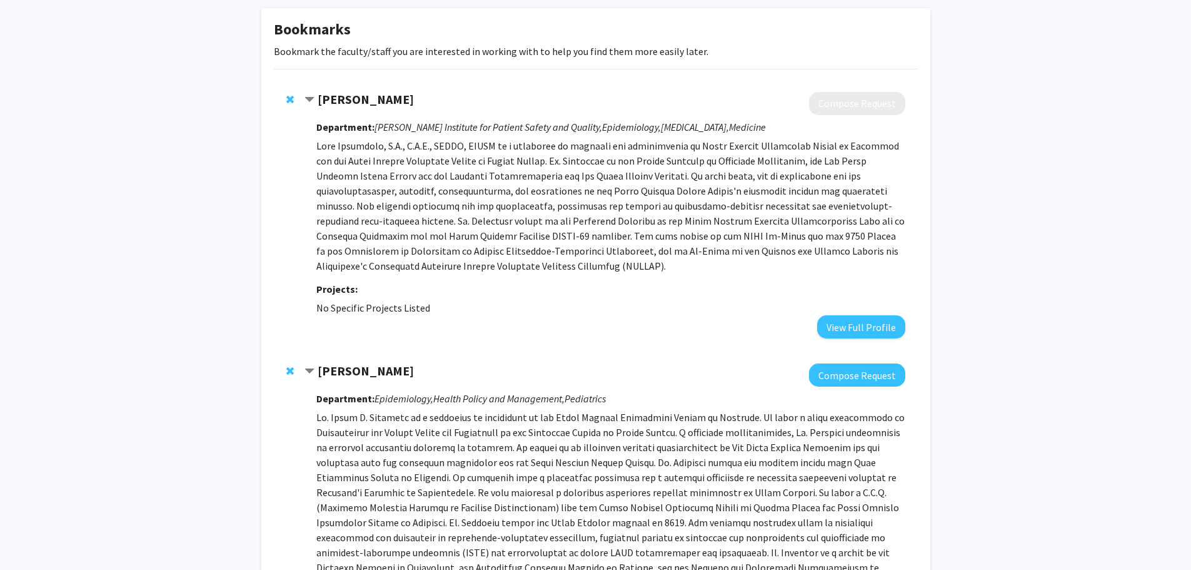
click at [374, 94] on strong "[PERSON_NAME]" at bounding box center [366, 99] width 96 height 16
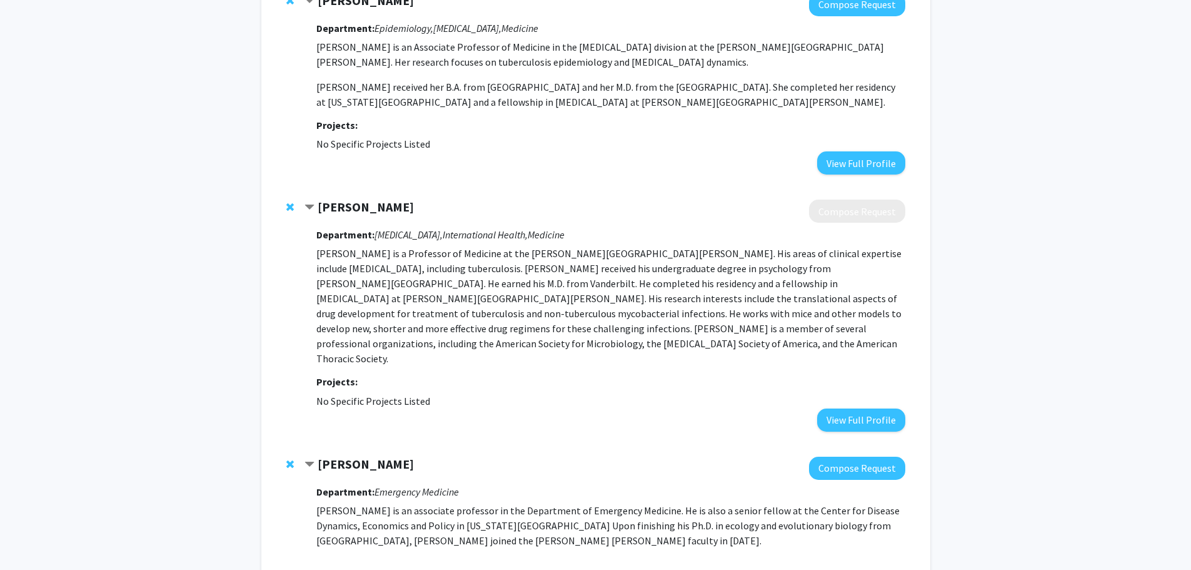
scroll to position [925, 0]
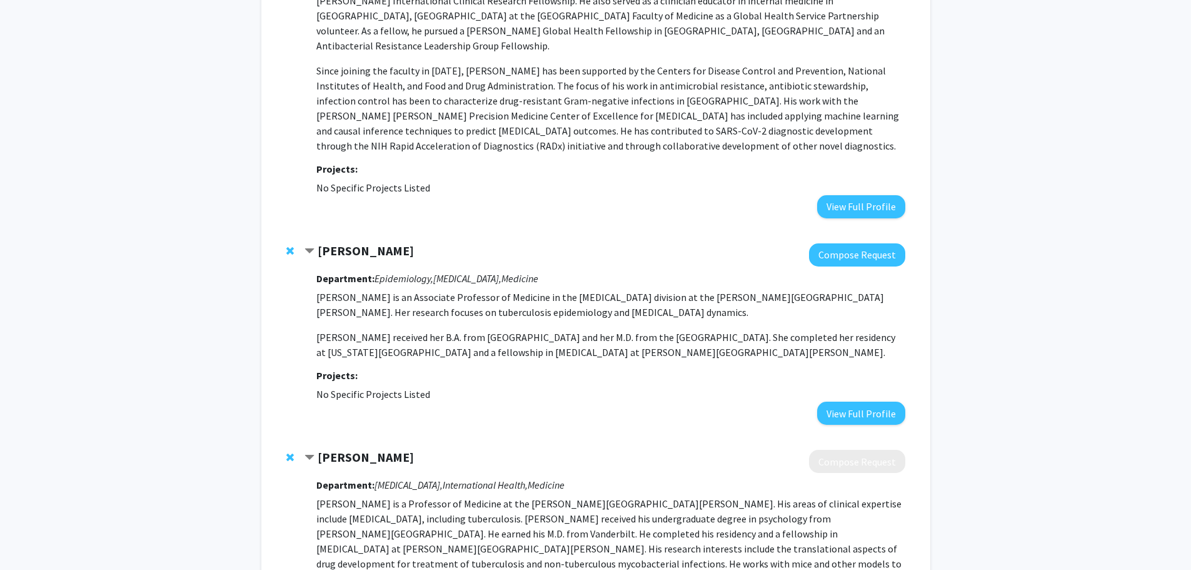
click at [291, 452] on span "Remove Eric Nuermberger from bookmarks" at bounding box center [290, 457] width 8 height 10
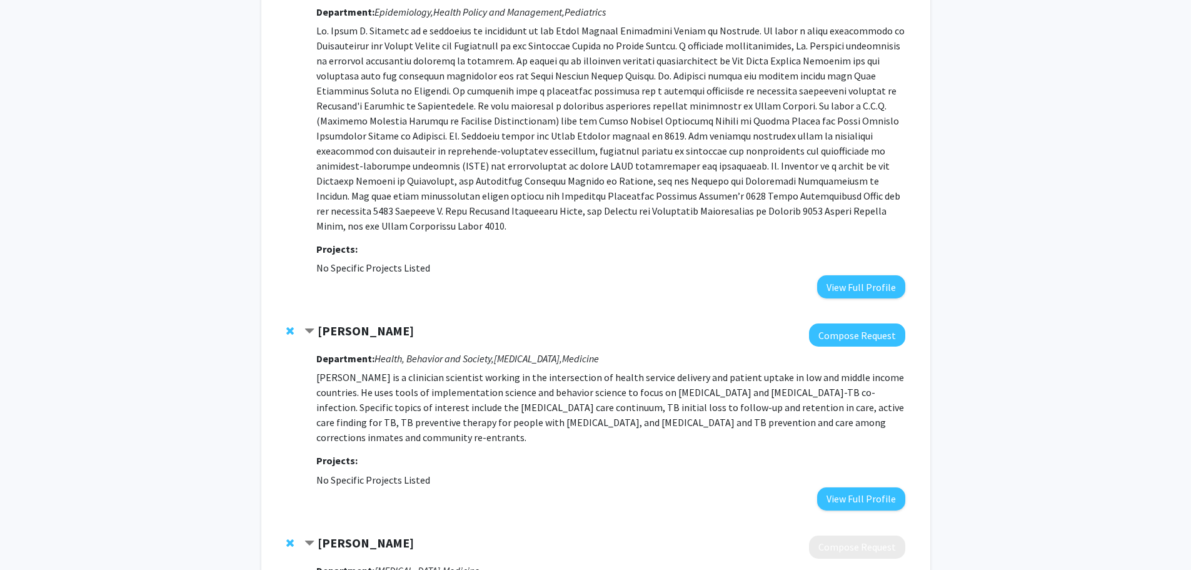
scroll to position [0, 0]
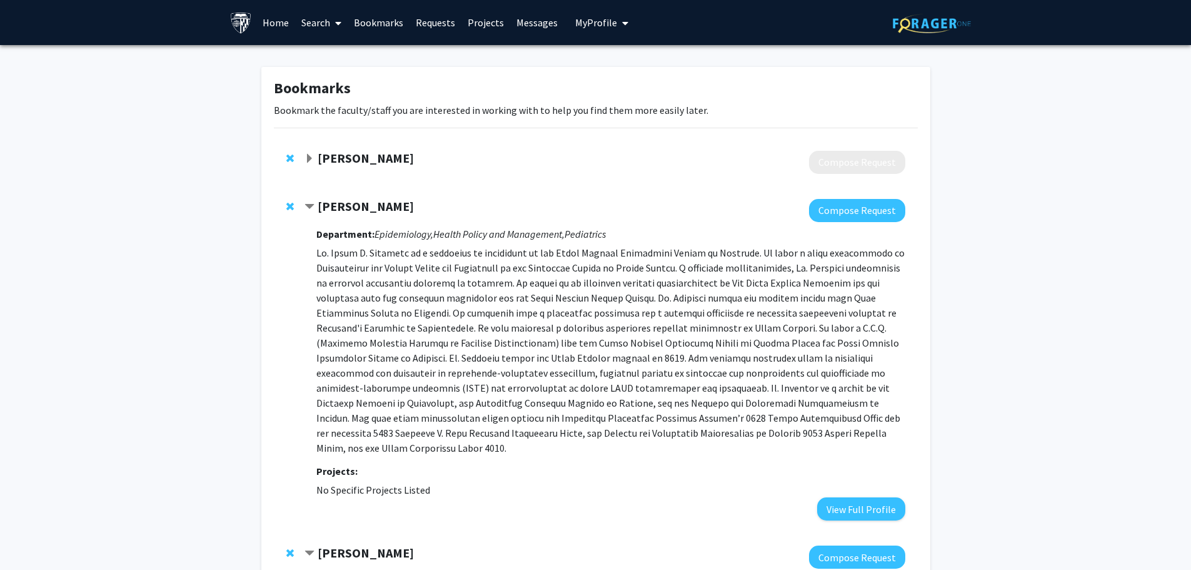
drag, startPoint x: 311, startPoint y: 24, endPoint x: 320, endPoint y: 28, distance: 9.2
click at [312, 24] on link "Search" at bounding box center [321, 23] width 53 height 44
click at [361, 60] on span "Faculty/Staff" at bounding box center [341, 57] width 92 height 25
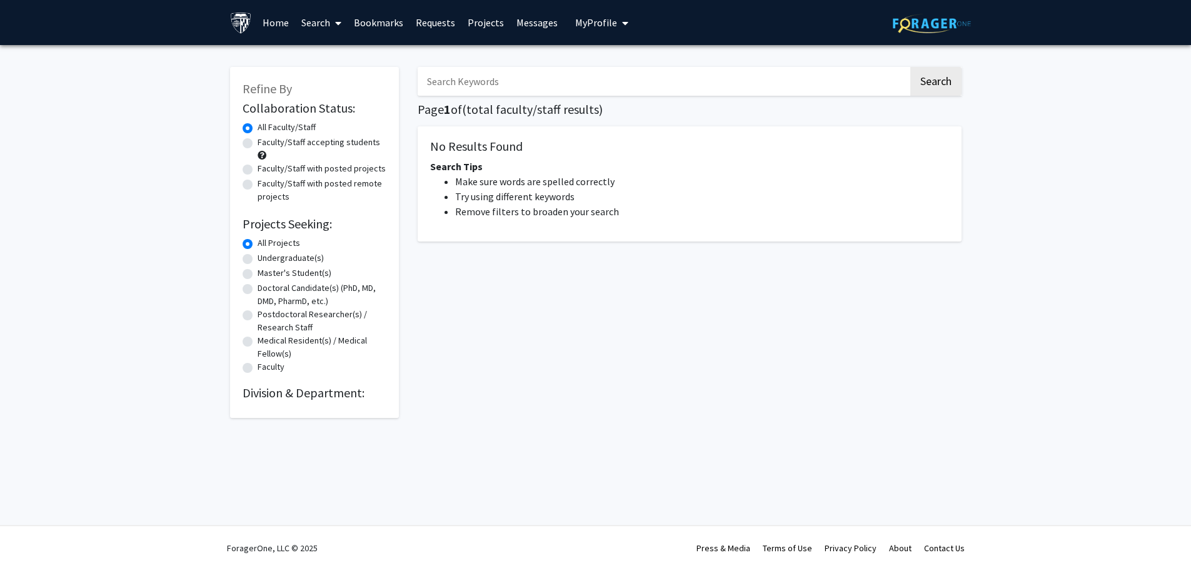
click at [641, 91] on input "Search Keywords" at bounding box center [663, 81] width 491 height 29
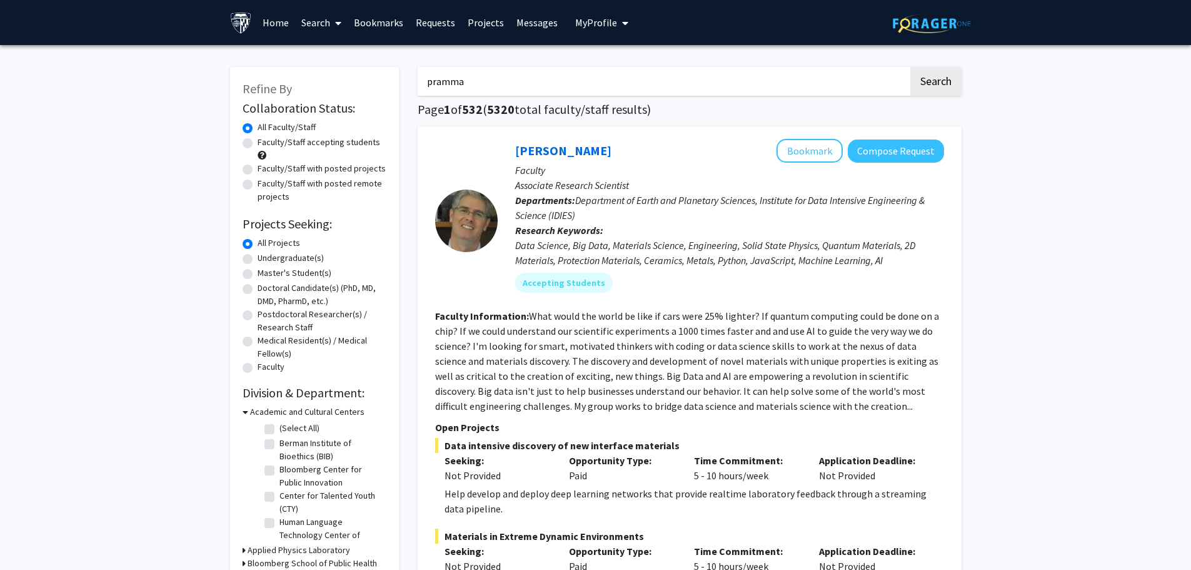
click at [910, 67] on button "Search" at bounding box center [935, 81] width 51 height 29
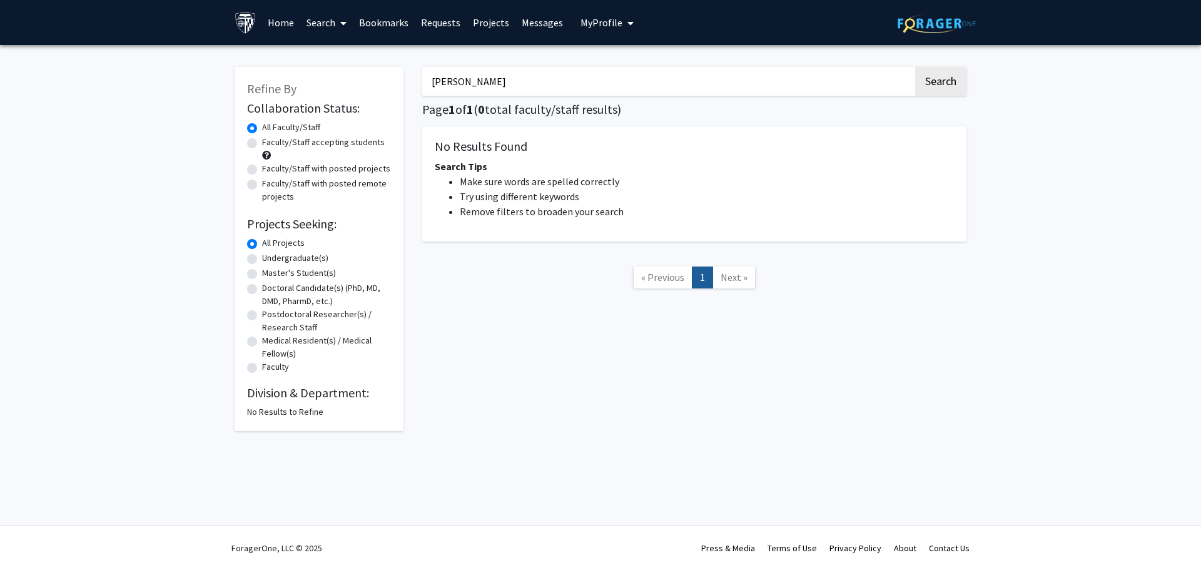
type input "[PERSON_NAME]"
click at [915, 67] on button "Search" at bounding box center [940, 81] width 51 height 29
